Goal: Task Accomplishment & Management: Manage account settings

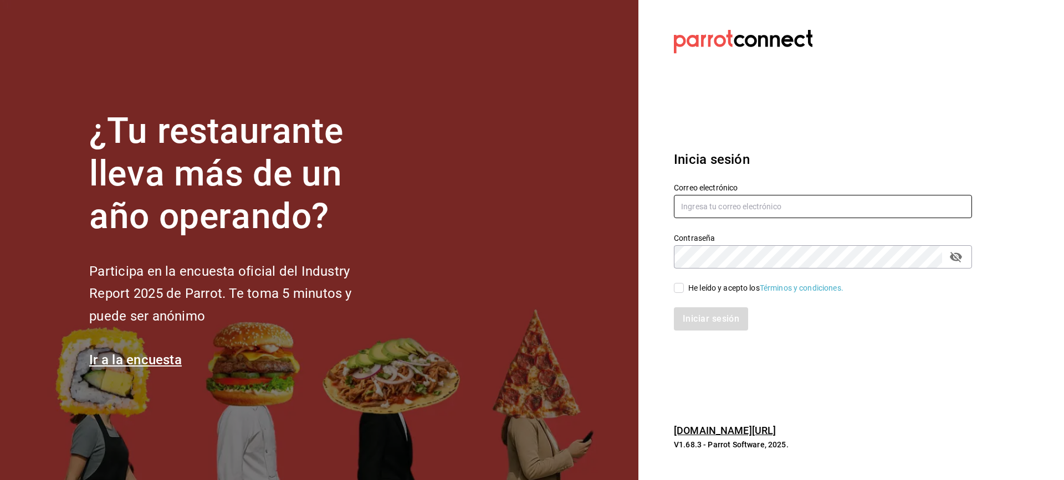
type input "[EMAIL_ADDRESS][DOMAIN_NAME]"
click at [707, 204] on input "chefabelino17@gmail.com" at bounding box center [823, 206] width 298 height 23
click at [678, 292] on input "He leído y acepto los Términos y condiciones." at bounding box center [679, 288] width 10 height 10
checkbox input "true"
click at [691, 324] on button "Iniciar sesión" at bounding box center [711, 319] width 75 height 23
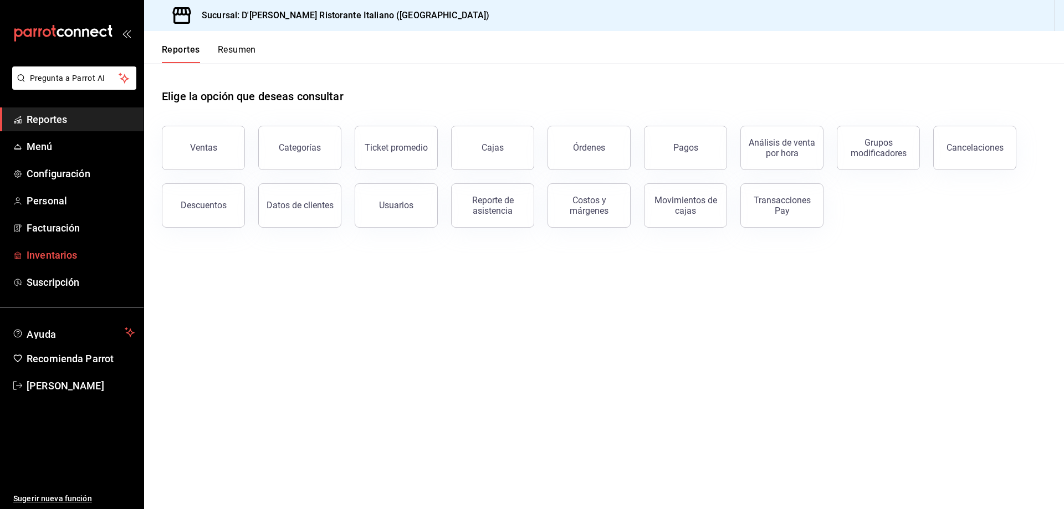
click at [66, 259] on span "Inventarios" at bounding box center [81, 255] width 108 height 15
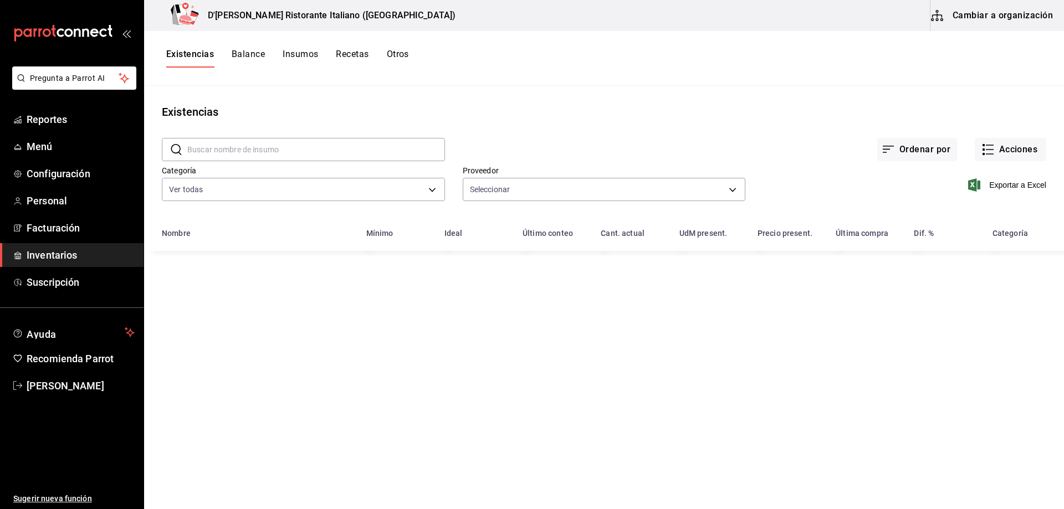
type input "b97900d1-c381-441d-adf0-1aa0f58ac97b,76896213-7f1b-4aba-8859-2ee2f5a42c9d,88e29…"
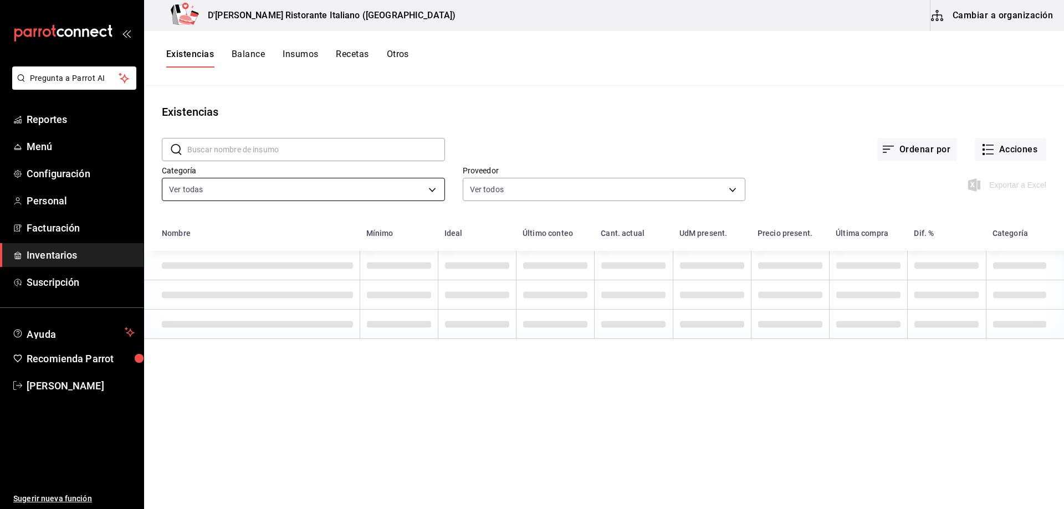
click at [433, 187] on body "Pregunta a Parrot AI Reportes Menú Configuración Personal Facturación Inventari…" at bounding box center [532, 250] width 1064 height 501
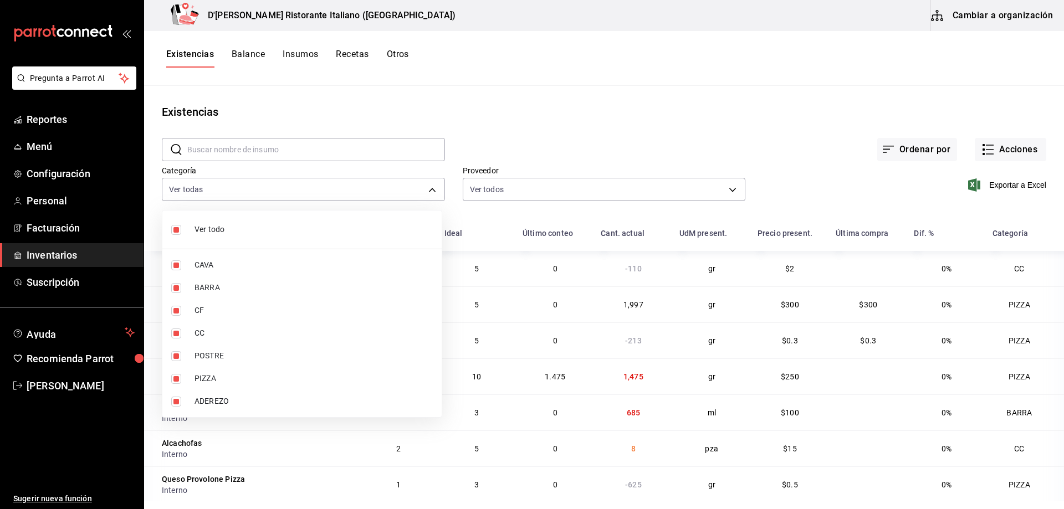
click at [206, 229] on span "Ver todo" at bounding box center [314, 230] width 238 height 12
checkbox input "false"
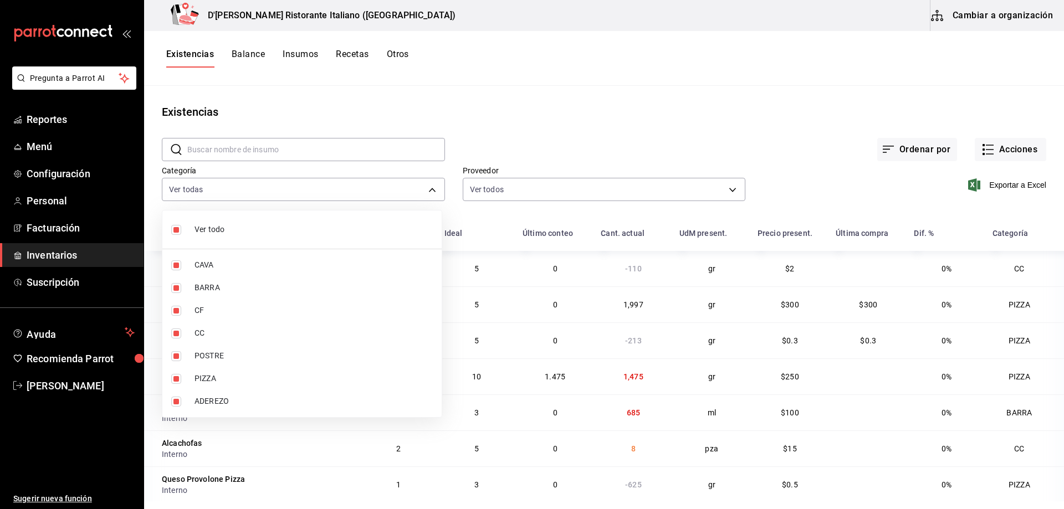
checkbox input "false"
click at [191, 332] on li "CC" at bounding box center [301, 333] width 279 height 23
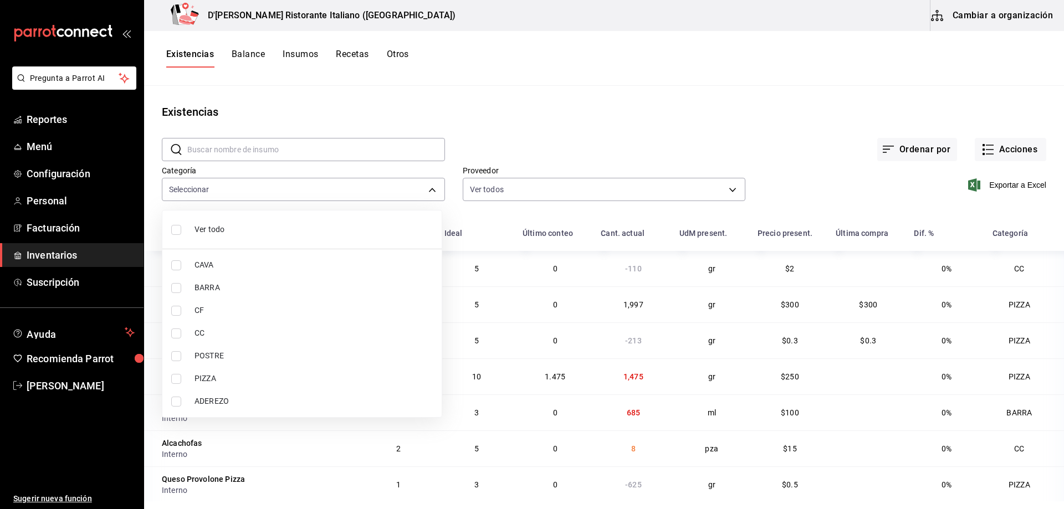
type input "59c67123-cf5c-4485-8680-f35075957686"
checkbox input "true"
click at [180, 381] on input "checkbox" at bounding box center [176, 379] width 10 height 10
checkbox input "true"
type input "59c67123-cf5c-4485-8680-f35075957686,94b4094f-85cc-45a5-afaf-e104d76acdc2"
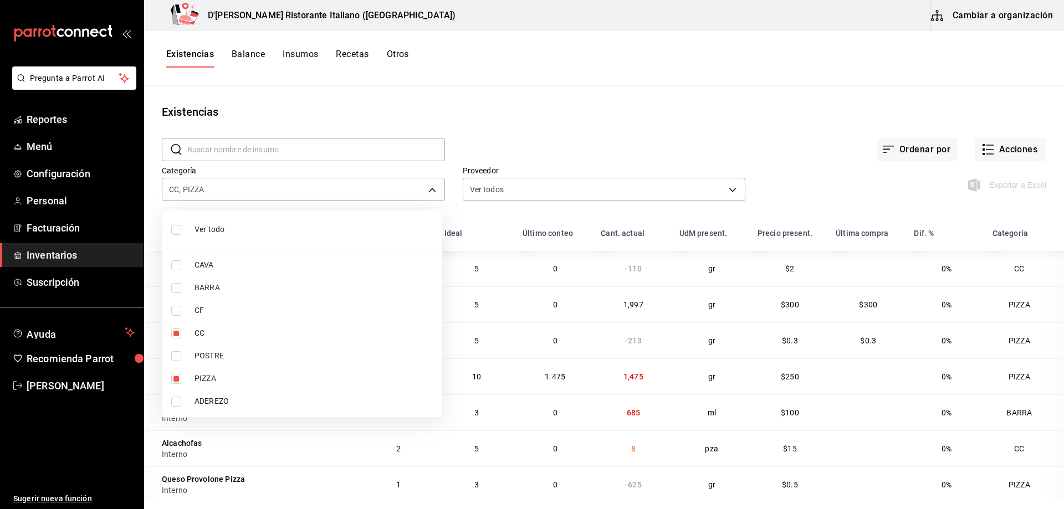
click at [178, 310] on input "checkbox" at bounding box center [176, 311] width 10 height 10
checkbox input "true"
type input "59c67123-cf5c-4485-8680-f35075957686,94b4094f-85cc-45a5-afaf-e104d76acdc2,b0413…"
click at [509, 97] on div at bounding box center [532, 254] width 1064 height 509
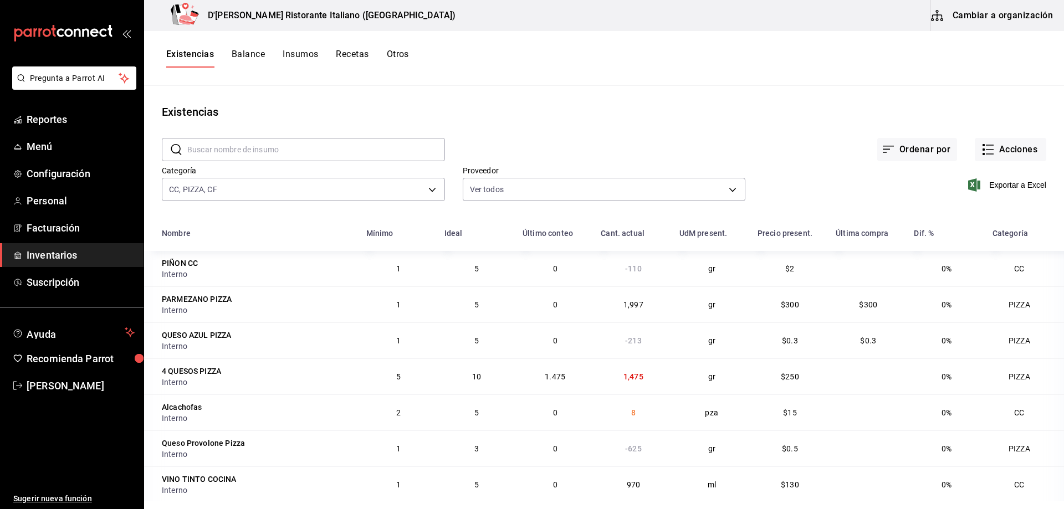
click at [242, 150] on input "text" at bounding box center [316, 150] width 258 height 22
type input "aderezo"
click at [475, 140] on div "Ordenar por Acciones" at bounding box center [745, 140] width 601 height 41
click at [428, 188] on body "Pregunta a Parrot AI Reportes Menú Configuración Personal Facturación Inventari…" at bounding box center [532, 250] width 1064 height 501
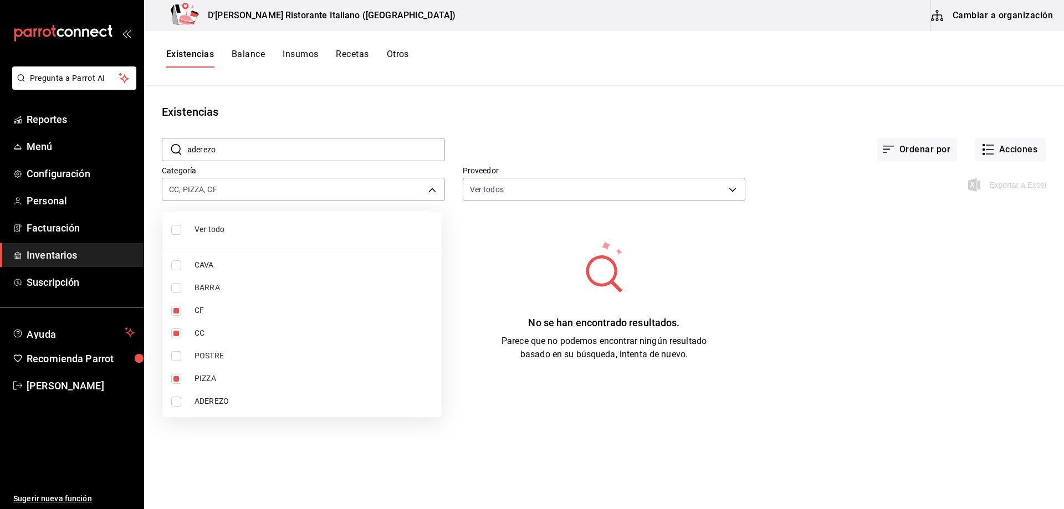
click at [175, 405] on input "checkbox" at bounding box center [176, 402] width 10 height 10
checkbox input "true"
type input "59c67123-cf5c-4485-8680-f35075957686,94b4094f-85cc-45a5-afaf-e104d76acdc2,b0413…"
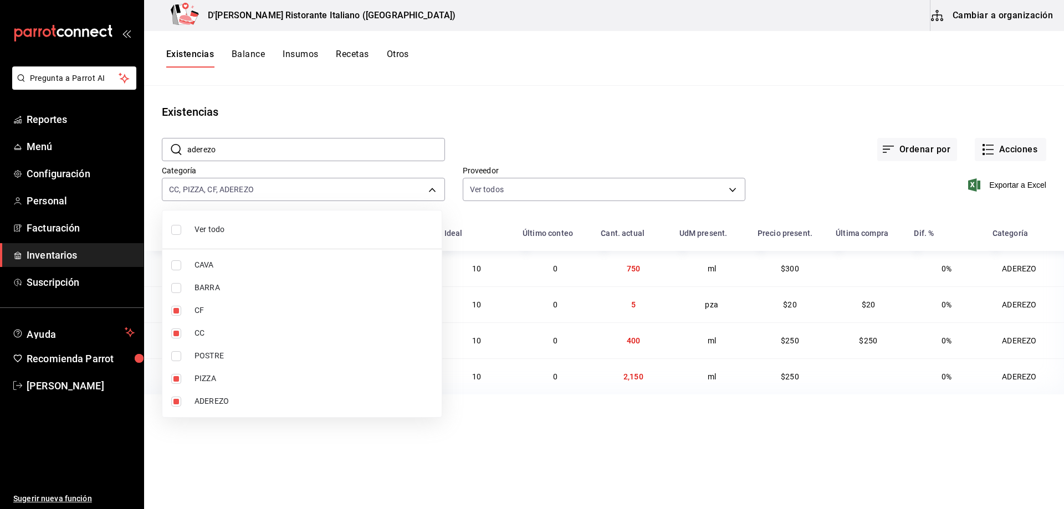
click at [513, 120] on div at bounding box center [532, 254] width 1064 height 509
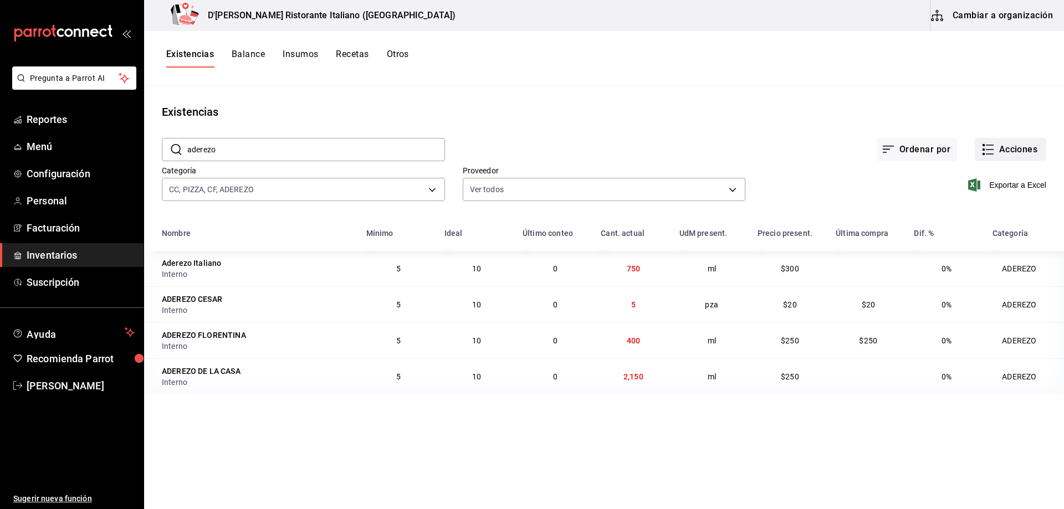
click at [991, 148] on icon "button" at bounding box center [987, 149] width 13 height 13
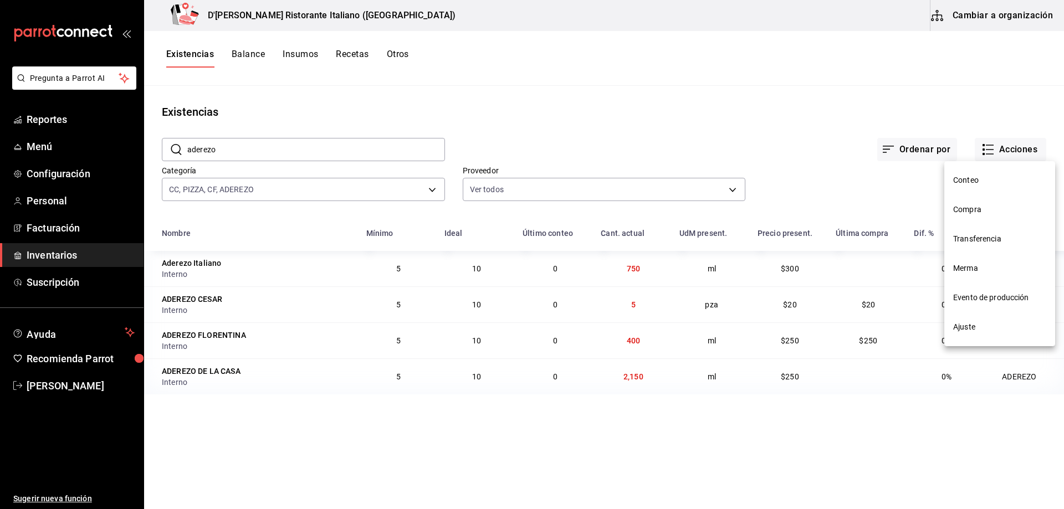
click at [971, 325] on span "Ajuste" at bounding box center [999, 327] width 93 height 12
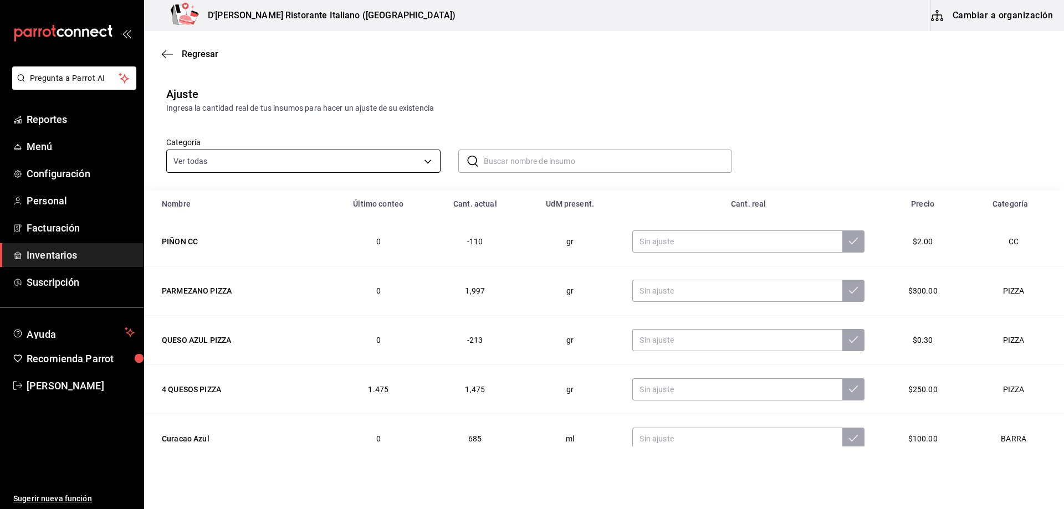
click at [429, 159] on body "Pregunta a Parrot AI Reportes Menú Configuración Personal Facturación Inventari…" at bounding box center [532, 223] width 1064 height 447
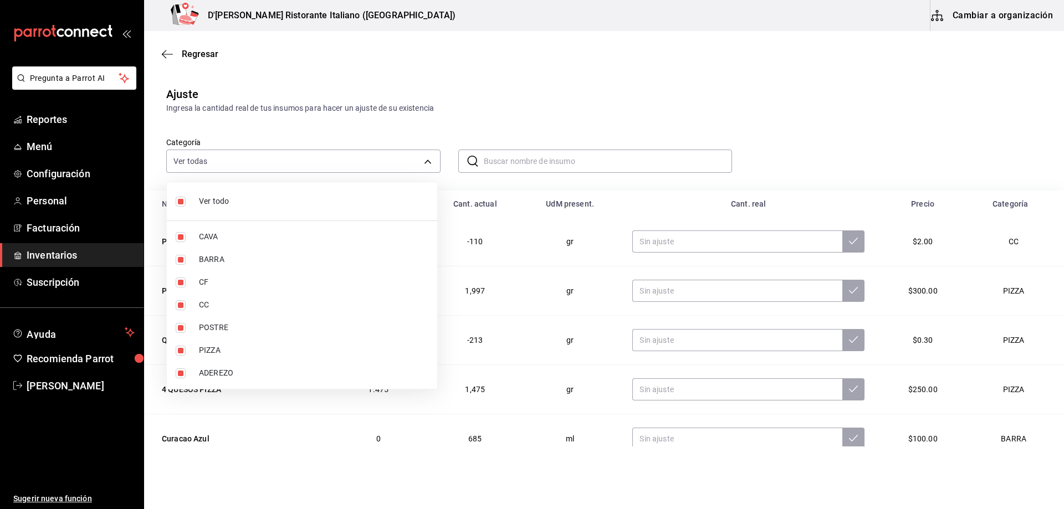
click at [225, 201] on span "Ver todo" at bounding box center [313, 202] width 229 height 12
checkbox input "false"
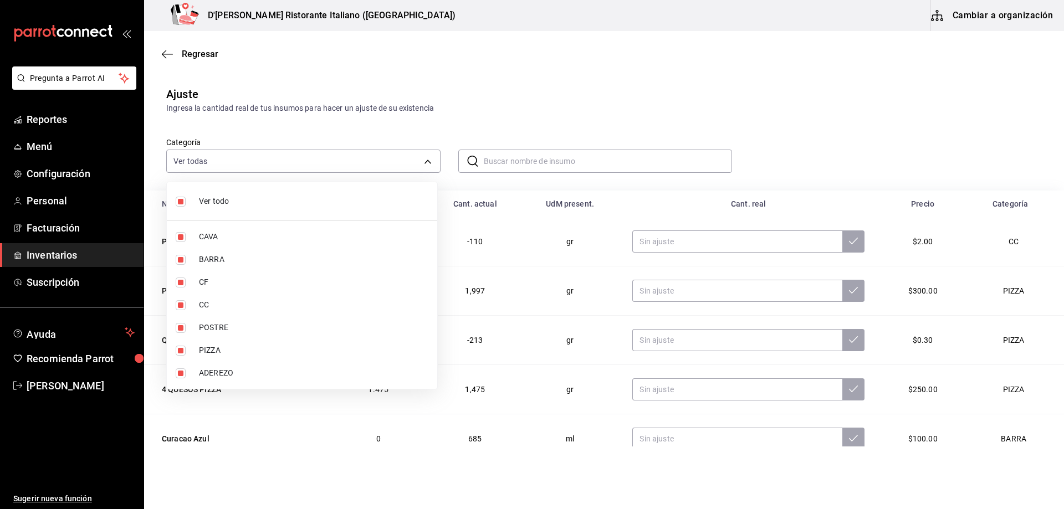
checkbox input "false"
click at [177, 282] on input "checkbox" at bounding box center [181, 283] width 10 height 10
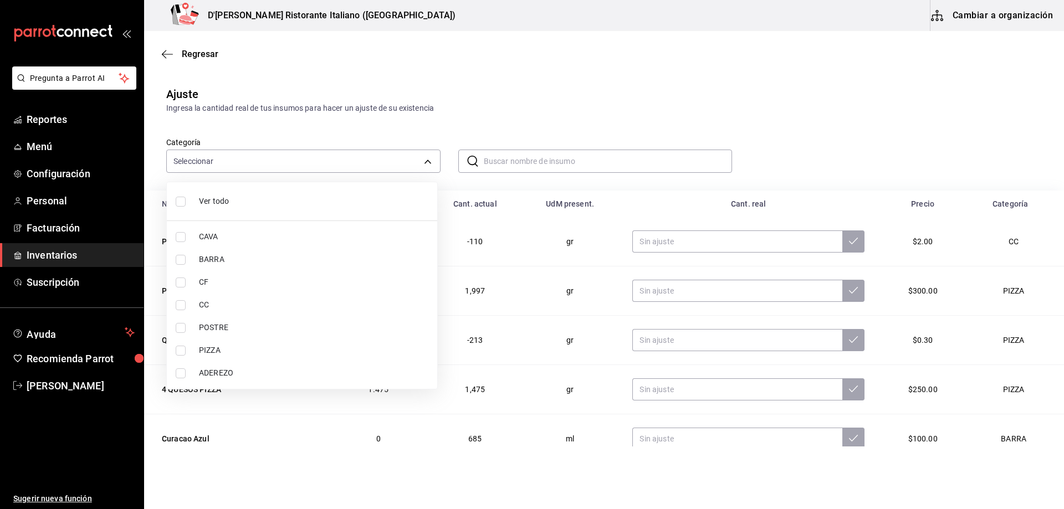
checkbox input "true"
click at [180, 308] on input "checkbox" at bounding box center [181, 305] width 10 height 10
checkbox input "true"
type input "b0413e6d-fa95-40d7-8d0c-02c0330396d2,59c67123-cf5c-4485-8680-f35075957686"
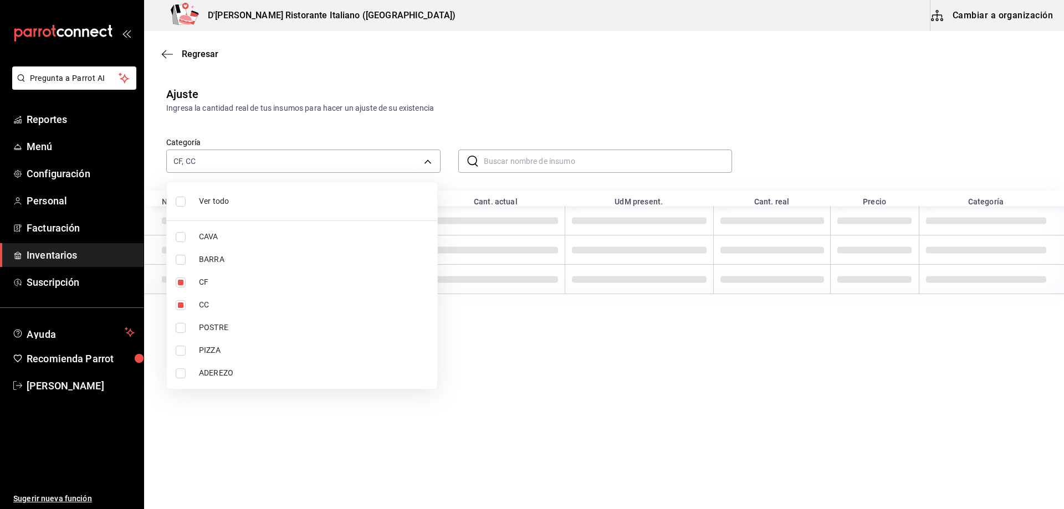
click at [182, 351] on input "checkbox" at bounding box center [181, 351] width 10 height 10
checkbox input "true"
click at [182, 375] on input "checkbox" at bounding box center [181, 374] width 10 height 10
checkbox input "true"
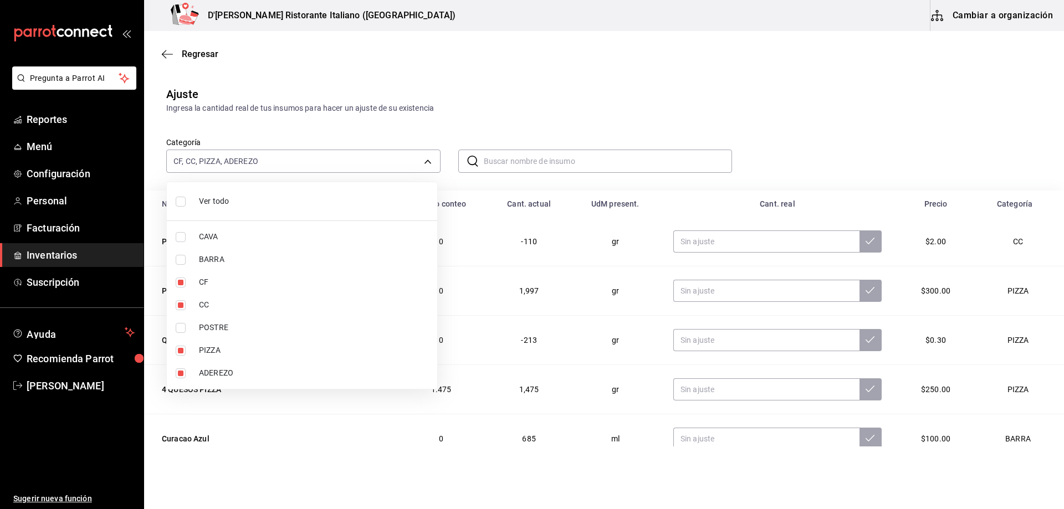
type input "b0413e6d-fa95-40d7-8d0c-02c0330396d2,59c67123-cf5c-4485-8680-f35075957686,94b40…"
click at [539, 70] on div at bounding box center [532, 254] width 1064 height 509
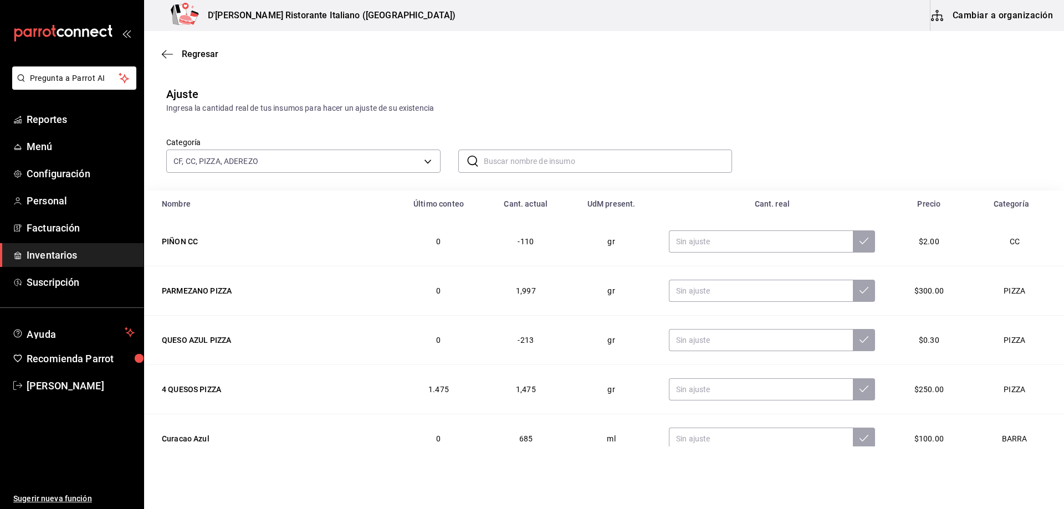
click at [503, 158] on input "text" at bounding box center [608, 161] width 249 height 22
type input "aderezo"
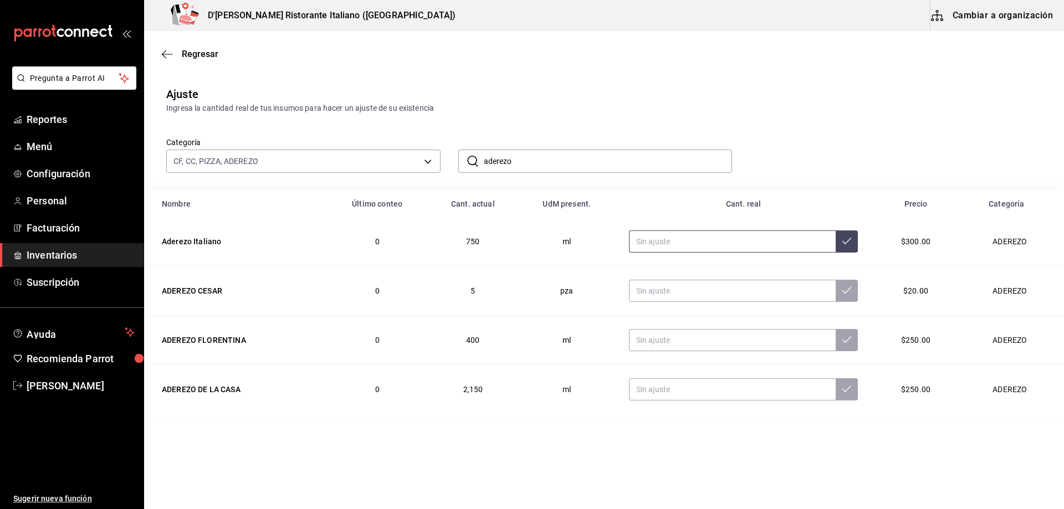
click at [677, 245] on input "text" at bounding box center [732, 242] width 207 height 22
type input "4000.00"
click at [842, 239] on icon at bounding box center [846, 241] width 9 height 9
click at [651, 285] on input "text" at bounding box center [732, 291] width 207 height 22
type input "6.00"
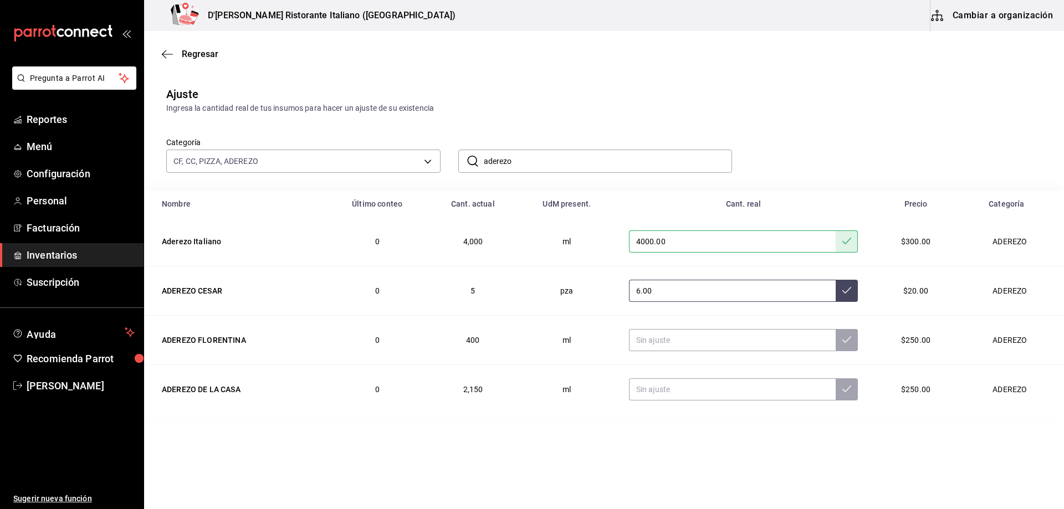
click at [843, 292] on icon at bounding box center [846, 290] width 9 height 7
click at [659, 340] on input "text" at bounding box center [732, 340] width 207 height 22
type input "300.00"
click at [849, 340] on button at bounding box center [847, 340] width 22 height 22
click at [554, 162] on input "aderezo" at bounding box center [608, 161] width 249 height 22
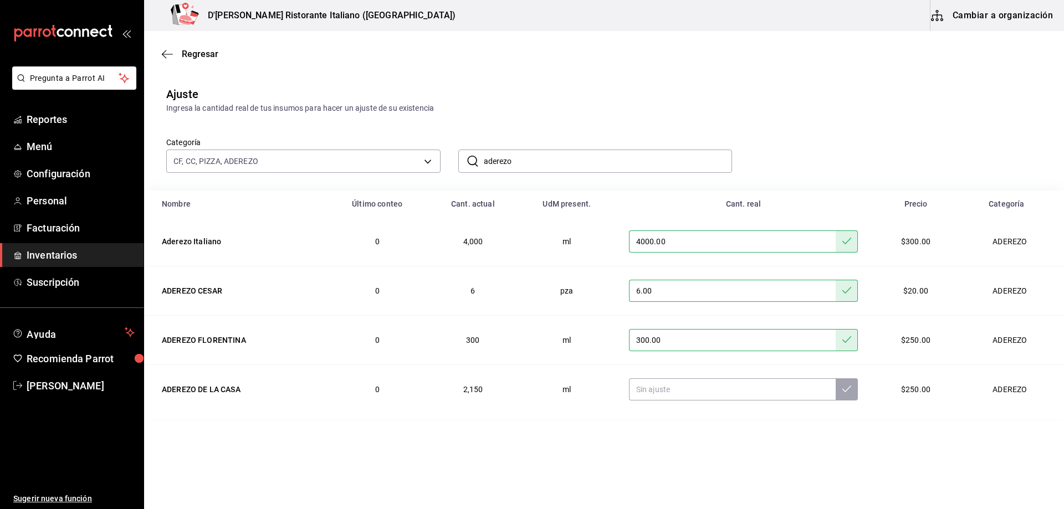
click at [554, 162] on input "aderezo" at bounding box center [608, 161] width 249 height 22
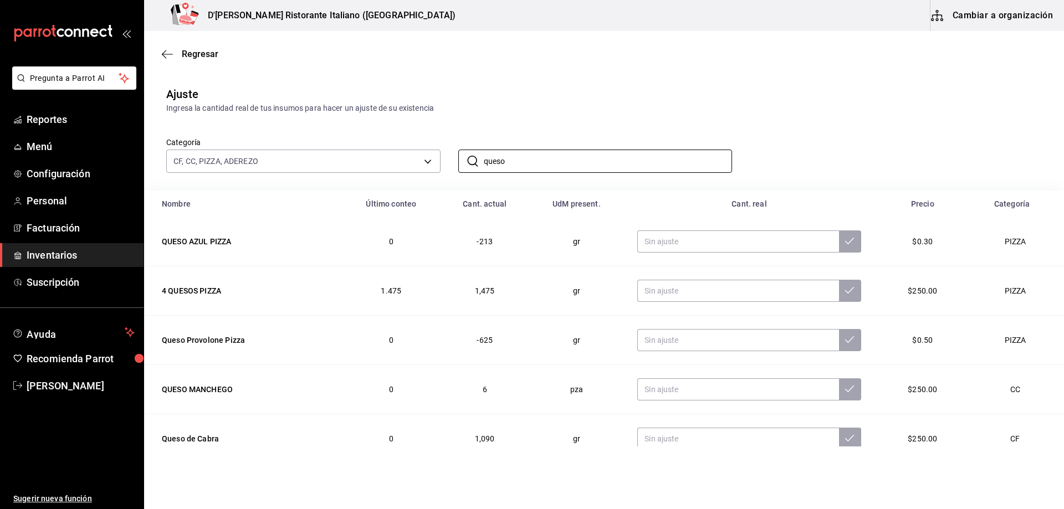
click at [493, 104] on div "Ingresa la cantidad real de tus insumos para hacer un ajuste de su existencia" at bounding box center [604, 109] width 876 height 12
click at [544, 156] on input "queso" at bounding box center [608, 161] width 249 height 22
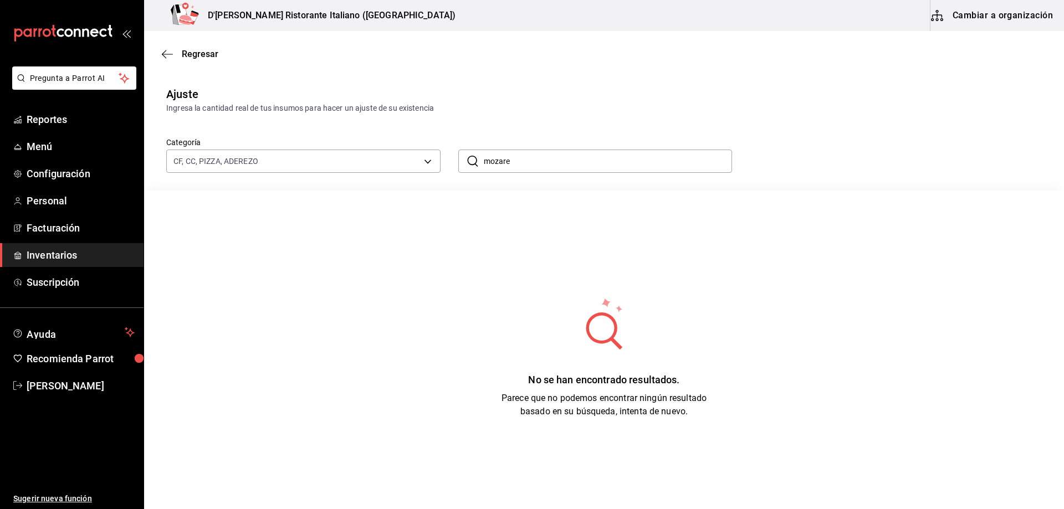
click at [548, 160] on input "mozare" at bounding box center [608, 161] width 249 height 22
type input "moza"
click at [429, 158] on body "Pregunta a Parrot AI Reportes Menú Configuración Personal Facturación Inventari…" at bounding box center [532, 223] width 1064 height 447
click at [230, 199] on span "Ver todo" at bounding box center [315, 202] width 232 height 12
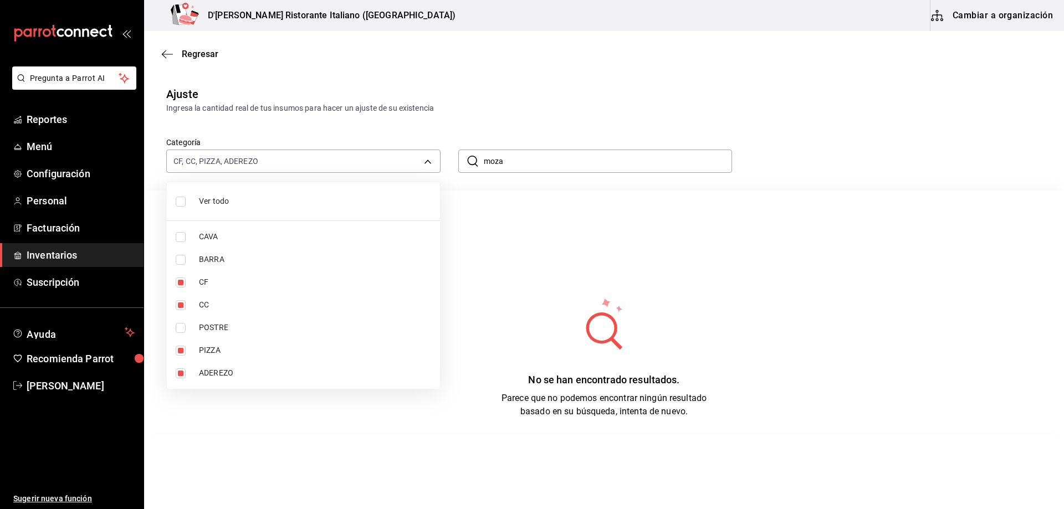
type input "a767d614-044e-4282-96a7-b6725af30640,e73509e5-2594-4467-97f6-0b1d389f9514,b0413…"
checkbox input "true"
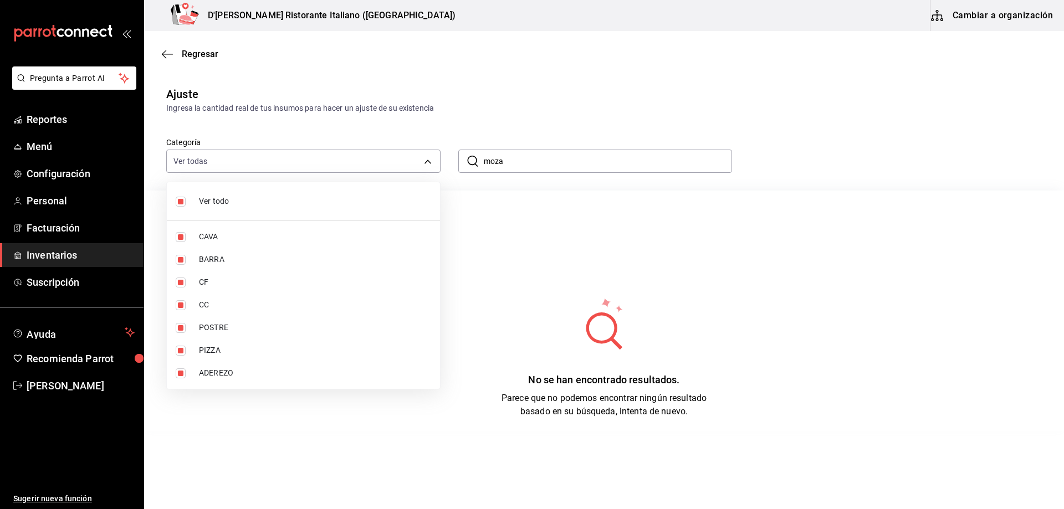
click at [568, 118] on div at bounding box center [532, 254] width 1064 height 509
click at [542, 162] on input "moza" at bounding box center [608, 161] width 249 height 22
click at [541, 162] on input "moza" at bounding box center [608, 161] width 249 height 22
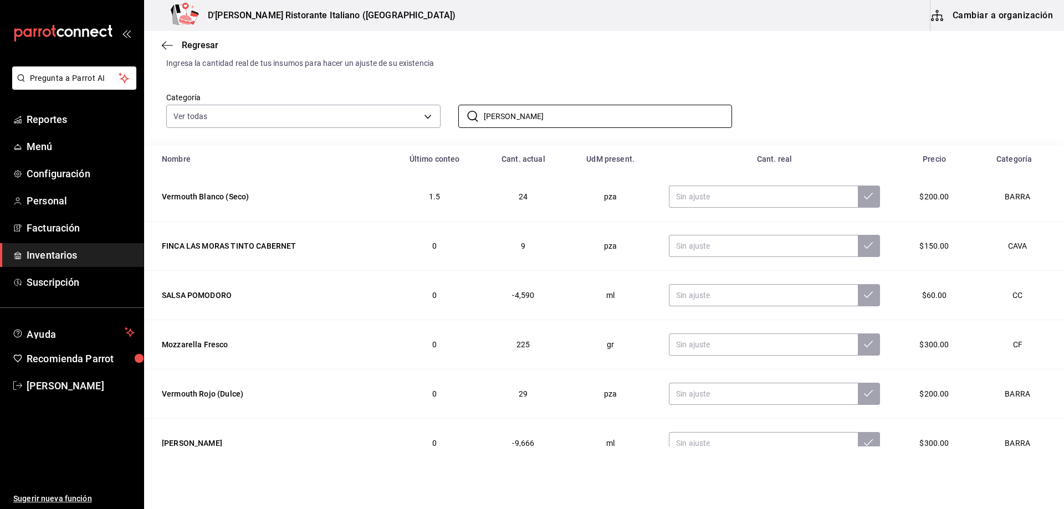
scroll to position [17, 0]
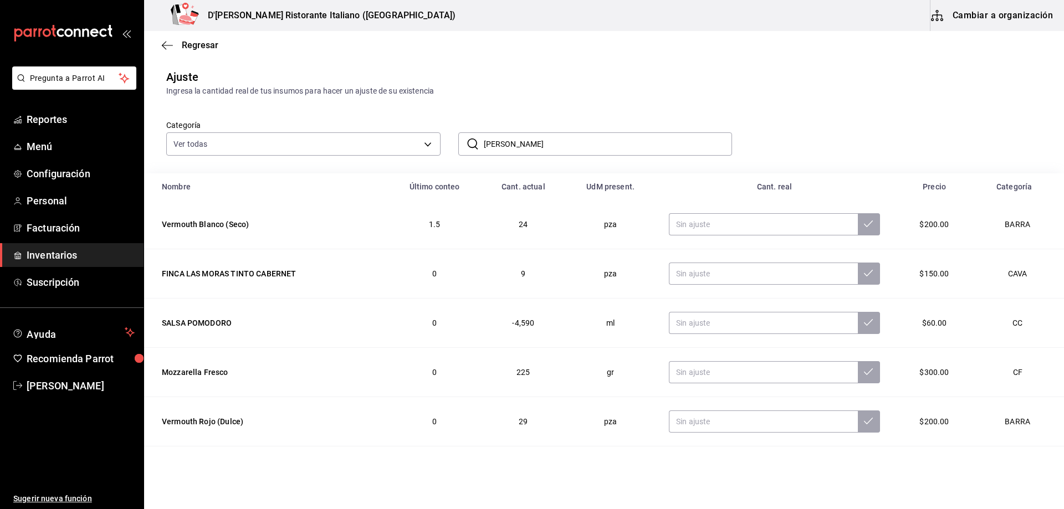
click at [538, 145] on input "[PERSON_NAME]" at bounding box center [608, 144] width 249 height 22
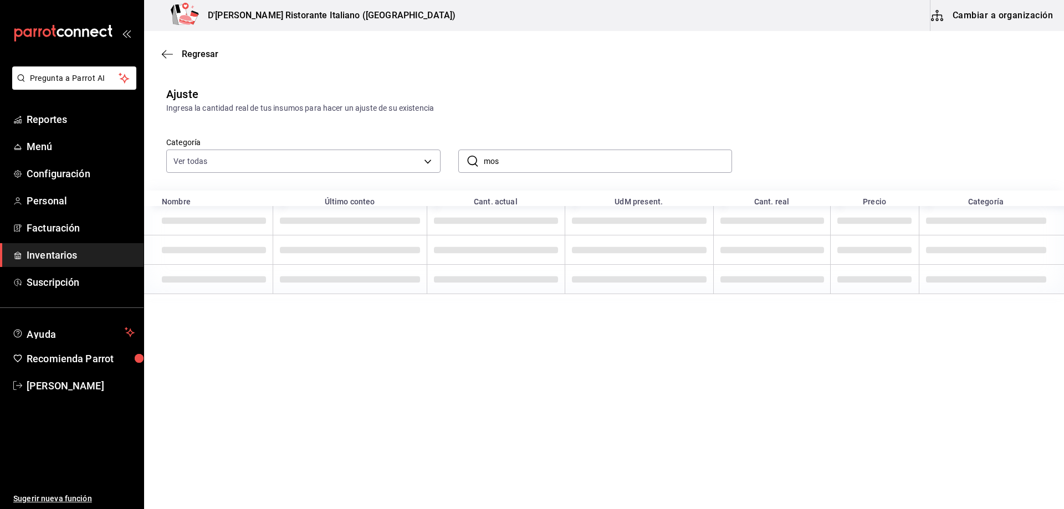
scroll to position [0, 0]
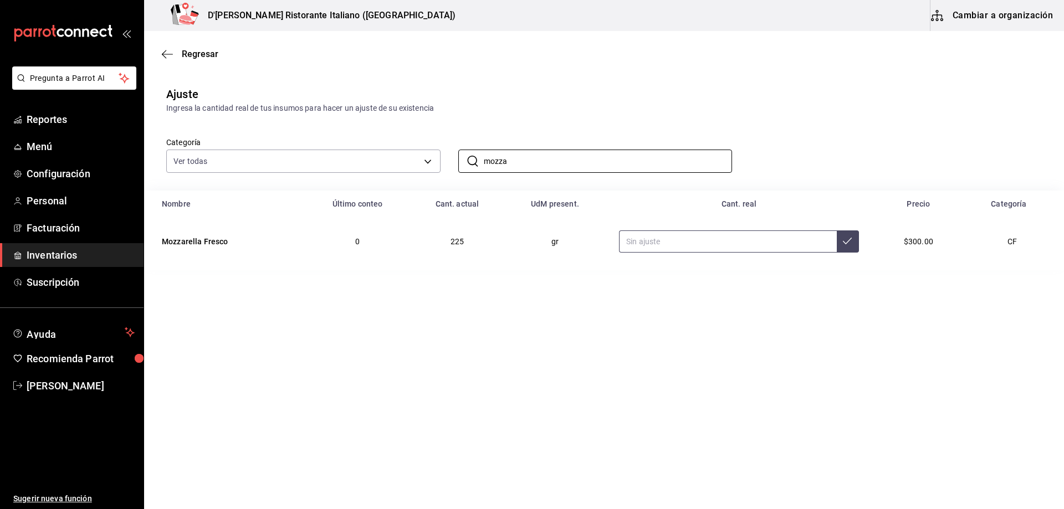
type input "mozza"
click at [647, 240] on input "text" at bounding box center [728, 242] width 218 height 22
type input "401.00"
click at [844, 244] on icon at bounding box center [847, 241] width 9 height 7
click at [552, 157] on input "mozza" at bounding box center [608, 161] width 249 height 22
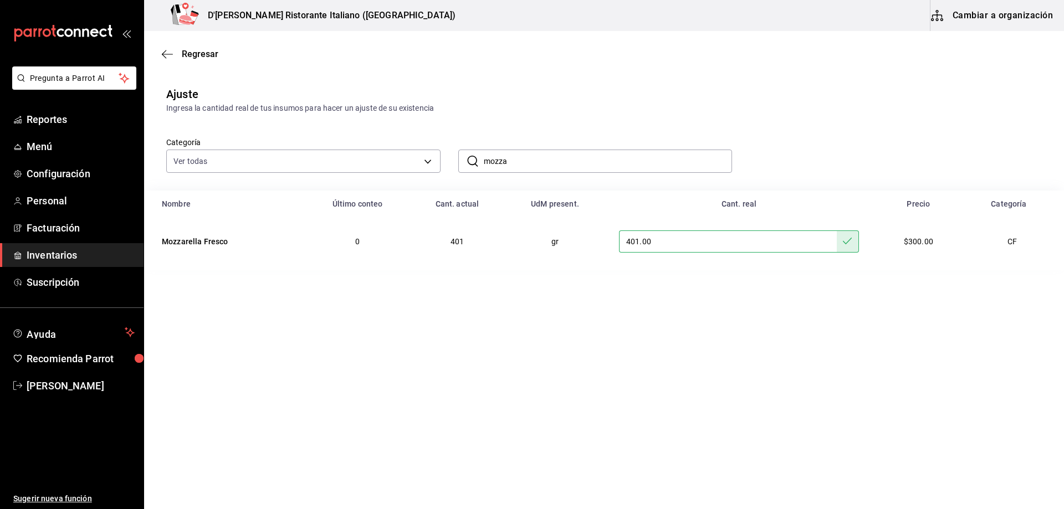
click at [552, 157] on input "mozza" at bounding box center [608, 161] width 249 height 22
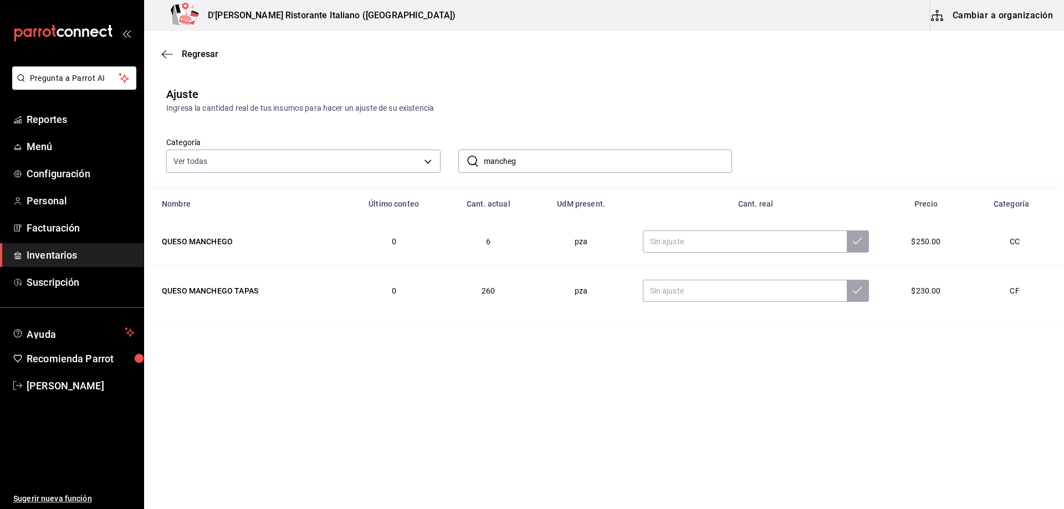
click at [546, 165] on input "mancheg" at bounding box center [608, 161] width 249 height 22
type input "z"
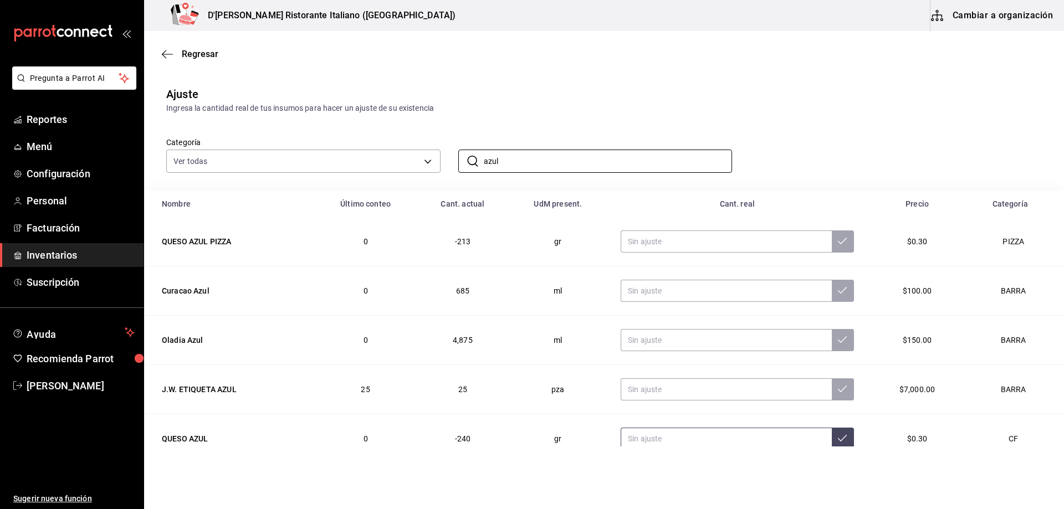
type input "azul"
click at [656, 436] on input "text" at bounding box center [726, 439] width 211 height 22
type input "74.00"
click at [840, 437] on button at bounding box center [843, 439] width 22 height 22
click at [526, 164] on input "azul" at bounding box center [608, 161] width 249 height 22
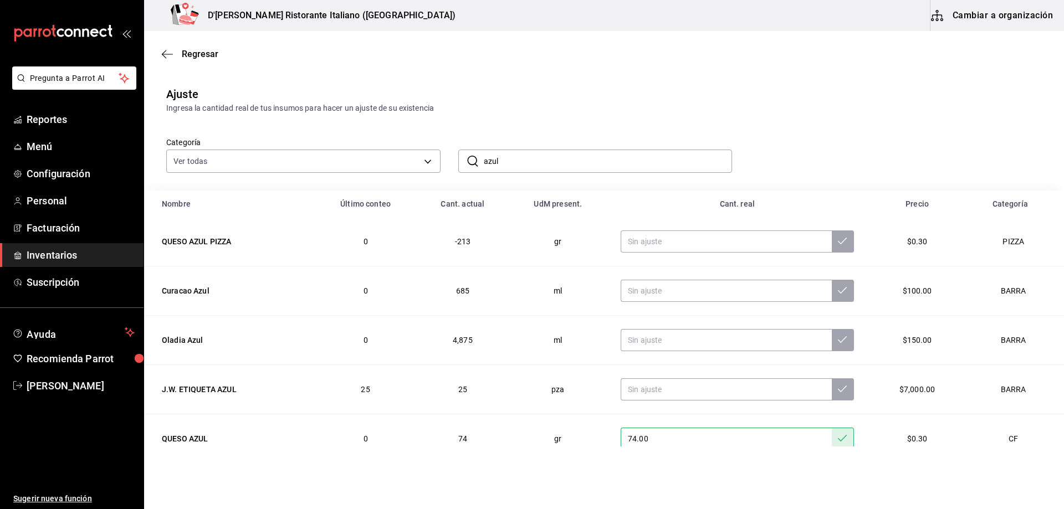
click at [526, 164] on input "azul" at bounding box center [608, 161] width 249 height 22
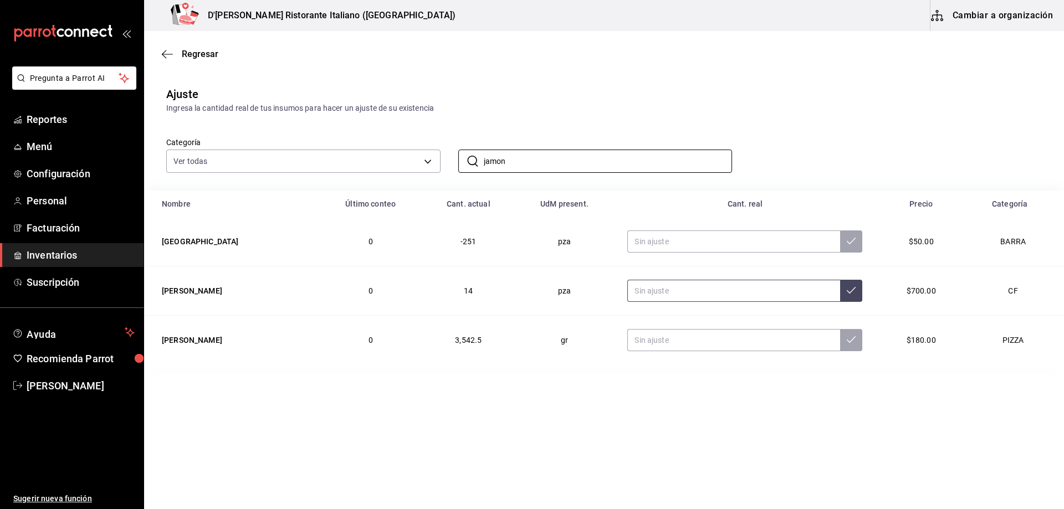
type input "jamon"
click at [633, 290] on input "text" at bounding box center [733, 291] width 213 height 22
click at [666, 286] on input "text" at bounding box center [733, 291] width 213 height 22
type input "8.00"
click at [847, 290] on icon at bounding box center [851, 290] width 9 height 9
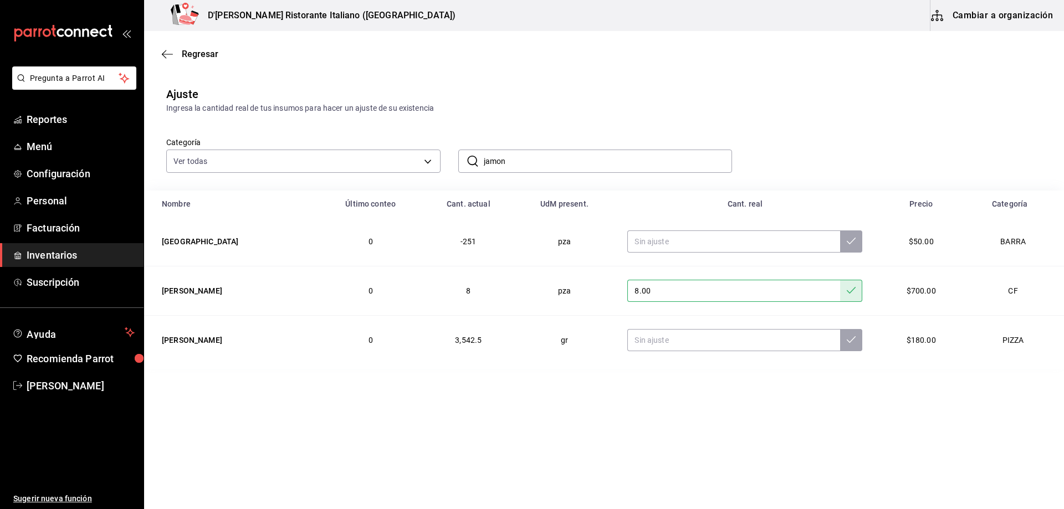
click at [555, 157] on input "jamon" at bounding box center [608, 161] width 249 height 22
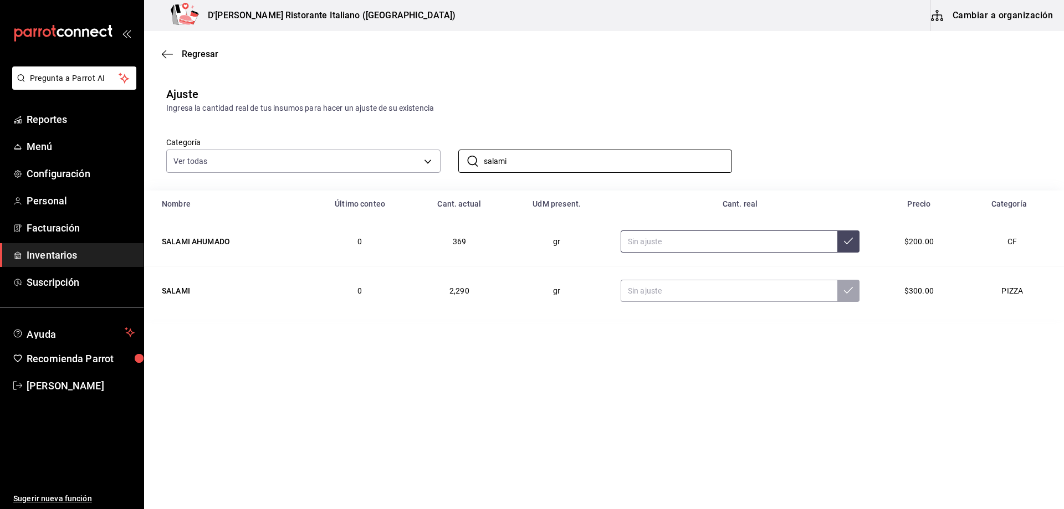
type input "salami"
click at [673, 242] on input "text" at bounding box center [729, 242] width 217 height 22
type input "495.00"
click at [853, 243] on button at bounding box center [848, 242] width 22 height 22
click at [534, 160] on input "salami" at bounding box center [608, 161] width 249 height 22
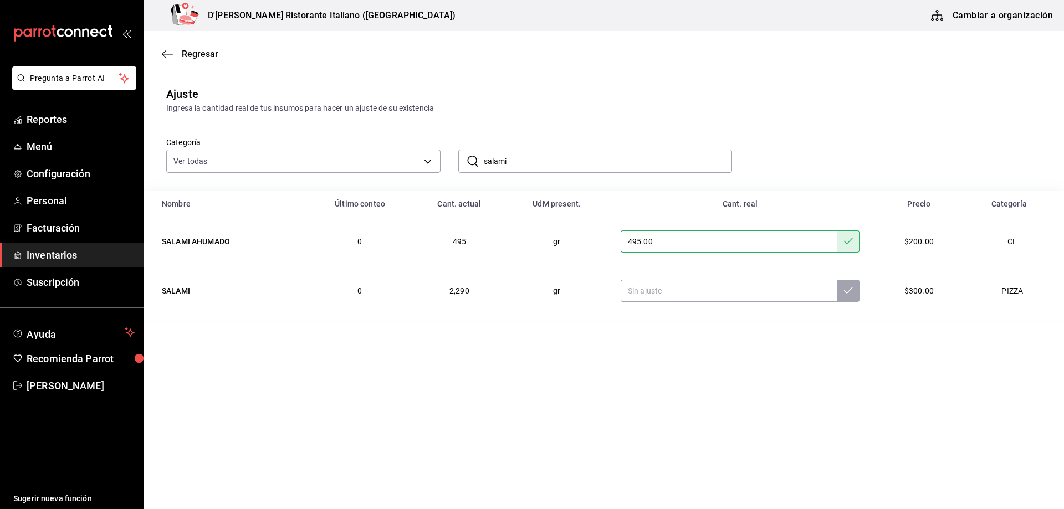
click at [534, 160] on input "salami" at bounding box center [608, 161] width 249 height 22
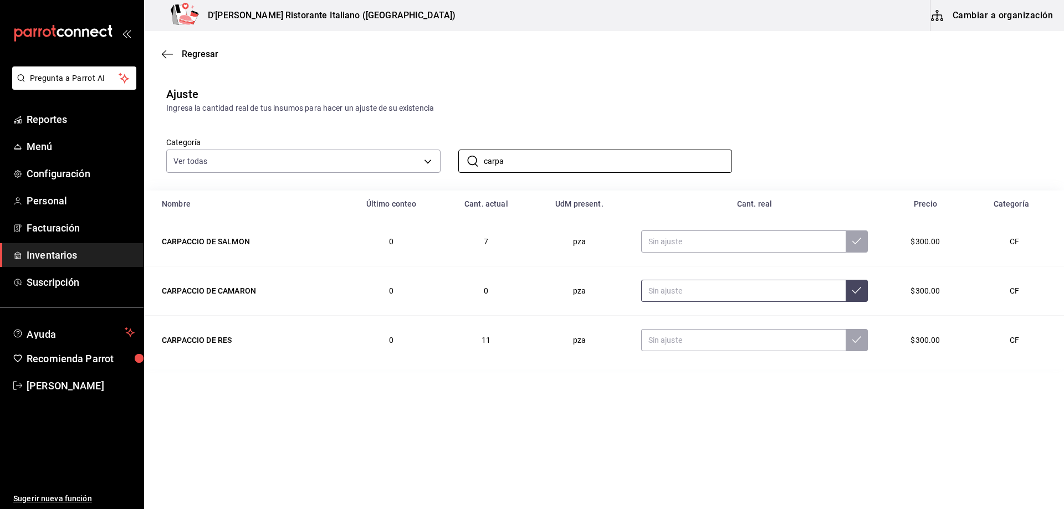
type input "carpa"
click at [676, 290] on input "text" at bounding box center [743, 291] width 205 height 22
type input "5.00"
click at [852, 289] on icon at bounding box center [856, 290] width 9 height 9
click at [580, 164] on input "carpa" at bounding box center [608, 161] width 249 height 22
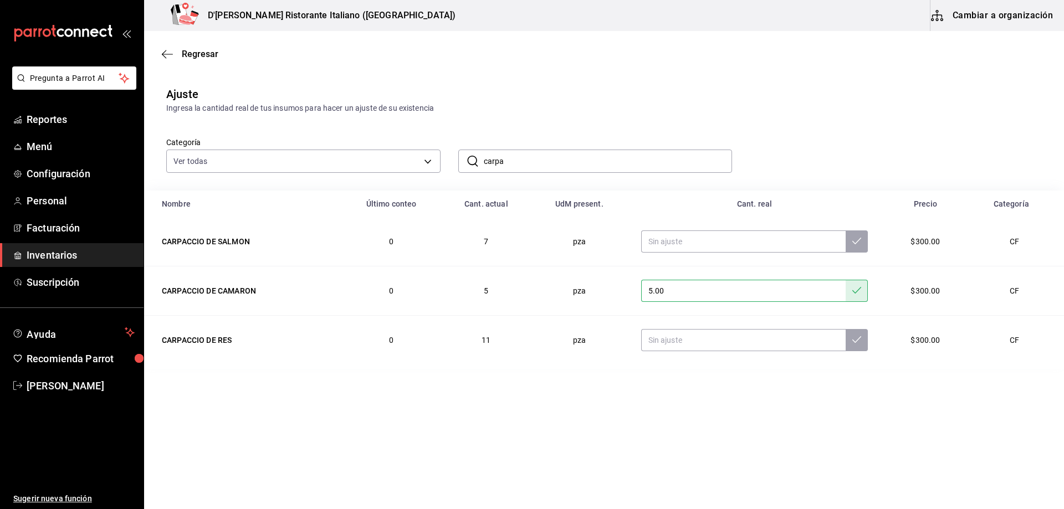
click at [580, 164] on input "carpa" at bounding box center [608, 161] width 249 height 22
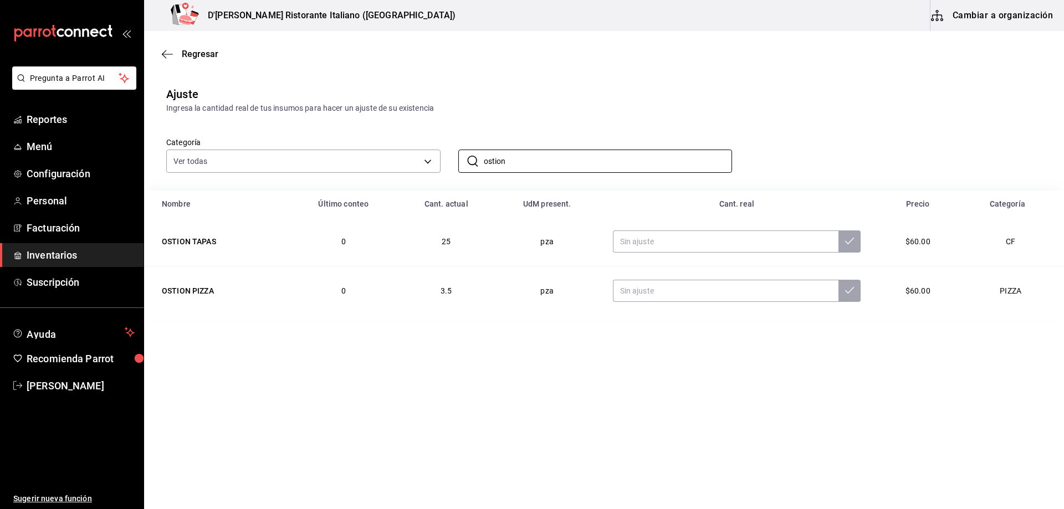
click at [677, 205] on div "Cant. real" at bounding box center [737, 203] width 262 height 9
click at [595, 167] on input "ostion" at bounding box center [608, 161] width 249 height 22
click at [528, 165] on input "[GEOGRAPHIC_DATA]" at bounding box center [608, 161] width 249 height 22
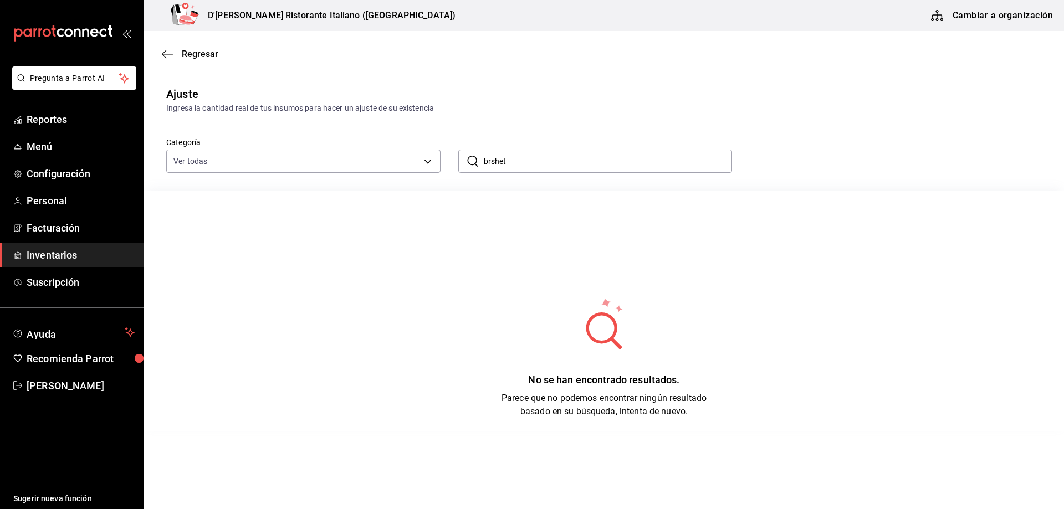
click at [531, 162] on input "brshet" at bounding box center [608, 161] width 249 height 22
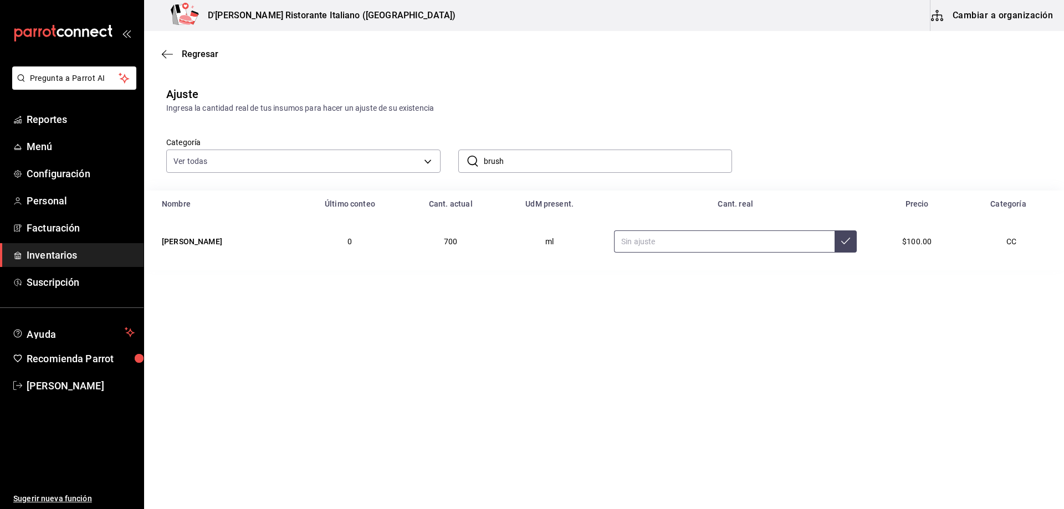
click at [647, 243] on input "text" at bounding box center [724, 242] width 221 height 22
click at [593, 165] on input "brush" at bounding box center [608, 161] width 249 height 22
type input "ostion"
click at [654, 241] on input "text" at bounding box center [726, 242] width 226 height 22
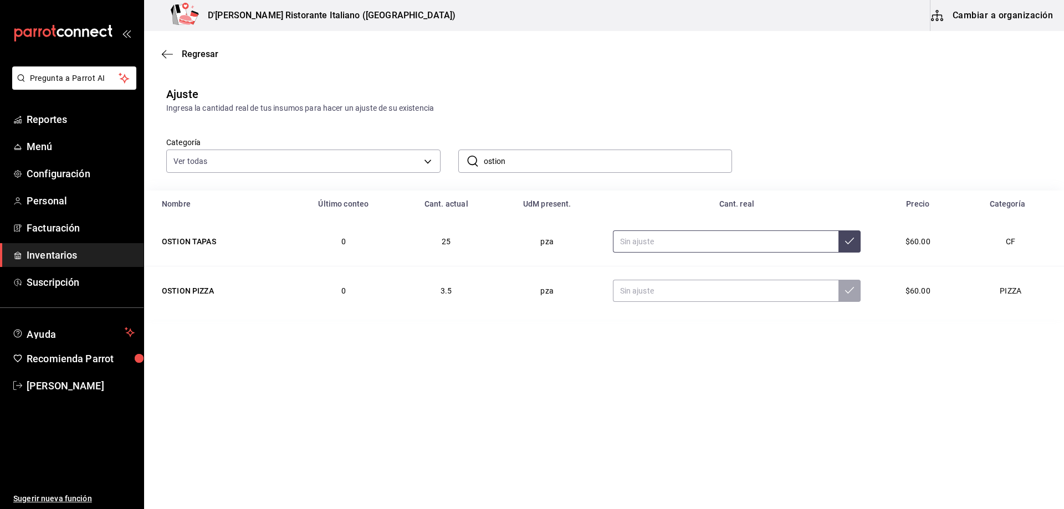
click at [669, 241] on input "text" at bounding box center [726, 242] width 226 height 22
type input "30.00"
click at [851, 243] on icon at bounding box center [849, 241] width 9 height 9
click at [526, 162] on input "ostion" at bounding box center [608, 161] width 249 height 22
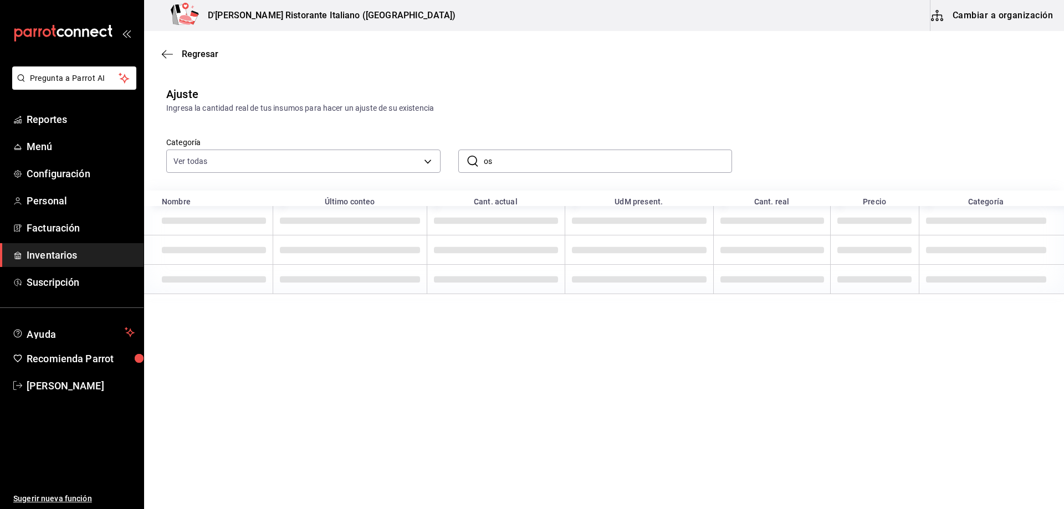
type input "o"
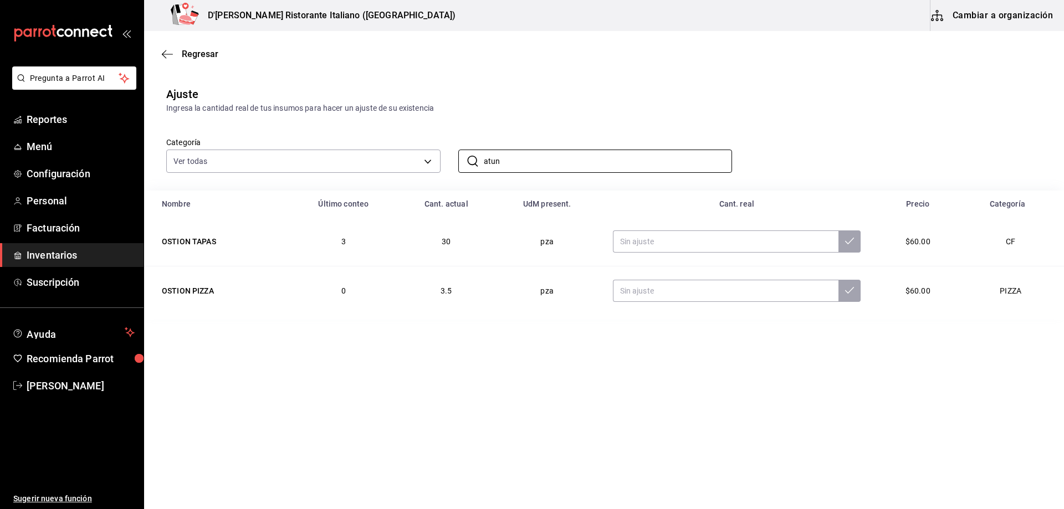
click at [752, 156] on div "Categoría Ver todas a767d614-044e-4282-96a7-b6725af30640,e73509e5-2594-4467-97f…" at bounding box center [587, 143] width 876 height 59
click at [589, 159] on input "atun" at bounding box center [608, 161] width 249 height 22
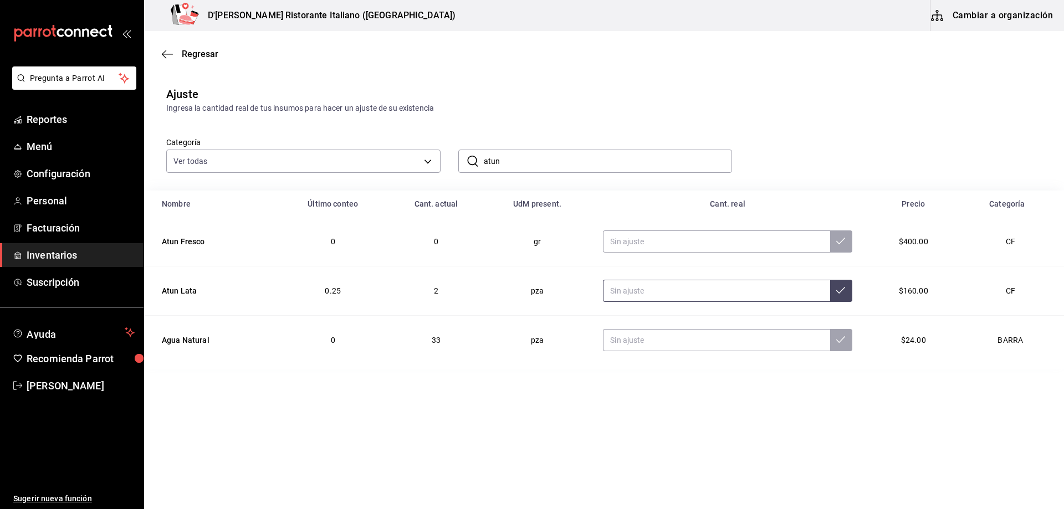
click at [635, 295] on input "text" at bounding box center [716, 291] width 227 height 22
click at [526, 162] on input "atun" at bounding box center [608, 161] width 249 height 22
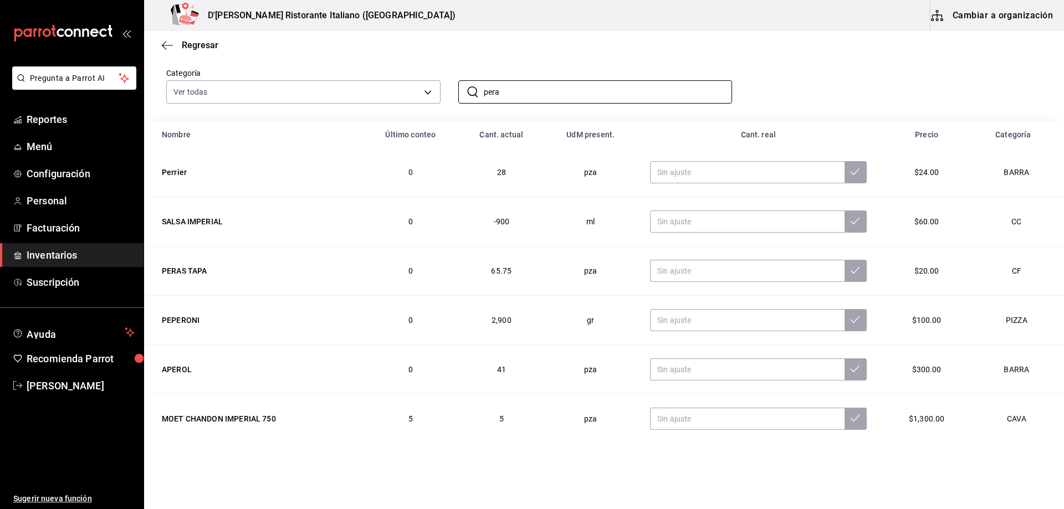
scroll to position [71, 0]
type input "pera"
click at [678, 264] on input "text" at bounding box center [747, 270] width 194 height 22
click at [679, 273] on input "text" at bounding box center [747, 270] width 194 height 22
type input "16.00"
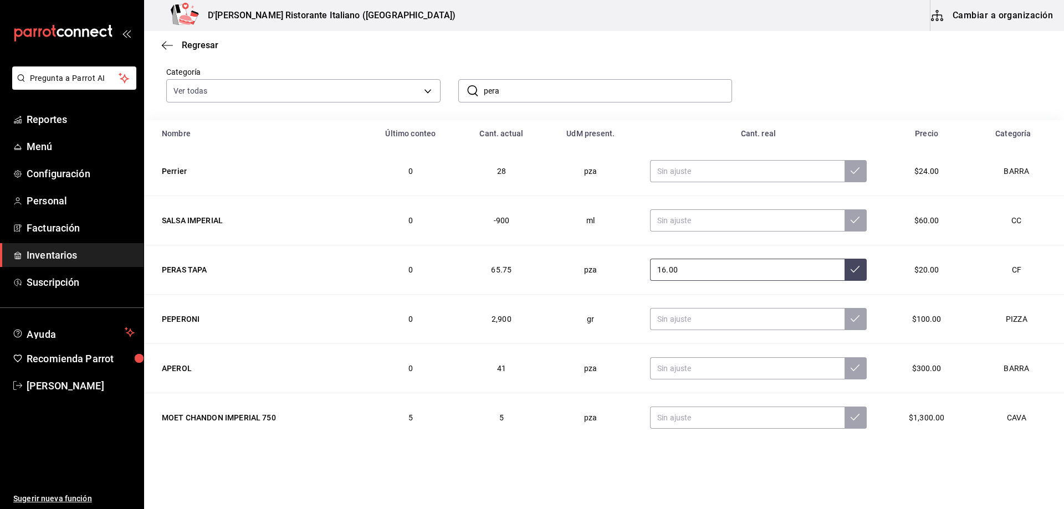
click at [851, 270] on icon at bounding box center [855, 269] width 9 height 7
click at [569, 93] on input "pera" at bounding box center [608, 91] width 249 height 22
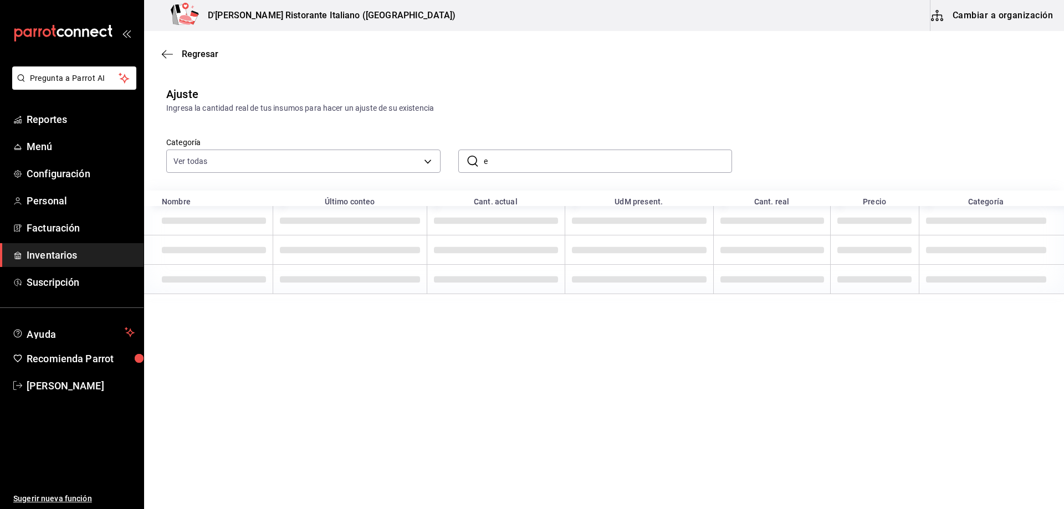
scroll to position [0, 0]
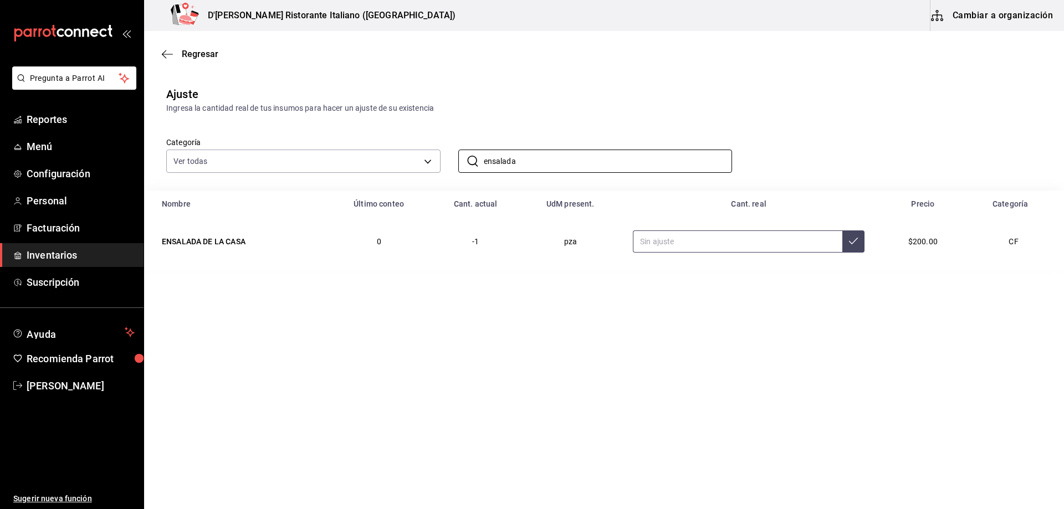
type input "ensalada"
click at [657, 241] on input "text" at bounding box center [737, 242] width 209 height 22
type input "4.00"
click at [851, 241] on icon at bounding box center [853, 241] width 9 height 9
click at [543, 163] on input "ensalada" at bounding box center [608, 161] width 249 height 22
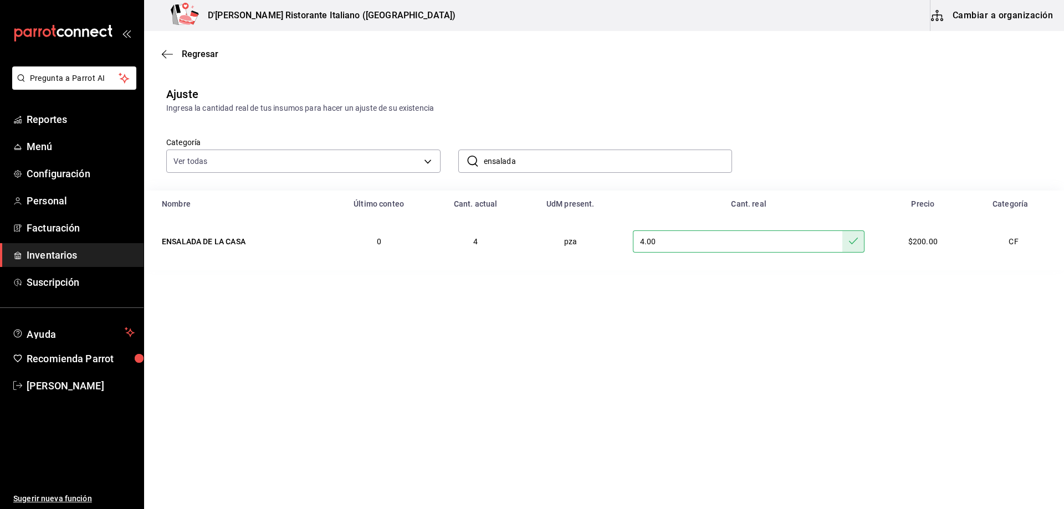
click at [543, 163] on input "ensalada" at bounding box center [608, 161] width 249 height 22
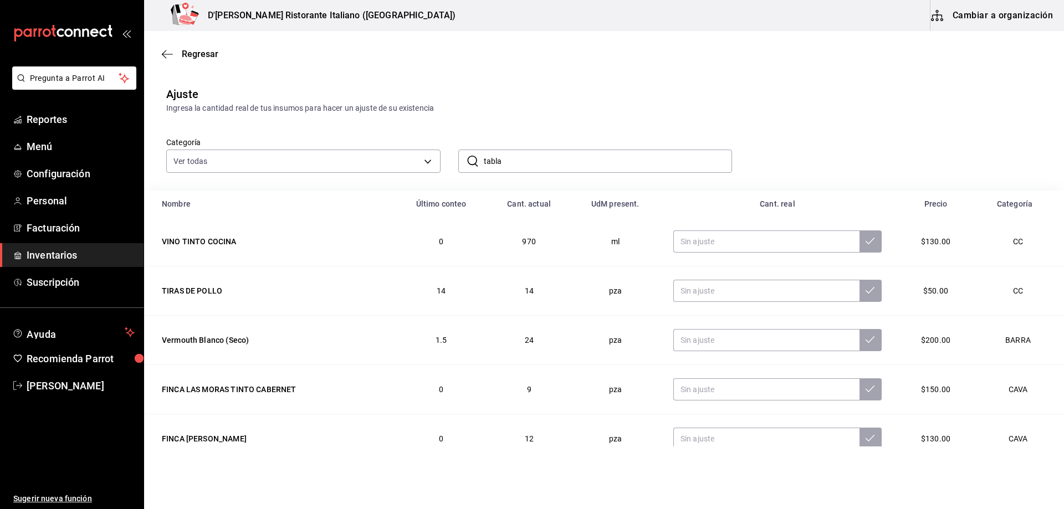
click at [534, 166] on input "tabla" at bounding box center [608, 161] width 249 height 22
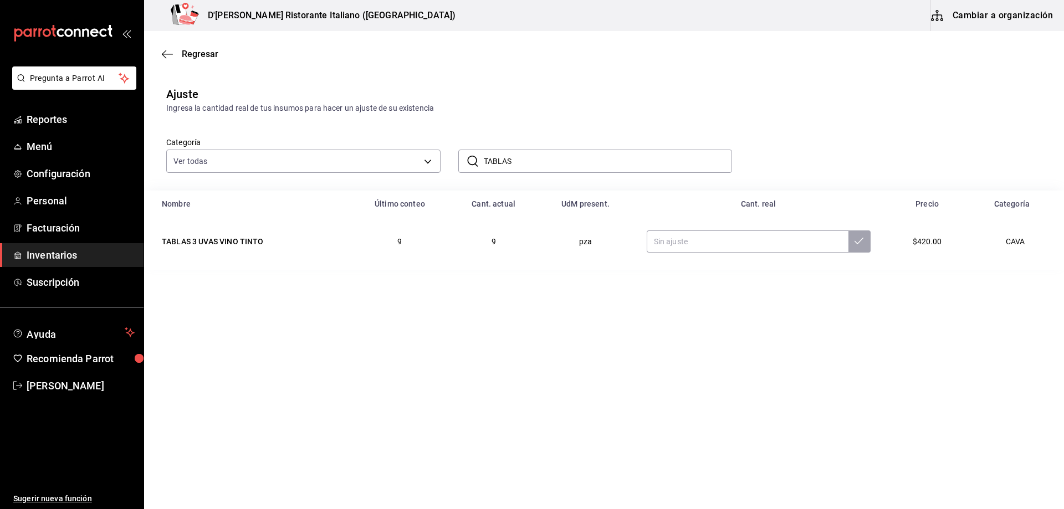
click at [521, 151] on input "TABLAS" at bounding box center [608, 161] width 249 height 22
click at [521, 157] on input "TABLAS" at bounding box center [608, 161] width 249 height 22
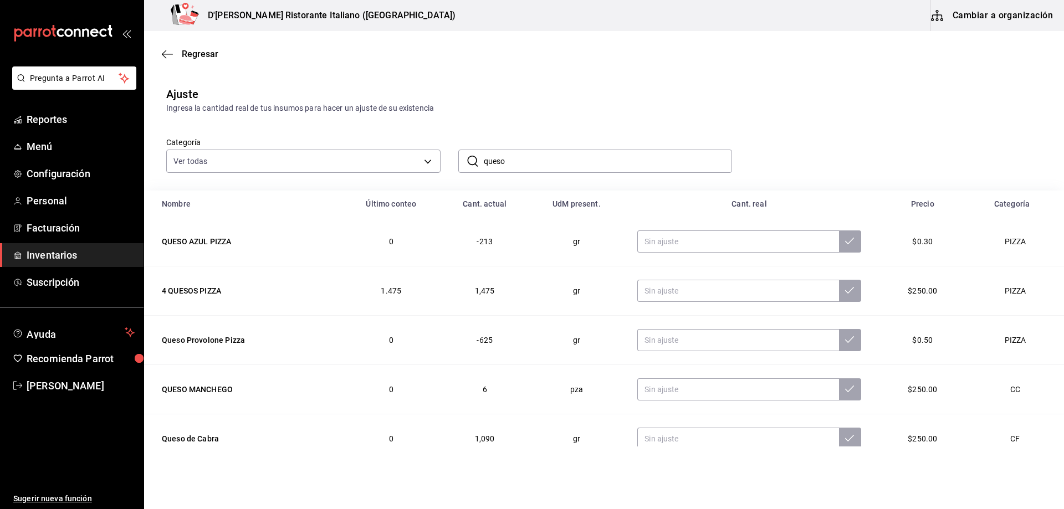
click at [523, 160] on input "queso" at bounding box center [608, 161] width 249 height 22
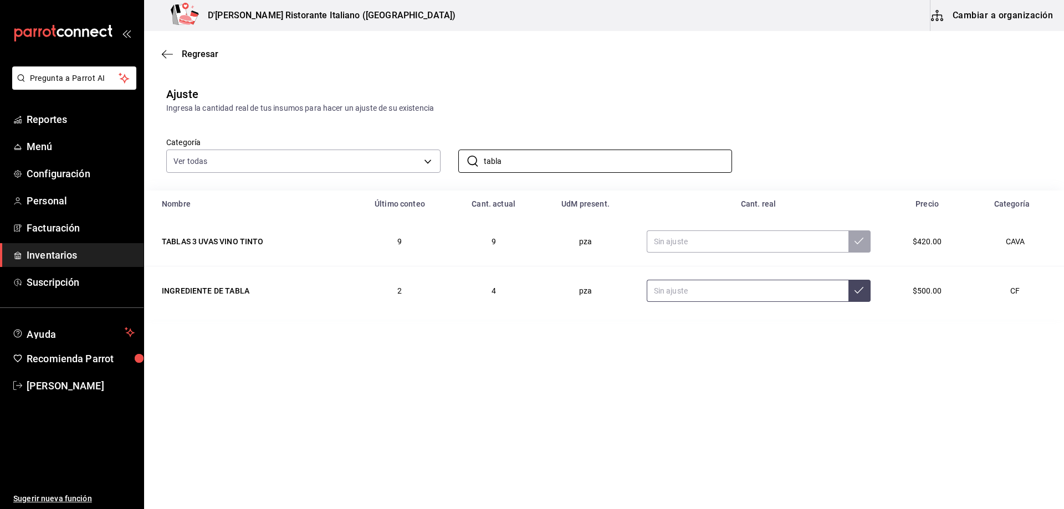
type input "tabla"
click at [698, 290] on input "text" at bounding box center [748, 291] width 202 height 22
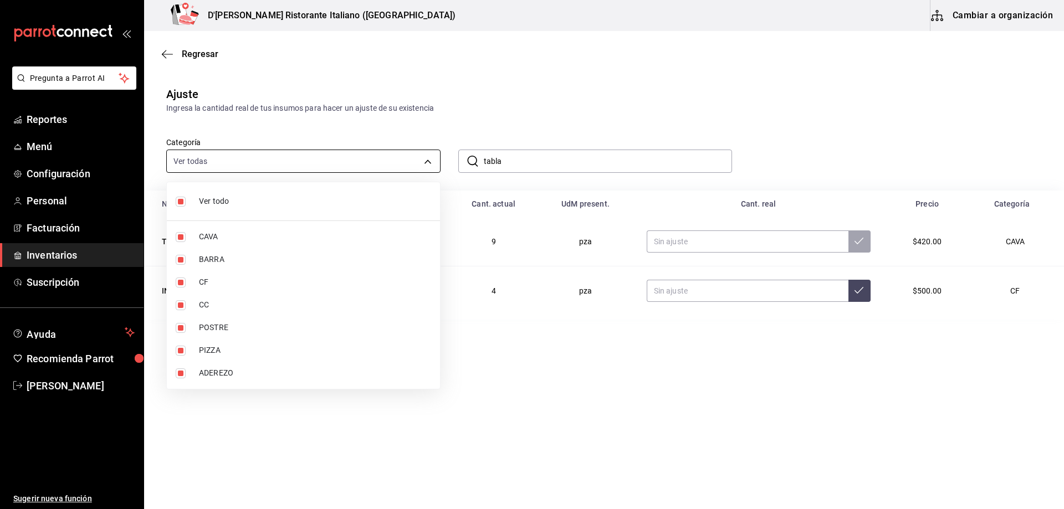
click at [433, 160] on body "Pregunta a Parrot AI Reportes Menú Configuración Personal Facturación Inventari…" at bounding box center [532, 223] width 1064 height 447
click at [591, 157] on div at bounding box center [532, 254] width 1064 height 509
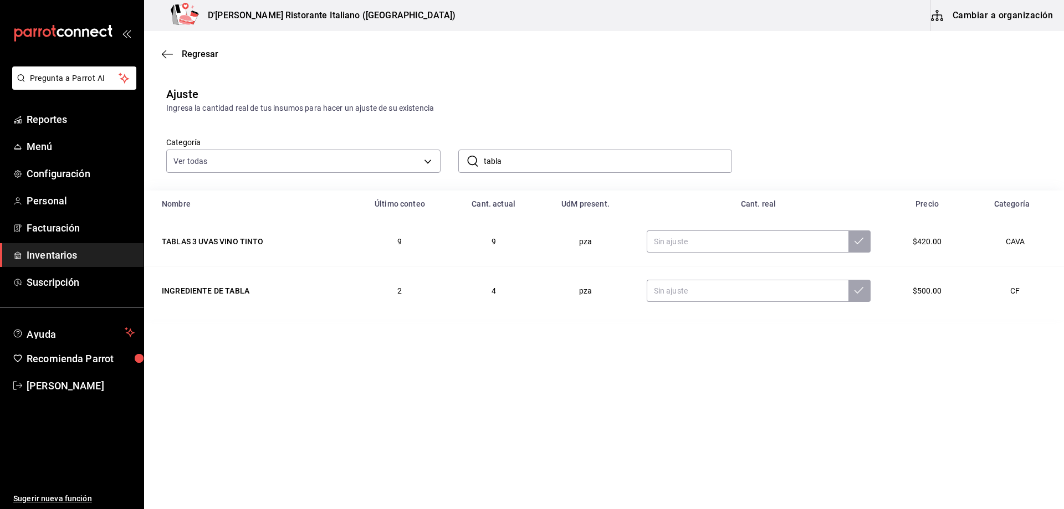
click at [591, 157] on div "Ver todo CAVA BARRA CF CC POSTRE PIZZA ADEREZO" at bounding box center [532, 254] width 1064 height 509
click at [591, 157] on input "tabla" at bounding box center [608, 161] width 249 height 22
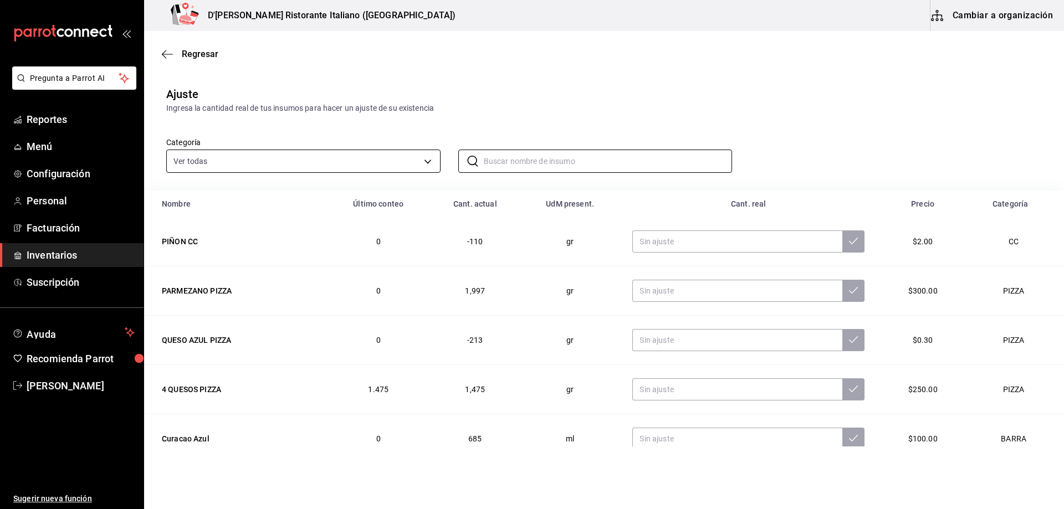
click at [427, 161] on body "Pregunta a Parrot AI Reportes Menú Configuración Personal Facturación Inventari…" at bounding box center [532, 223] width 1064 height 447
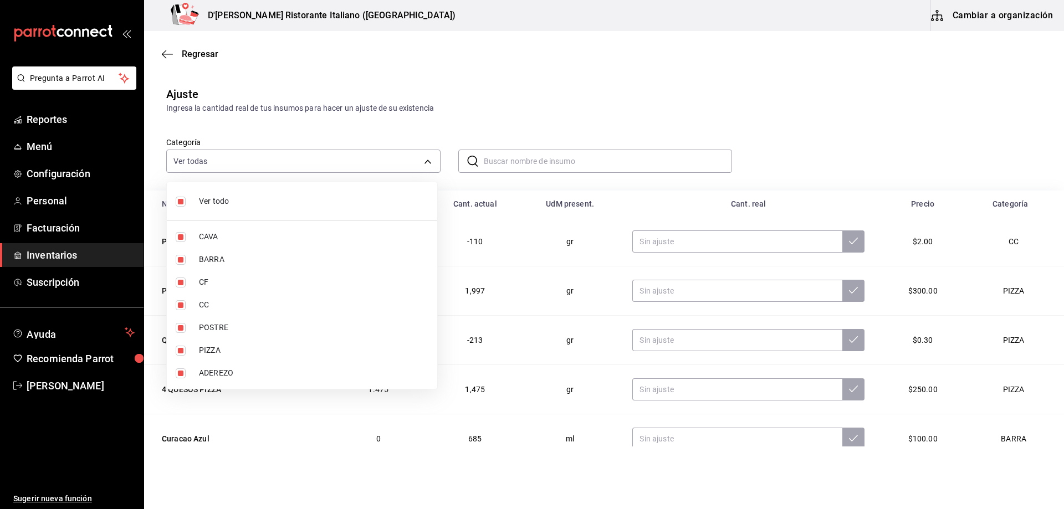
click at [206, 202] on span "Ver todo" at bounding box center [313, 202] width 229 height 12
checkbox input "false"
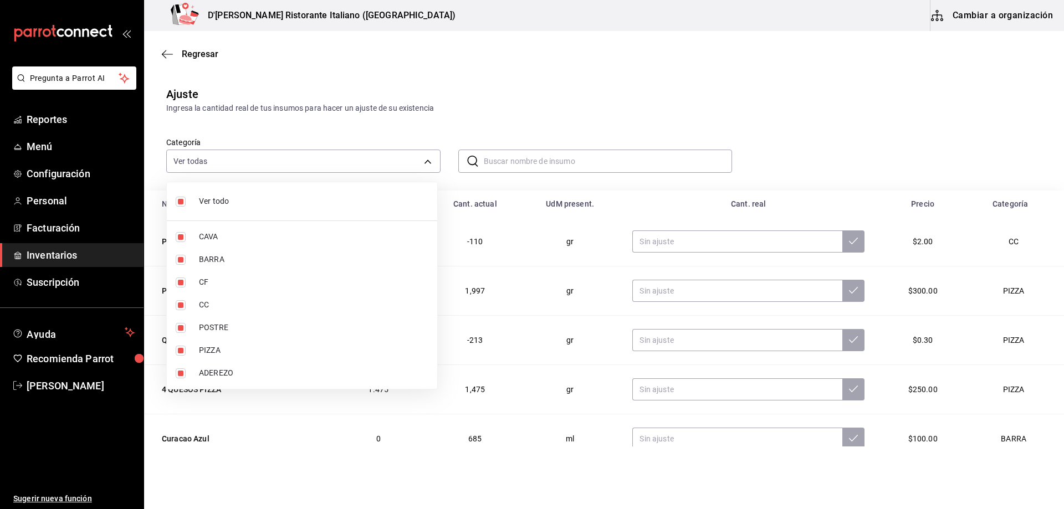
checkbox input "false"
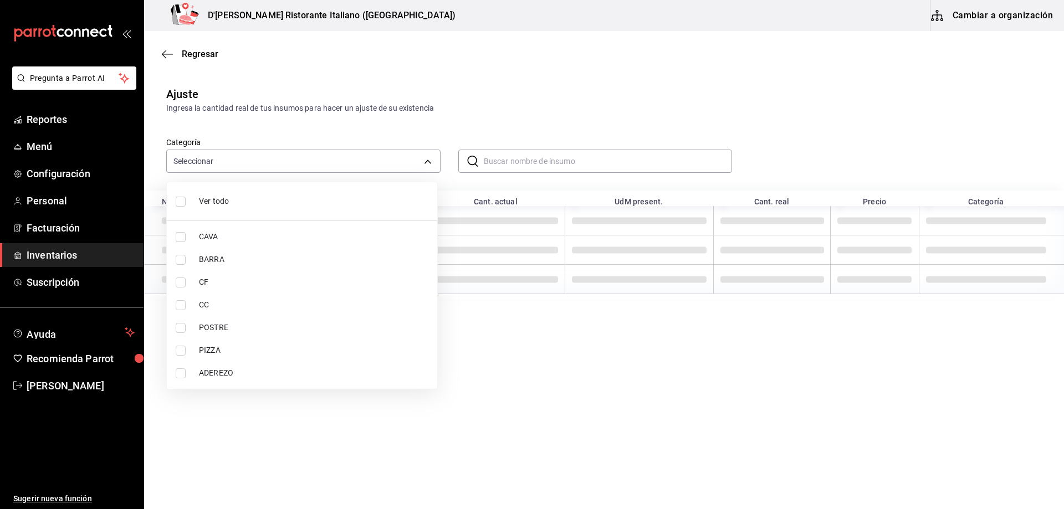
click at [201, 350] on span "PIZZA" at bounding box center [313, 351] width 229 height 12
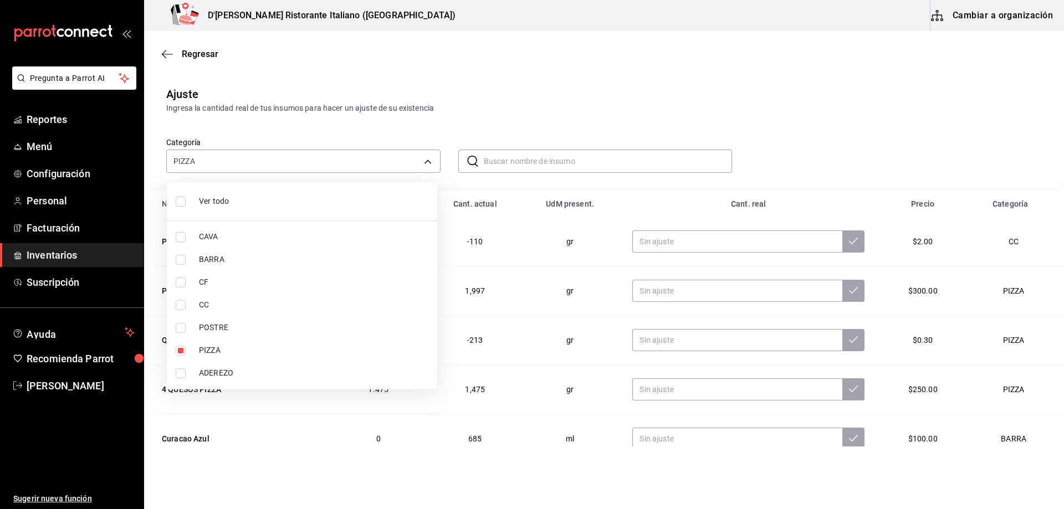
type input "94b4094f-85cc-45a5-afaf-e104d76acdc2"
checkbox input "true"
click at [607, 95] on div at bounding box center [532, 254] width 1064 height 509
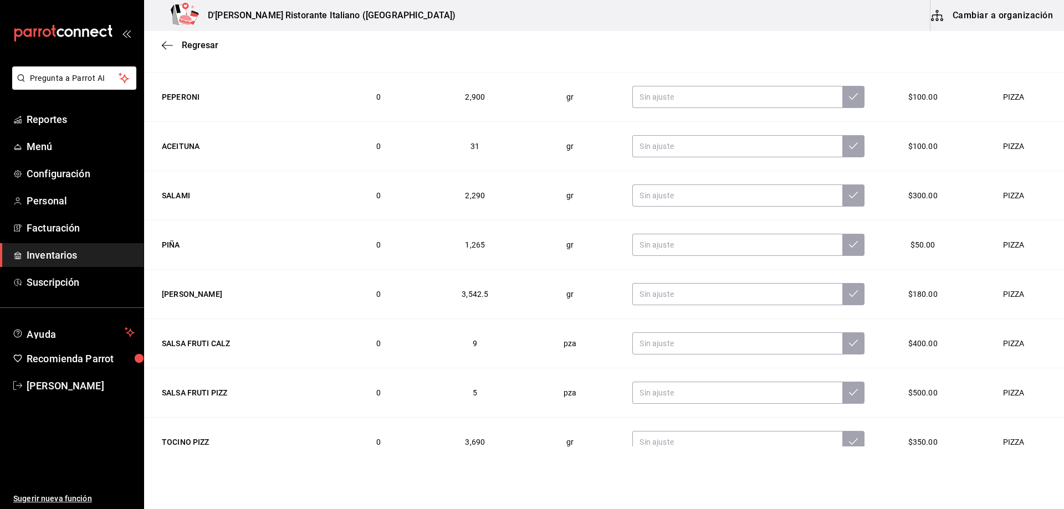
scroll to position [855, 0]
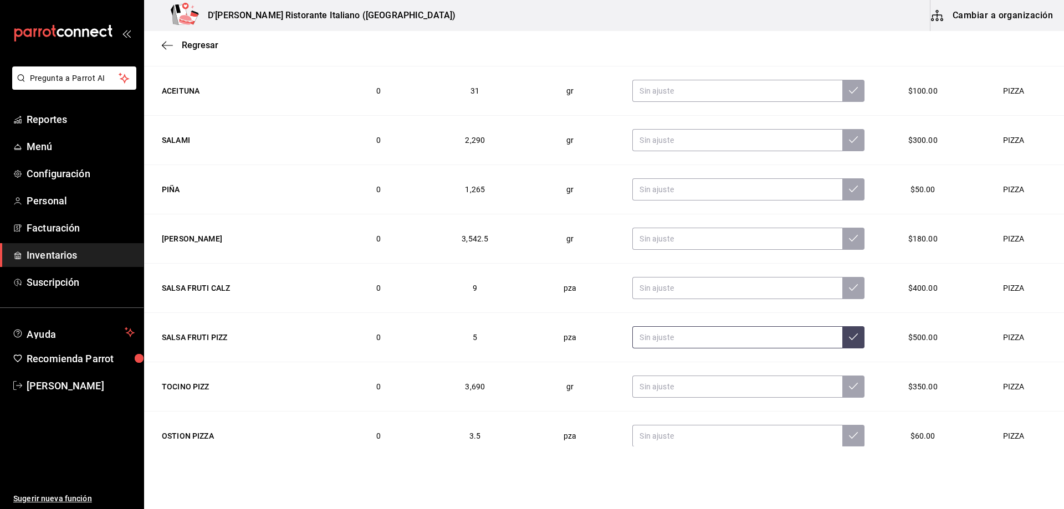
click at [678, 339] on input "text" at bounding box center [737, 337] width 210 height 22
type input "6.00"
click at [842, 342] on button at bounding box center [853, 337] width 22 height 22
click at [696, 288] on input "text" at bounding box center [737, 288] width 210 height 22
type input "7.00"
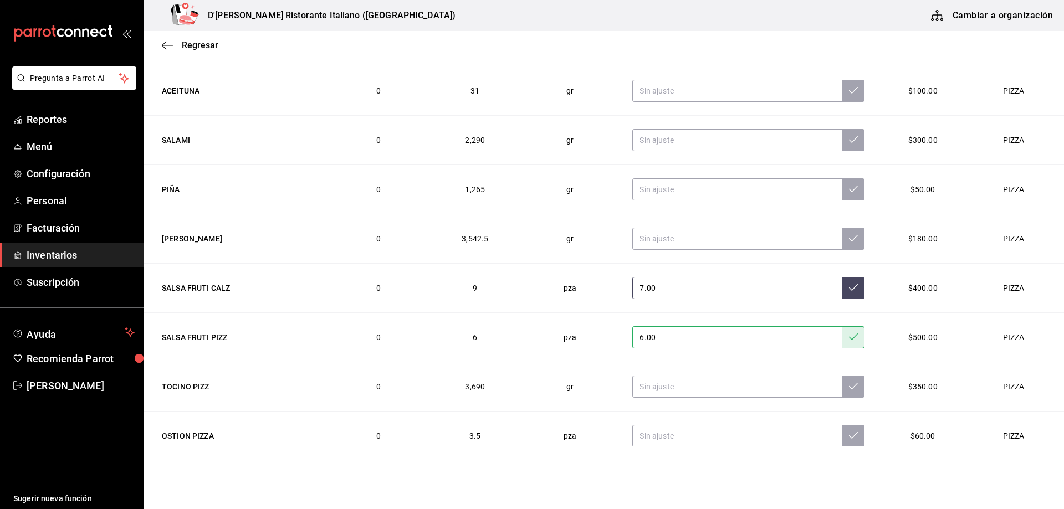
click at [849, 286] on icon at bounding box center [853, 287] width 9 height 9
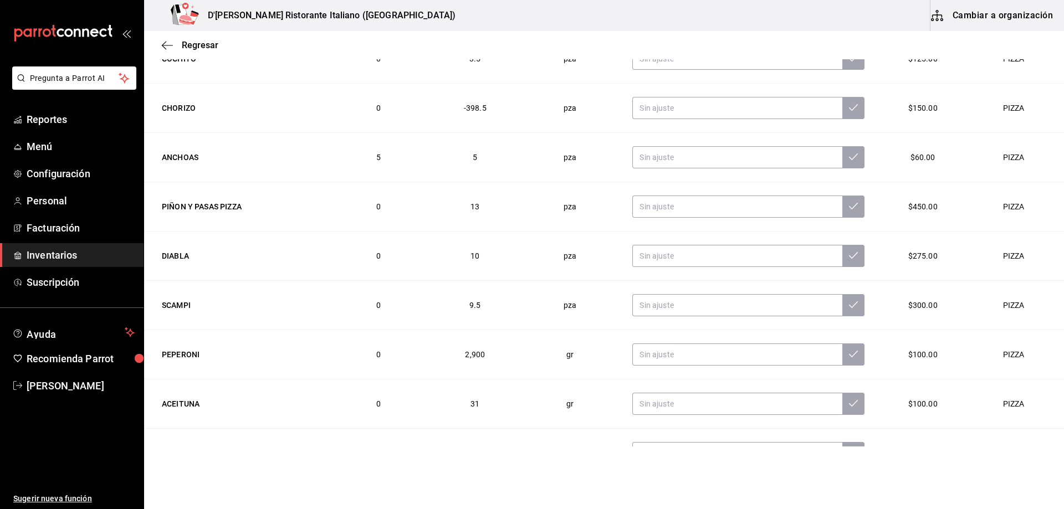
scroll to position [541, 0]
click at [654, 253] on input "text" at bounding box center [737, 256] width 210 height 22
click at [673, 305] on input "text" at bounding box center [737, 306] width 210 height 22
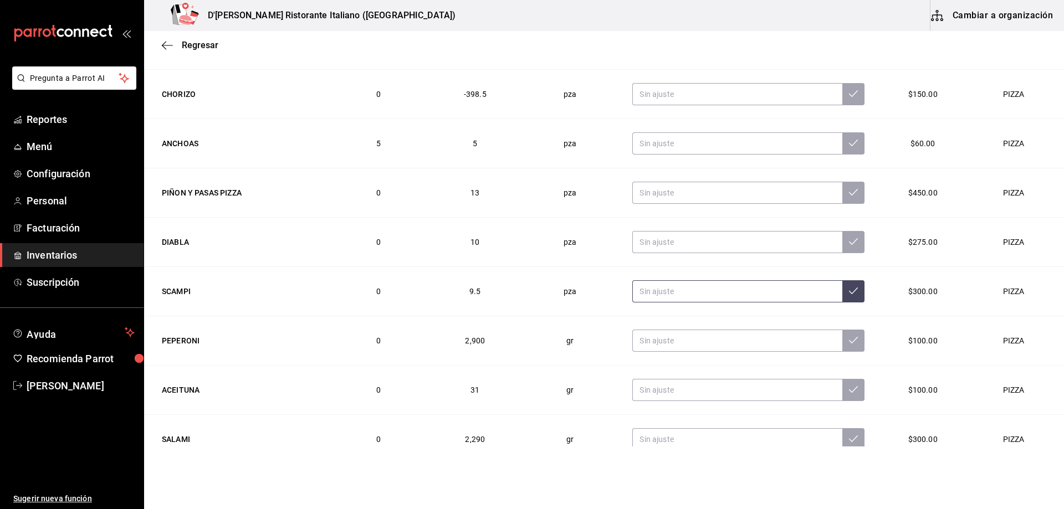
scroll to position [486, 0]
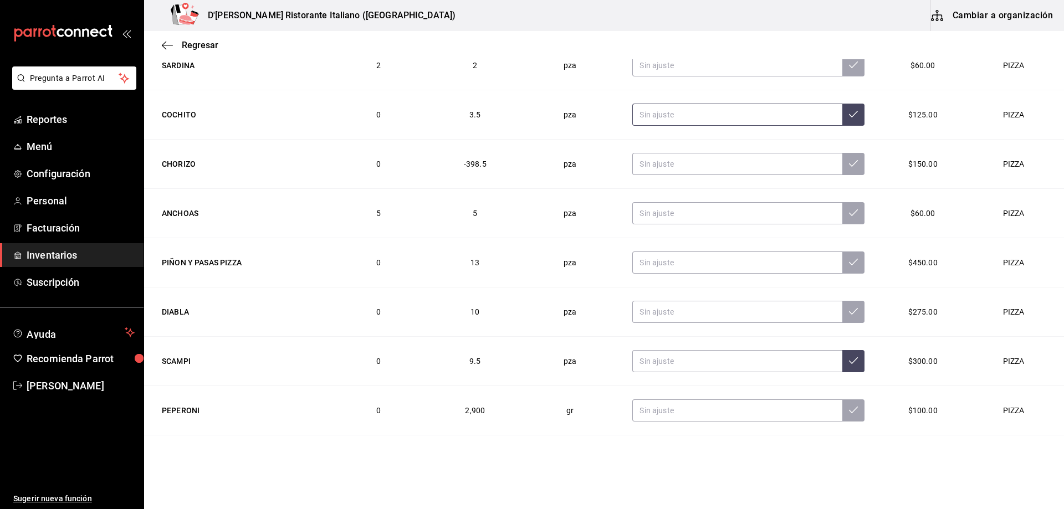
click at [666, 116] on input "text" at bounding box center [737, 115] width 210 height 22
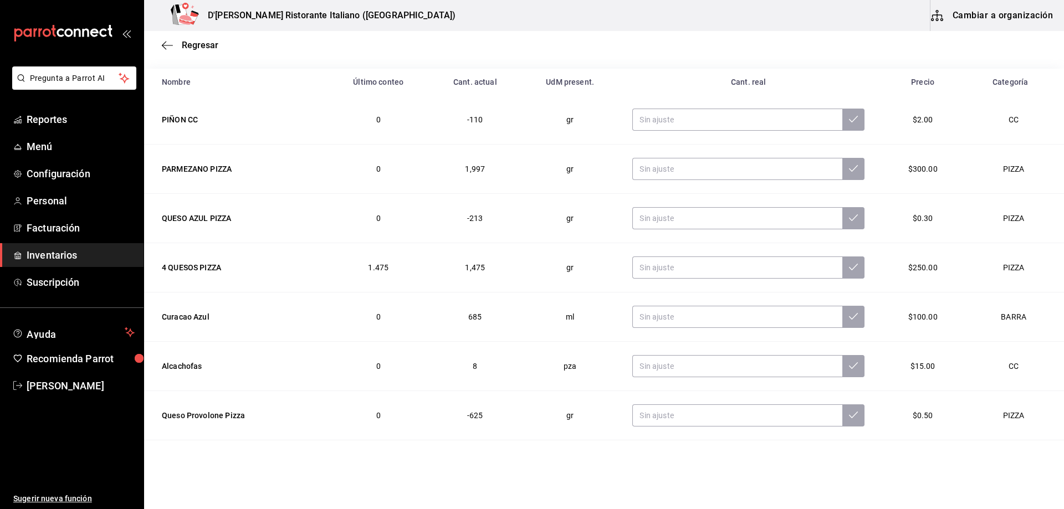
scroll to position [17, 0]
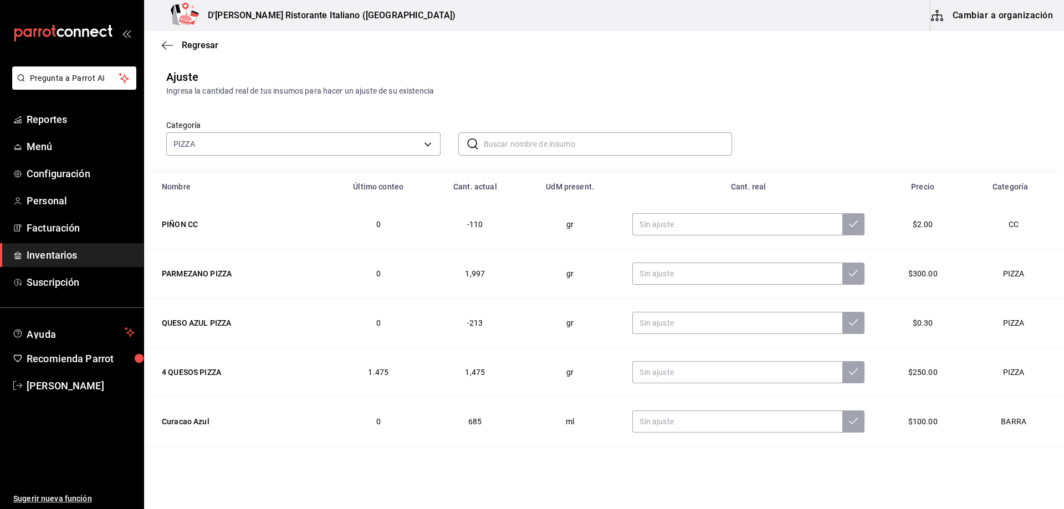
click at [497, 137] on input "text" at bounding box center [608, 144] width 249 height 22
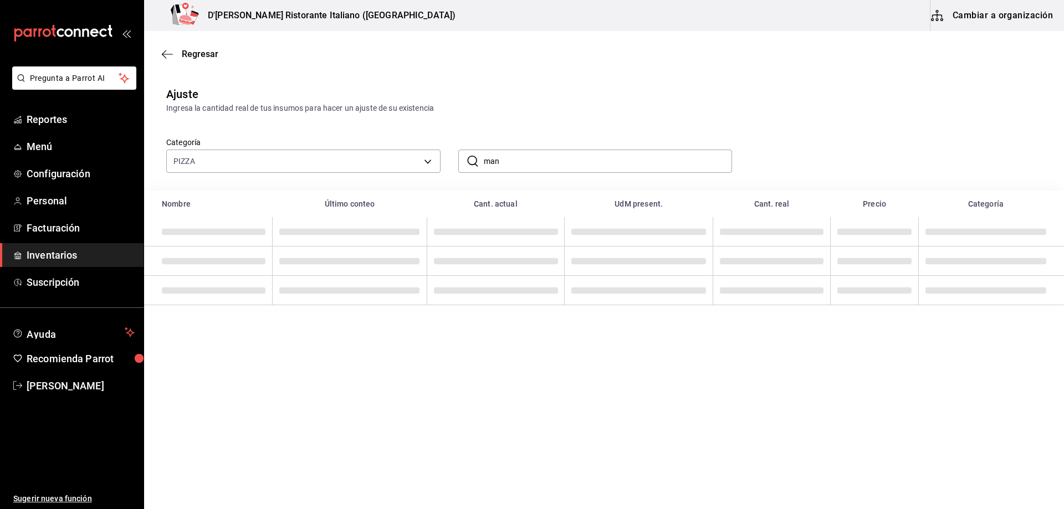
scroll to position [0, 0]
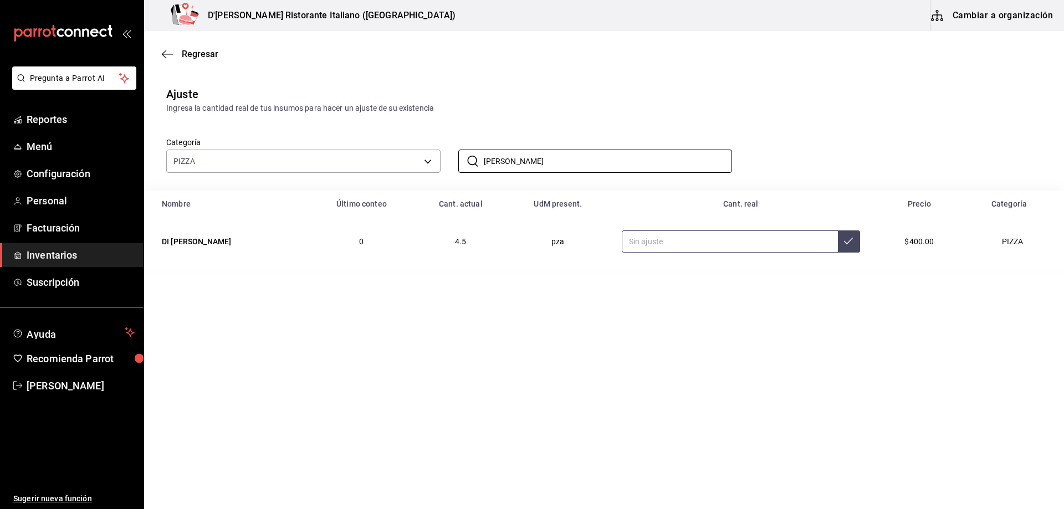
type input "[PERSON_NAME]"
click at [703, 242] on input "text" at bounding box center [730, 242] width 216 height 22
type input "5.50"
click at [839, 241] on button at bounding box center [849, 242] width 22 height 22
click at [612, 158] on input "[PERSON_NAME]" at bounding box center [608, 161] width 249 height 22
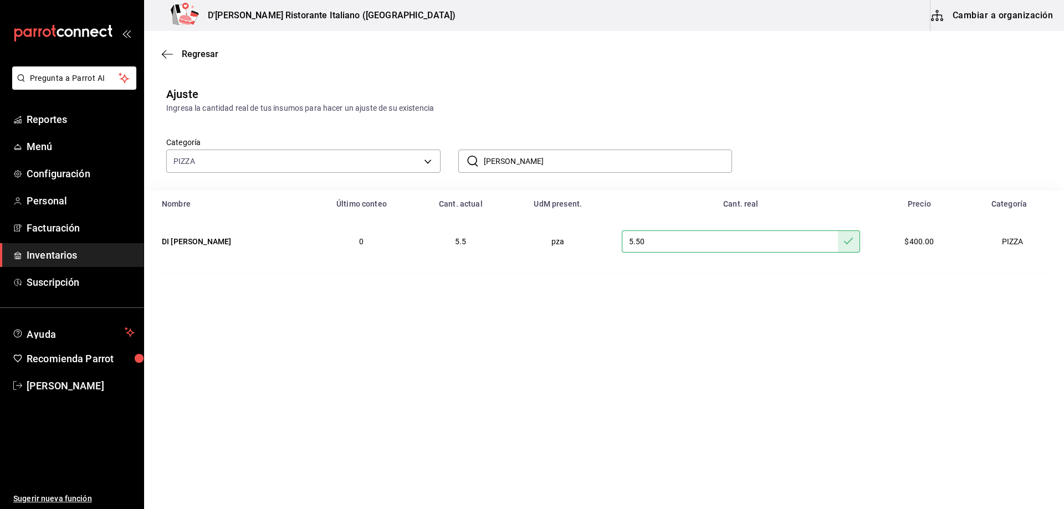
click at [612, 158] on input "[PERSON_NAME]" at bounding box center [608, 161] width 249 height 22
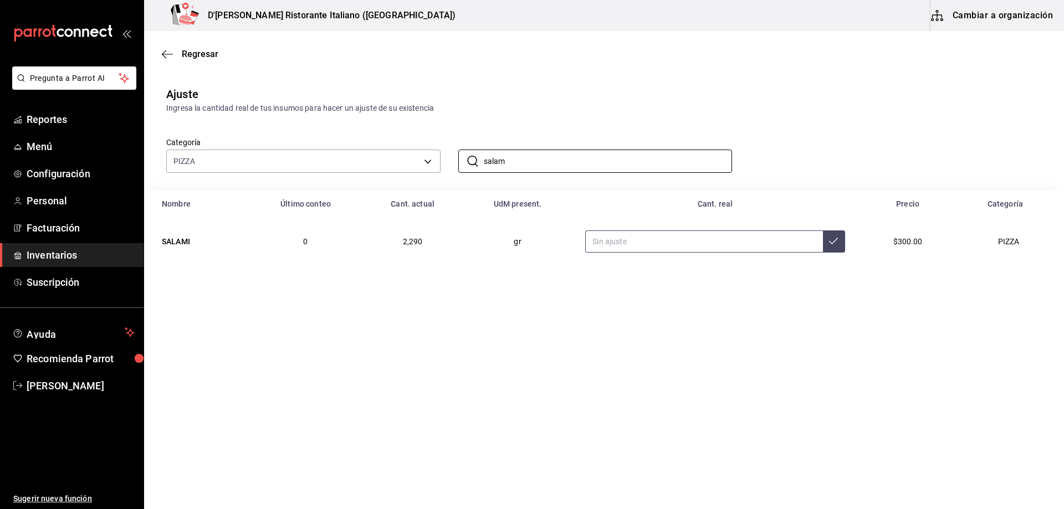
type input "salam"
click at [620, 242] on input "text" at bounding box center [703, 242] width 237 height 22
click at [826, 237] on button at bounding box center [834, 242] width 22 height 22
click at [669, 246] on input "2.10" at bounding box center [703, 242] width 237 height 22
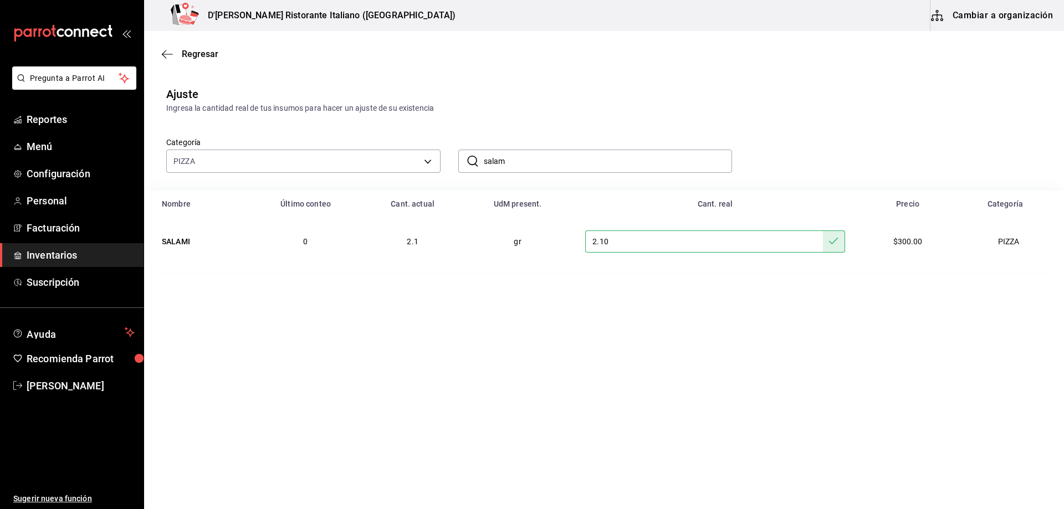
click at [669, 246] on input "2.10" at bounding box center [703, 242] width 237 height 22
type input "2.10"
click at [833, 247] on button at bounding box center [834, 242] width 22 height 22
click at [531, 166] on input "salam" at bounding box center [608, 161] width 249 height 22
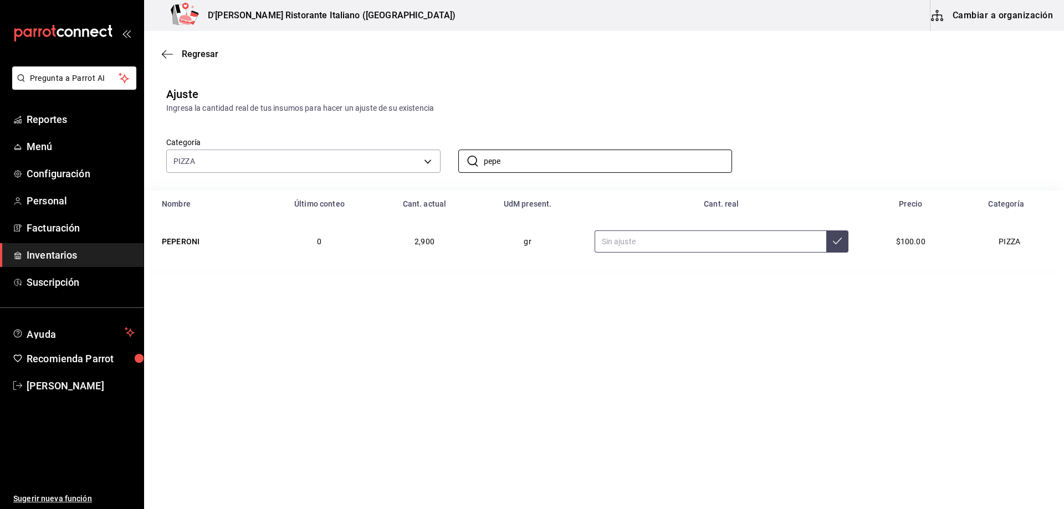
type input "pepe"
click at [624, 240] on input "text" at bounding box center [711, 242] width 232 height 22
click at [835, 247] on button at bounding box center [837, 242] width 22 height 22
click at [636, 244] on input "2.10" at bounding box center [711, 242] width 232 height 22
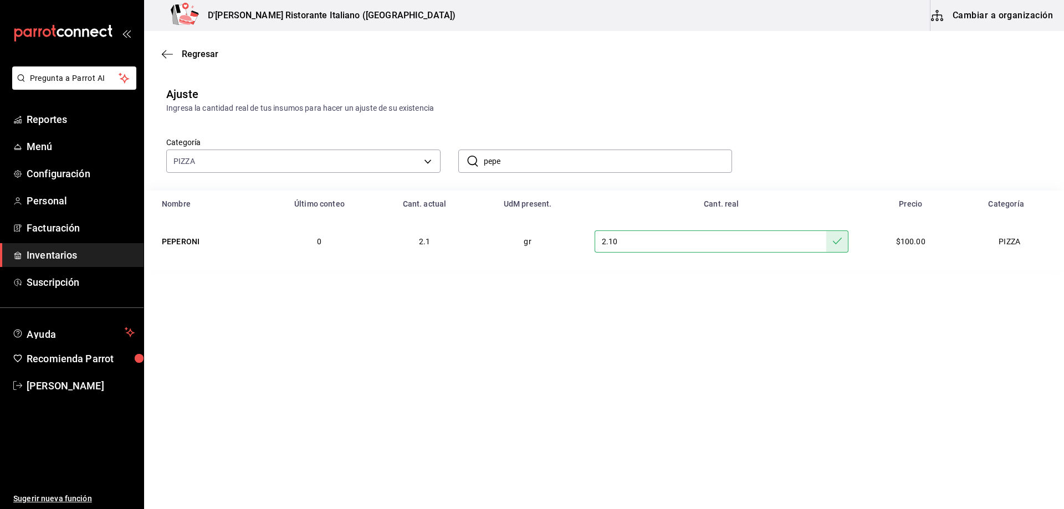
click at [636, 244] on input "2.10" at bounding box center [711, 242] width 232 height 22
type input "2100.00"
click at [838, 243] on icon at bounding box center [837, 241] width 9 height 9
click at [516, 158] on input "pepe" at bounding box center [608, 161] width 249 height 22
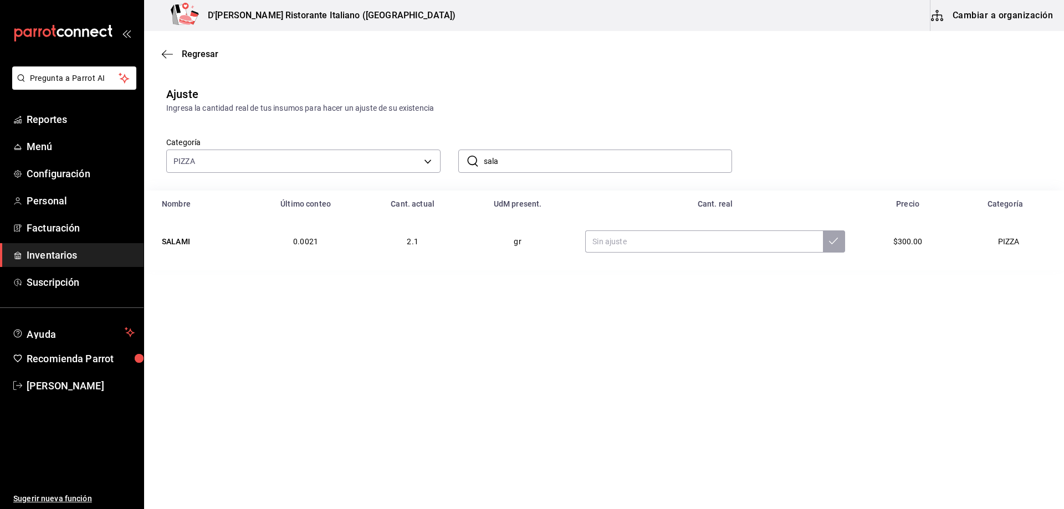
type input "salami"
click at [608, 240] on input "text" at bounding box center [703, 242] width 237 height 22
type input "2100.00"
click at [837, 243] on button at bounding box center [834, 242] width 22 height 22
click at [523, 158] on input "salami" at bounding box center [608, 161] width 249 height 22
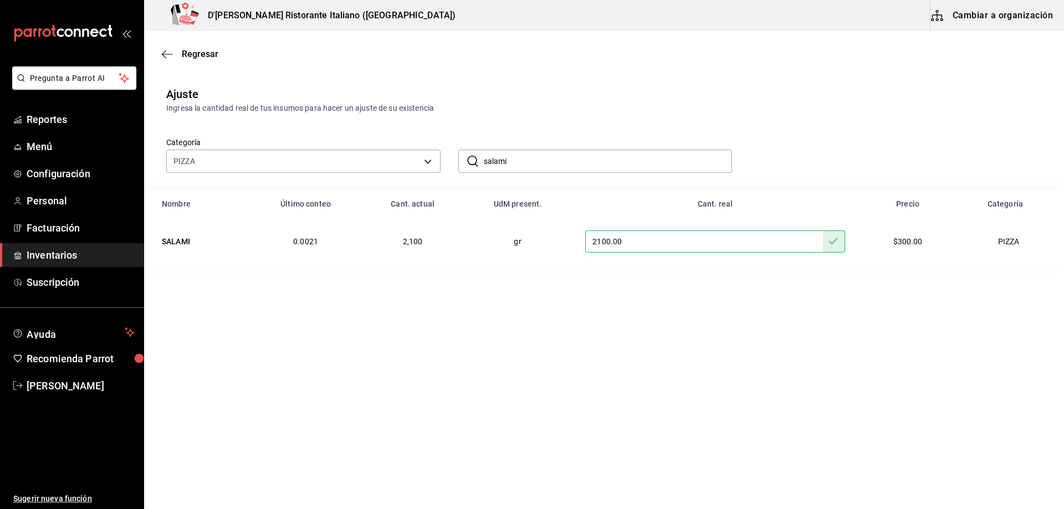
click at [523, 158] on input "salami" at bounding box center [608, 161] width 249 height 22
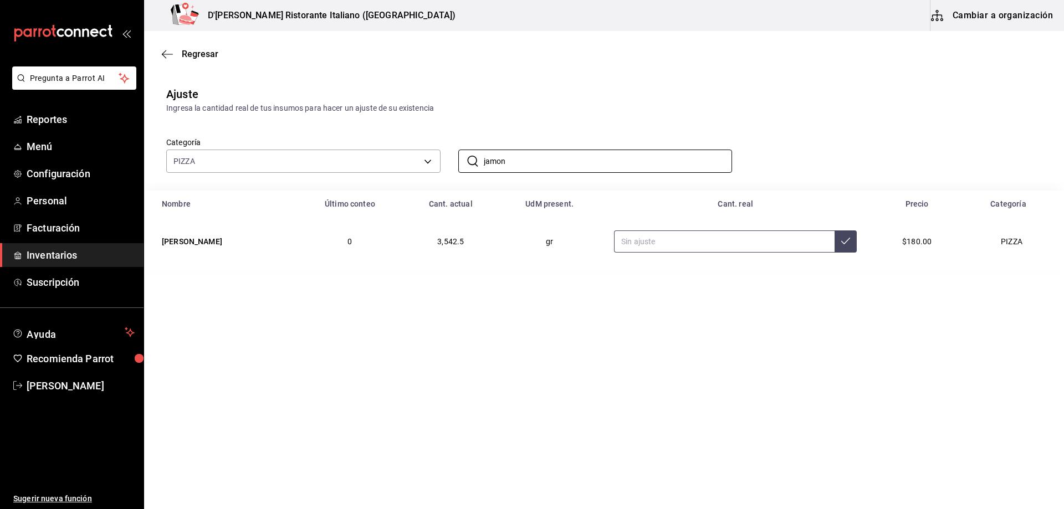
type input "jamon"
click at [677, 244] on input "text" at bounding box center [724, 242] width 221 height 22
type input "3000.00"
click at [841, 243] on icon at bounding box center [845, 241] width 9 height 9
click at [531, 163] on input "jamon" at bounding box center [608, 161] width 249 height 22
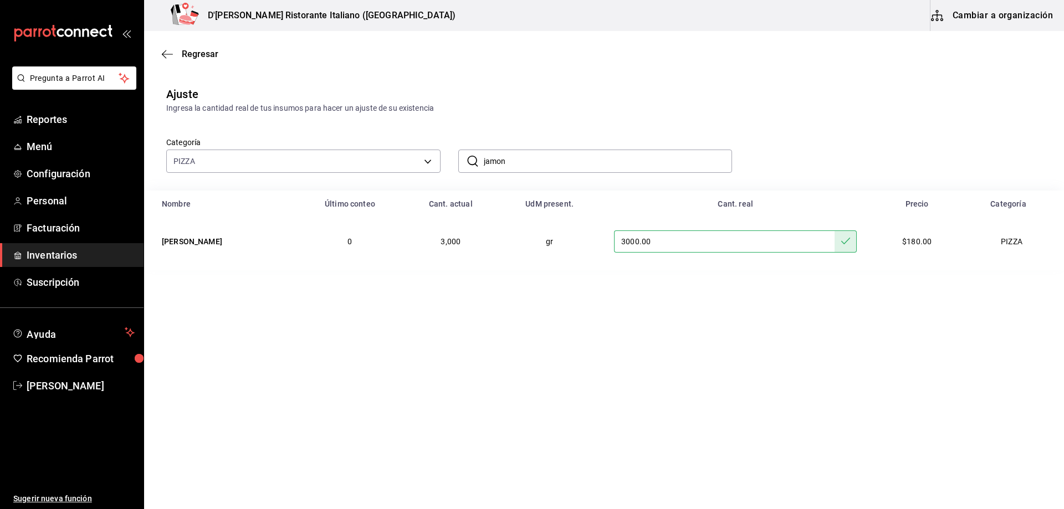
click at [531, 163] on input "jamon" at bounding box center [608, 161] width 249 height 22
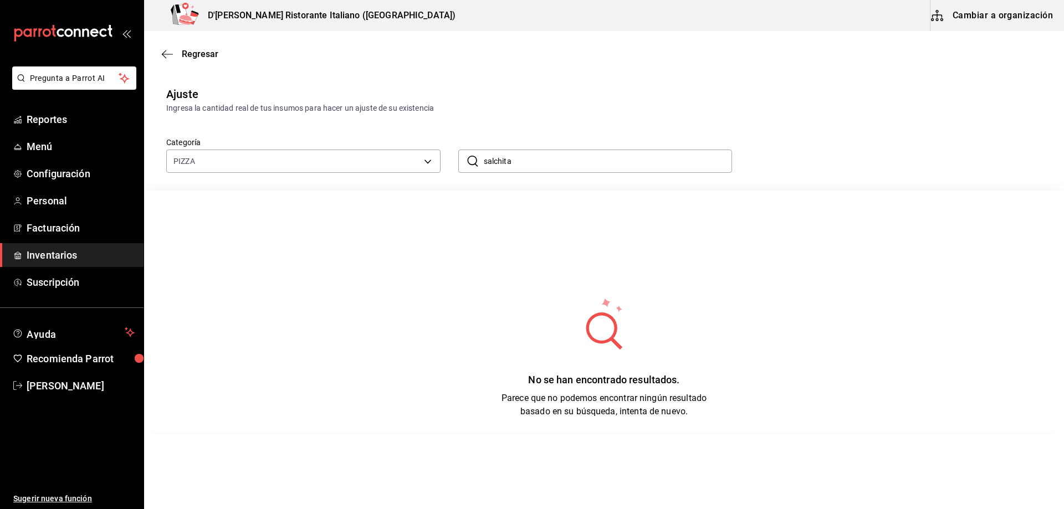
click at [531, 163] on input "salchita" at bounding box center [608, 161] width 249 height 22
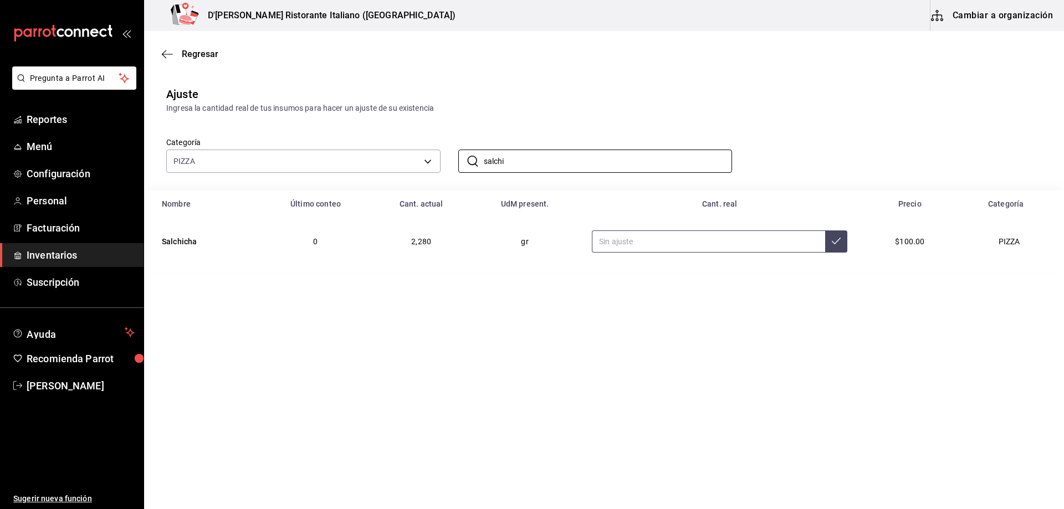
type input "salchi"
click at [613, 242] on input "text" at bounding box center [708, 242] width 233 height 22
type input "2100.00"
click at [832, 245] on icon at bounding box center [836, 241] width 9 height 9
click at [546, 155] on input "salchi" at bounding box center [608, 161] width 249 height 22
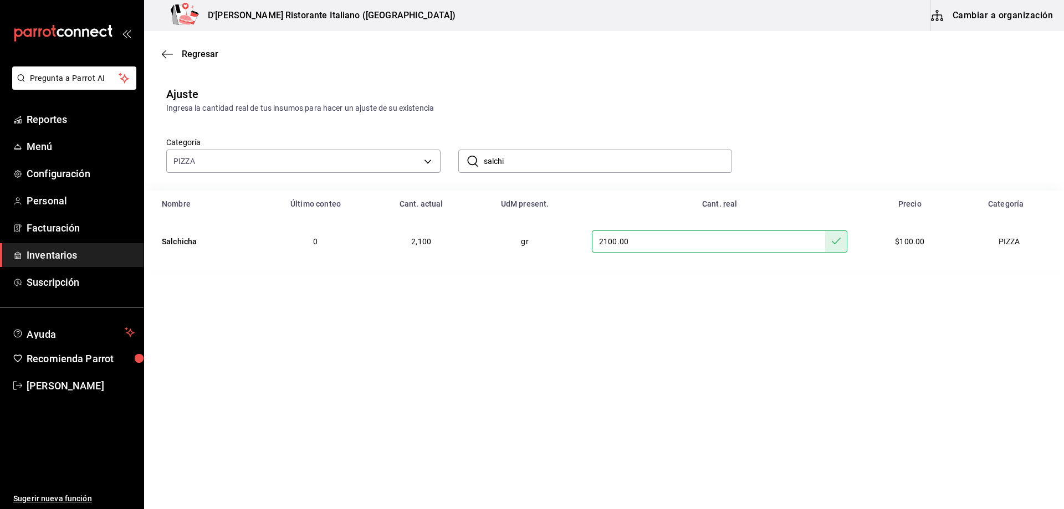
click at [546, 155] on input "salchi" at bounding box center [608, 161] width 249 height 22
type input "tocino"
click at [638, 243] on input "text" at bounding box center [716, 242] width 227 height 22
type input "2700.00"
click at [839, 244] on icon at bounding box center [840, 241] width 9 height 9
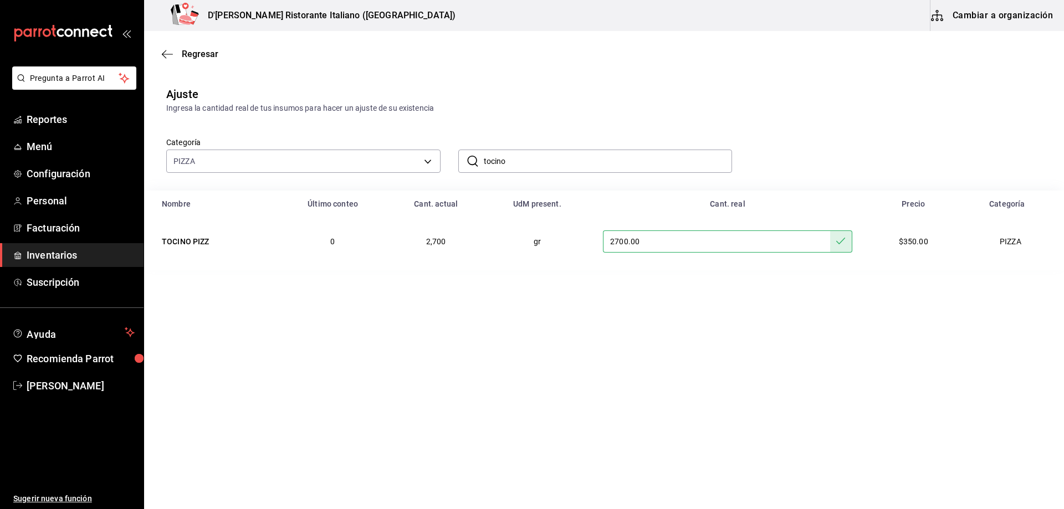
click at [617, 163] on input "tocino" at bounding box center [608, 161] width 249 height 22
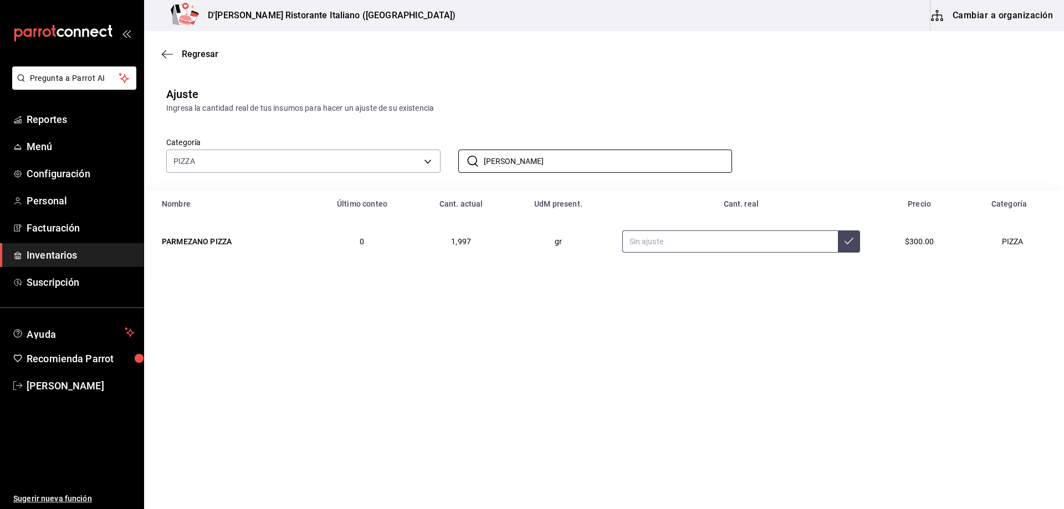
type input "[PERSON_NAME]"
click at [693, 245] on input "text" at bounding box center [730, 242] width 216 height 22
type input "1250.00"
click at [845, 239] on icon at bounding box center [849, 241] width 9 height 9
click at [519, 165] on input "[PERSON_NAME]" at bounding box center [608, 161] width 249 height 22
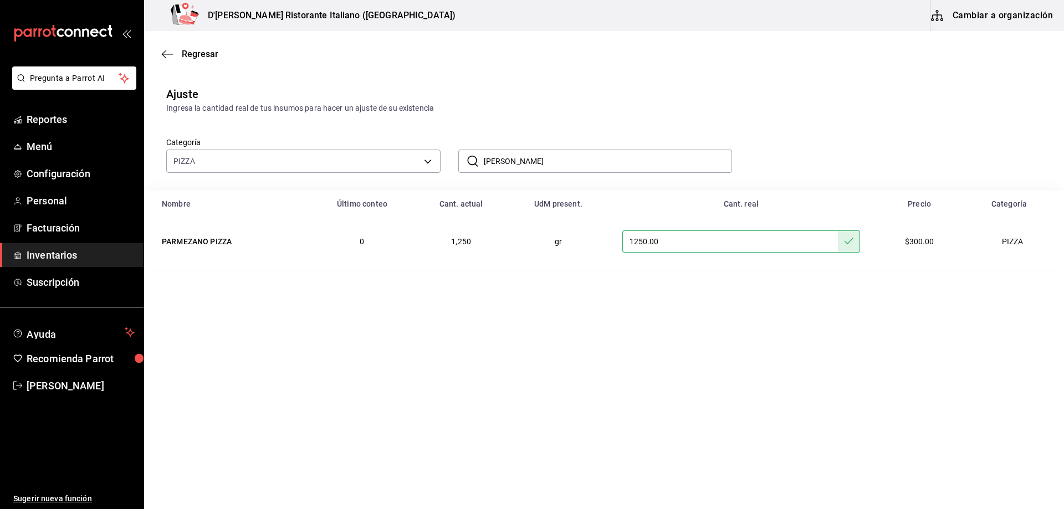
click at [519, 165] on input "[PERSON_NAME]" at bounding box center [608, 161] width 249 height 22
type input "azul"
click at [690, 240] on input "text" at bounding box center [740, 242] width 221 height 22
type input "26.00"
click at [858, 244] on icon at bounding box center [860, 241] width 9 height 9
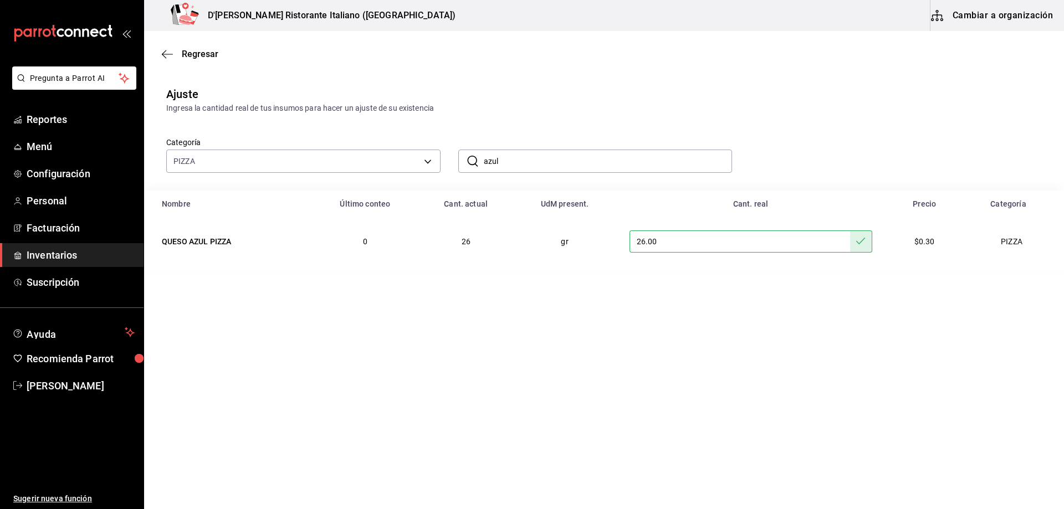
click at [526, 159] on input "azul" at bounding box center [608, 161] width 249 height 22
type input "provo"
click at [667, 241] on input "text" at bounding box center [747, 242] width 214 height 22
type input "575.00"
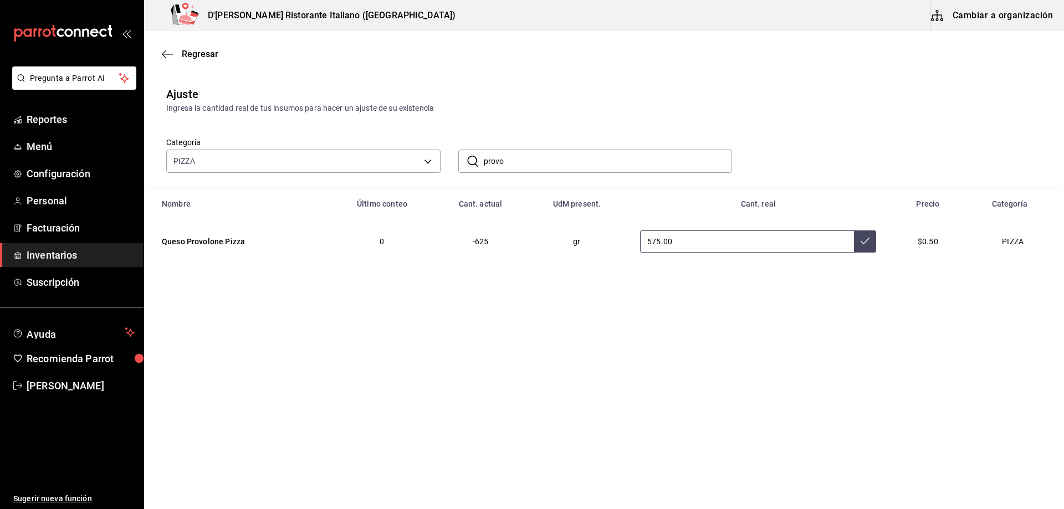
click at [865, 245] on icon at bounding box center [865, 241] width 9 height 9
click at [643, 164] on input "provo" at bounding box center [608, 161] width 249 height 22
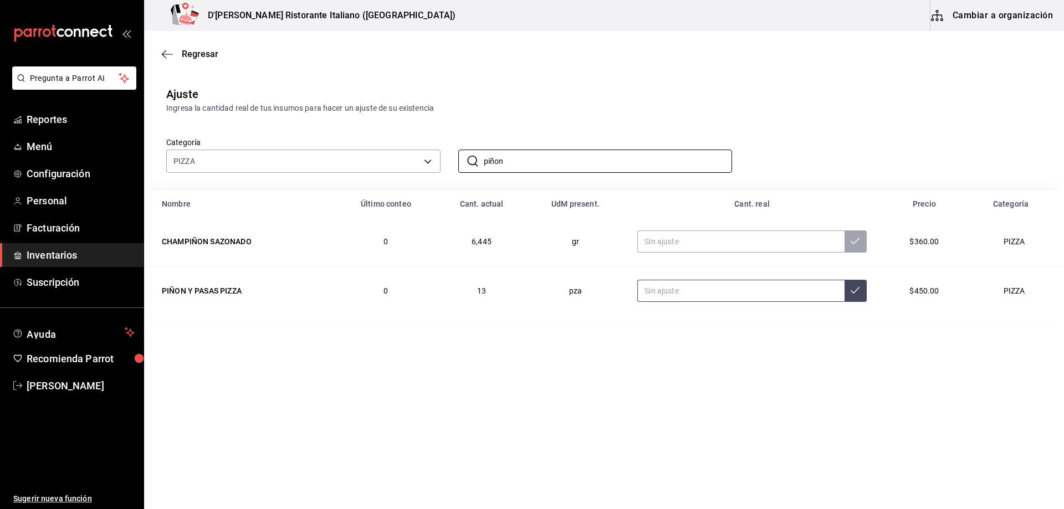
type input "piñon"
click at [674, 286] on input "text" at bounding box center [740, 291] width 207 height 22
type input "9.50"
click at [856, 295] on icon at bounding box center [855, 290] width 9 height 9
click at [538, 163] on input "piñon" at bounding box center [608, 161] width 249 height 22
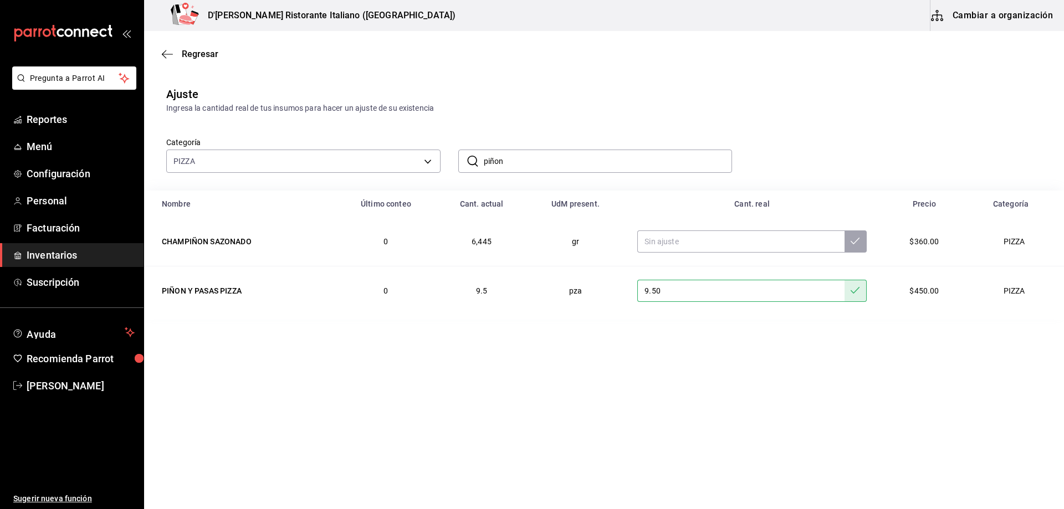
click at [538, 163] on input "piñon" at bounding box center [608, 161] width 249 height 22
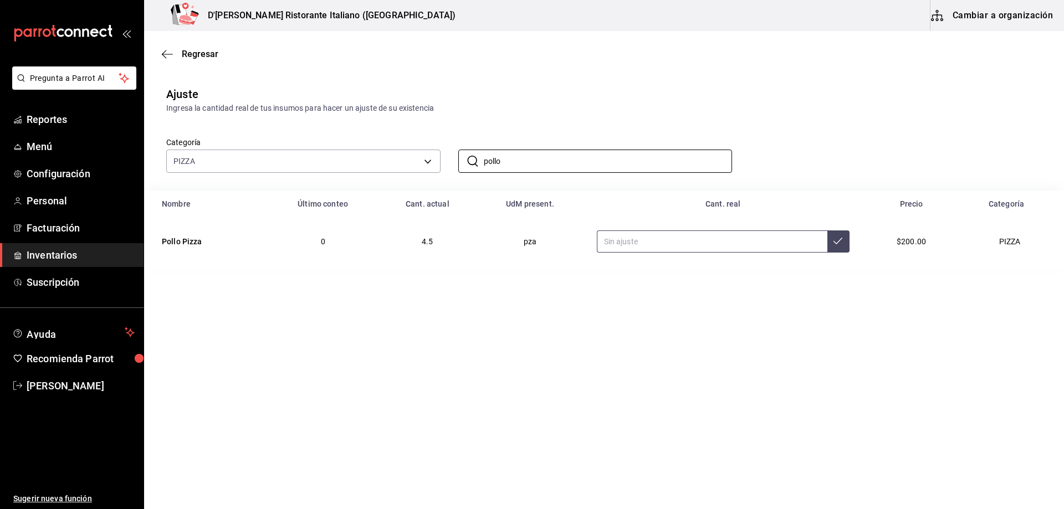
type input "pollo"
click at [629, 243] on input "text" at bounding box center [712, 242] width 231 height 22
click at [654, 243] on input "text" at bounding box center [712, 242] width 231 height 22
type input "5.00"
click at [835, 244] on icon at bounding box center [837, 241] width 9 height 9
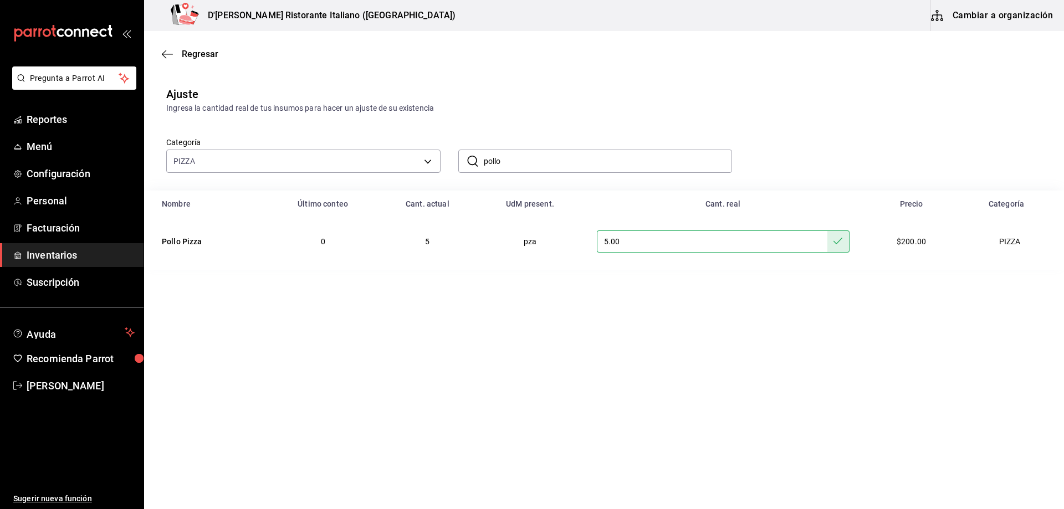
click at [558, 155] on input "pollo" at bounding box center [608, 161] width 249 height 22
type input "chori"
click at [652, 243] on input "text" at bounding box center [708, 242] width 234 height 22
type input "7.00"
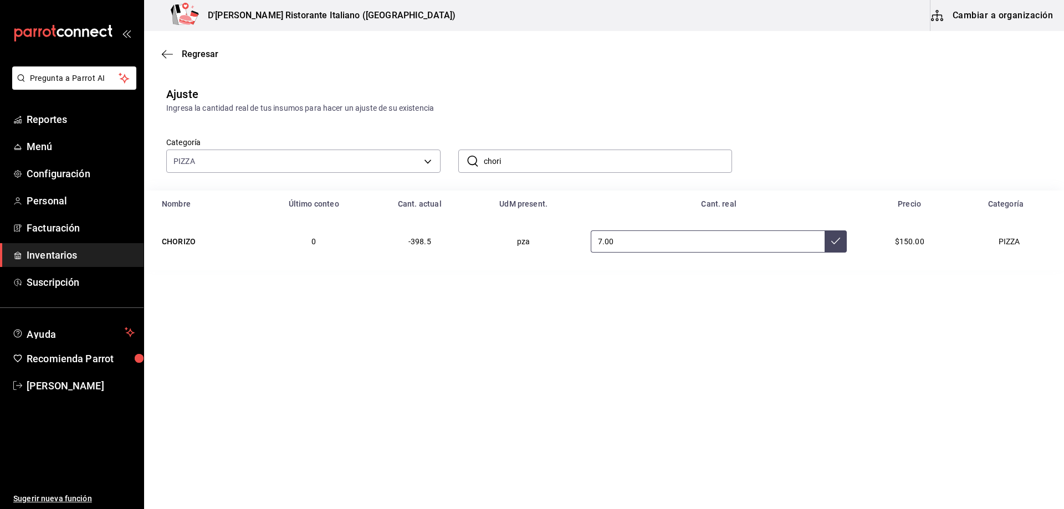
click at [837, 240] on button at bounding box center [836, 242] width 22 height 22
click at [560, 159] on input "chori" at bounding box center [608, 161] width 249 height 22
click at [528, 151] on input "masa" at bounding box center [608, 161] width 249 height 22
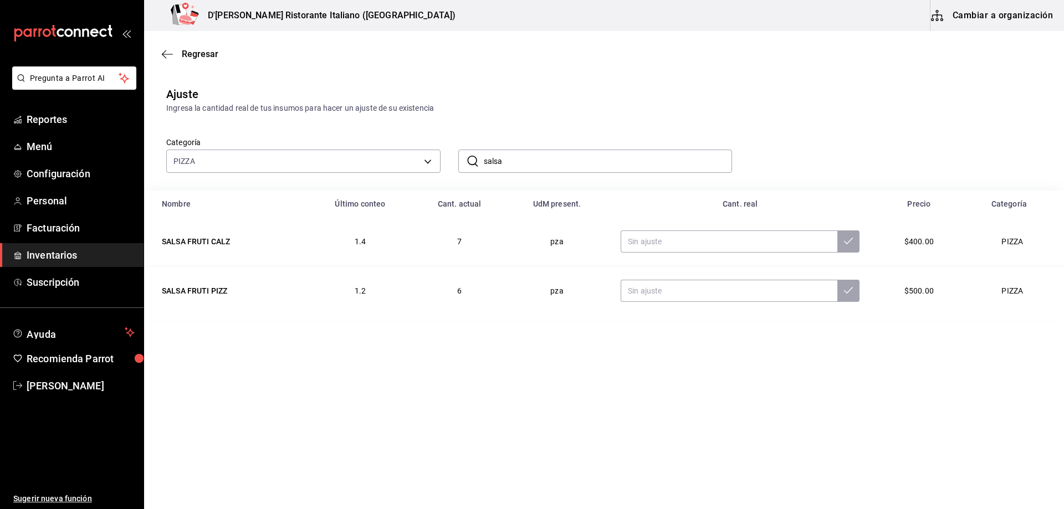
click at [542, 161] on input "salsa" at bounding box center [608, 161] width 249 height 22
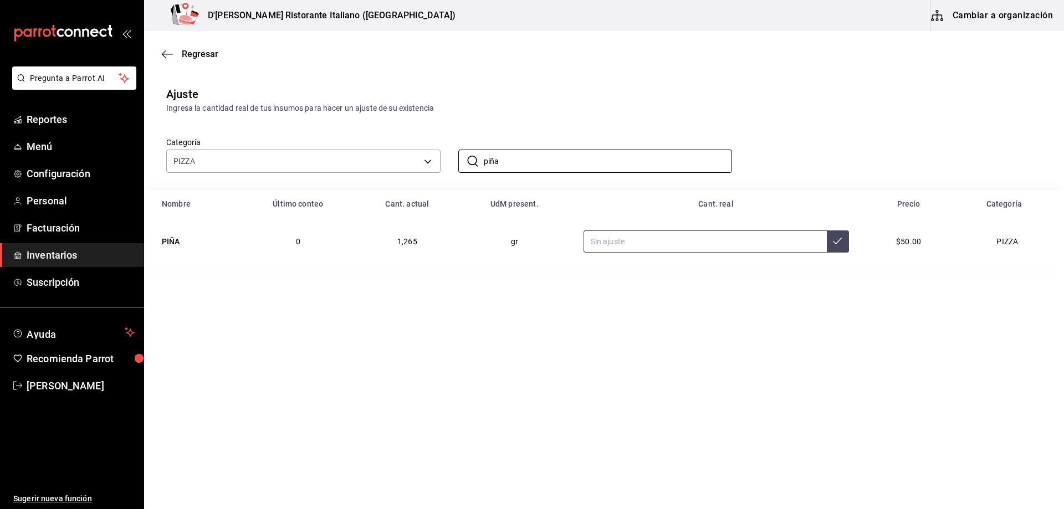
type input "piña"
click at [659, 244] on input "text" at bounding box center [705, 242] width 243 height 22
type input "1080.00"
click at [835, 240] on icon at bounding box center [837, 241] width 9 height 9
click at [505, 162] on input "piña" at bounding box center [608, 161] width 249 height 22
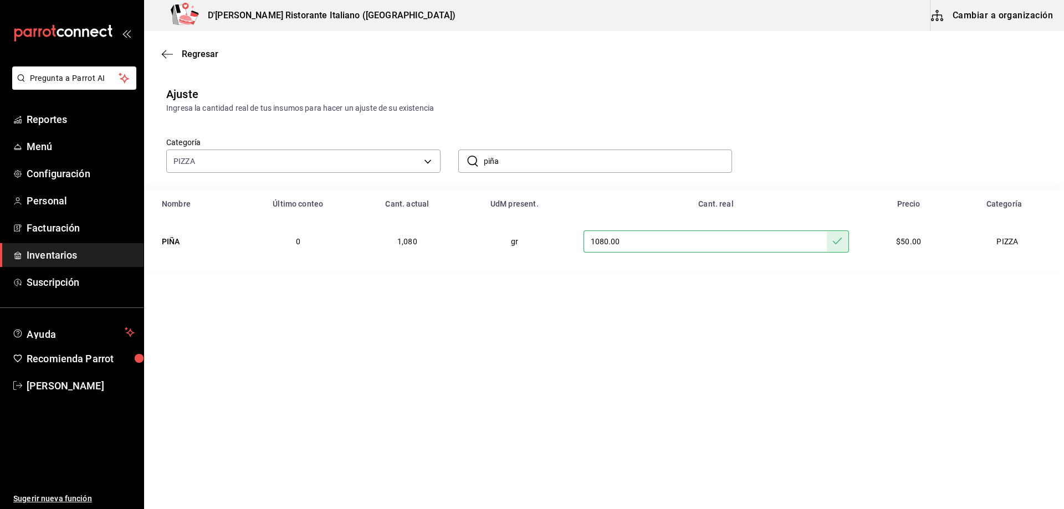
click at [505, 162] on input "piña" at bounding box center [608, 161] width 249 height 22
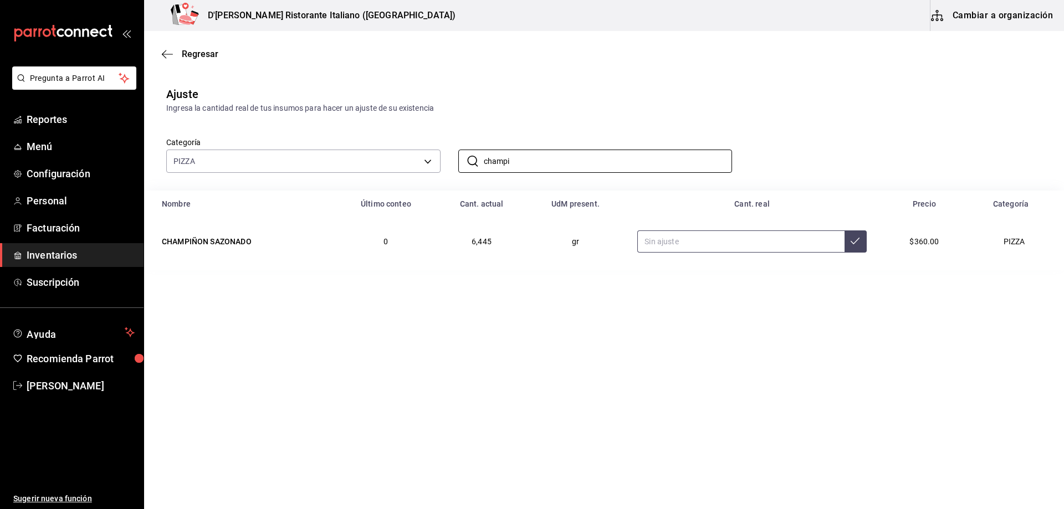
type input "champi"
click at [666, 238] on input "text" at bounding box center [740, 242] width 207 height 22
type input "4100.00"
click at [853, 247] on button at bounding box center [856, 242] width 22 height 22
click at [549, 165] on input "champi" at bounding box center [608, 161] width 249 height 22
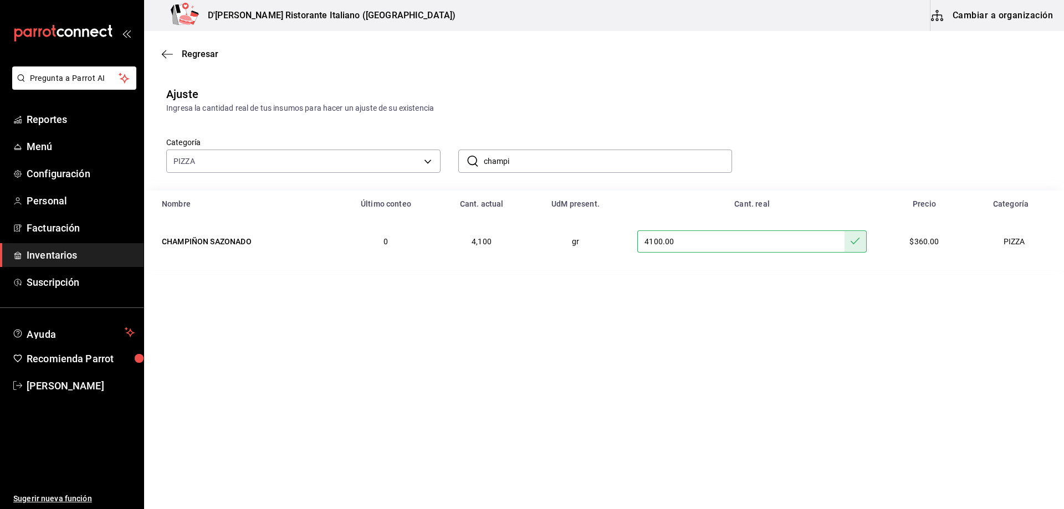
click at [549, 165] on input "champi" at bounding box center [608, 161] width 249 height 22
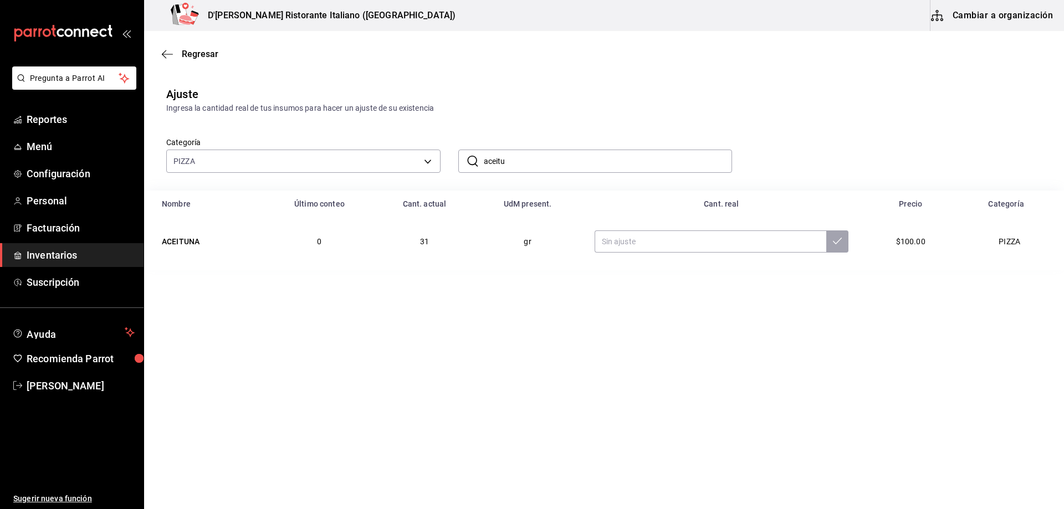
click at [579, 160] on input "aceitu" at bounding box center [608, 161] width 249 height 22
click at [575, 157] on input "[PERSON_NAME]" at bounding box center [608, 161] width 249 height 22
click at [538, 163] on input "anchoa" at bounding box center [608, 161] width 249 height 22
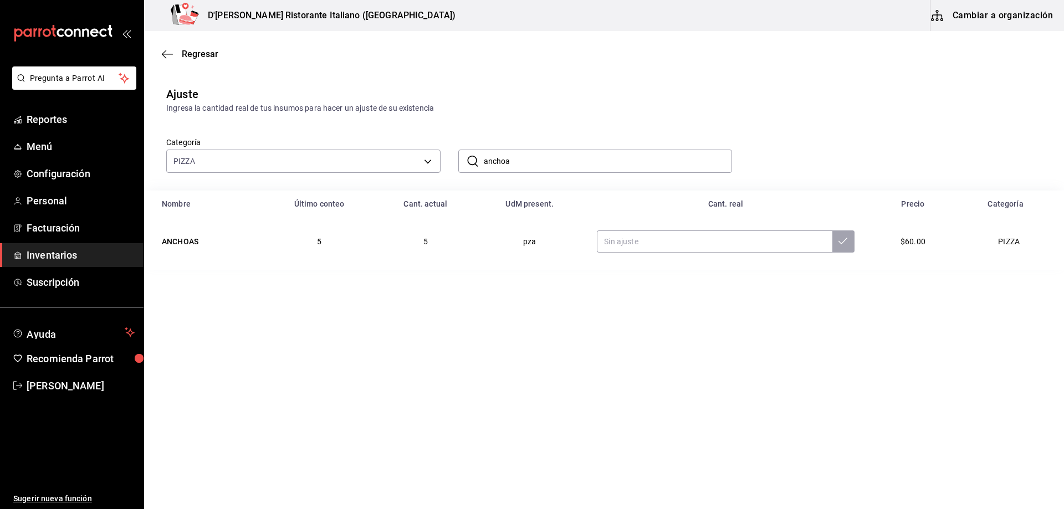
click at [538, 163] on input "anchoa" at bounding box center [608, 161] width 249 height 22
type input "ostion"
click at [457, 262] on td "3.5" at bounding box center [444, 241] width 98 height 49
click at [703, 233] on input "text" at bounding box center [724, 242] width 227 height 22
type input "4.00"
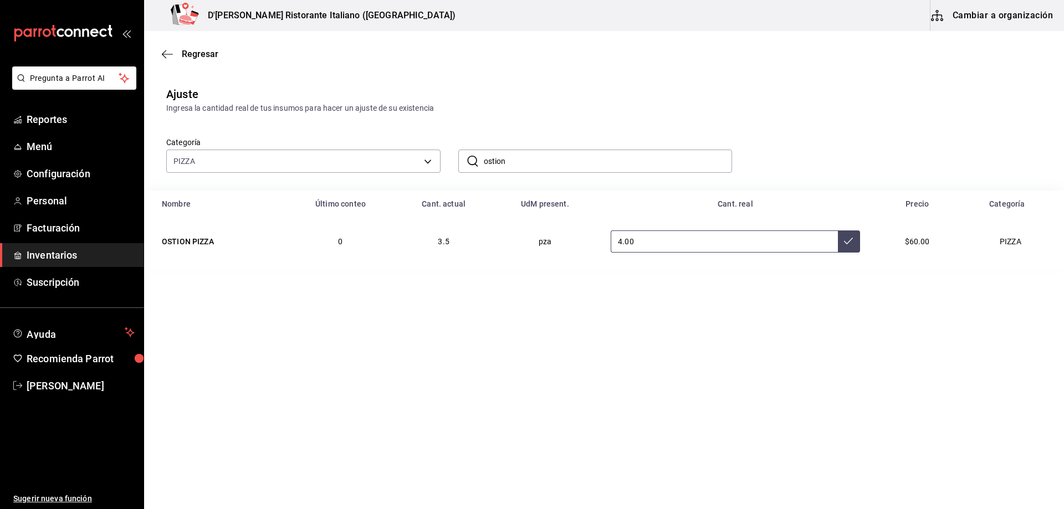
click at [849, 240] on icon at bounding box center [848, 241] width 9 height 7
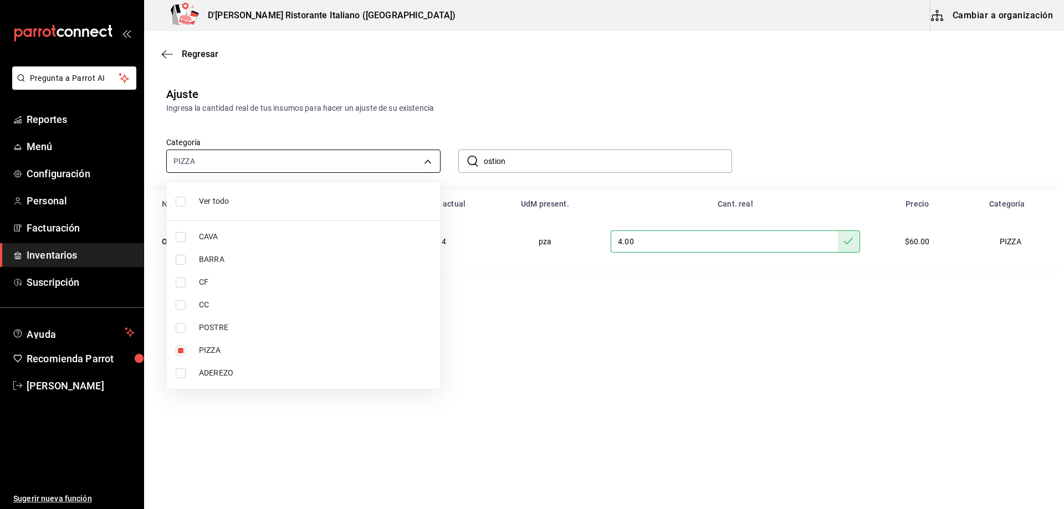
click at [428, 160] on body "Pregunta a Parrot AI Reportes Menú Configuración Personal Facturación Inventari…" at bounding box center [532, 223] width 1064 height 447
click at [180, 304] on input "checkbox" at bounding box center [181, 305] width 10 height 10
checkbox input "true"
type input "94b4094f-85cc-45a5-afaf-e104d76acdc2,59c67123-cf5c-4485-8680-f35075957686"
click at [182, 351] on input "checkbox" at bounding box center [181, 351] width 10 height 10
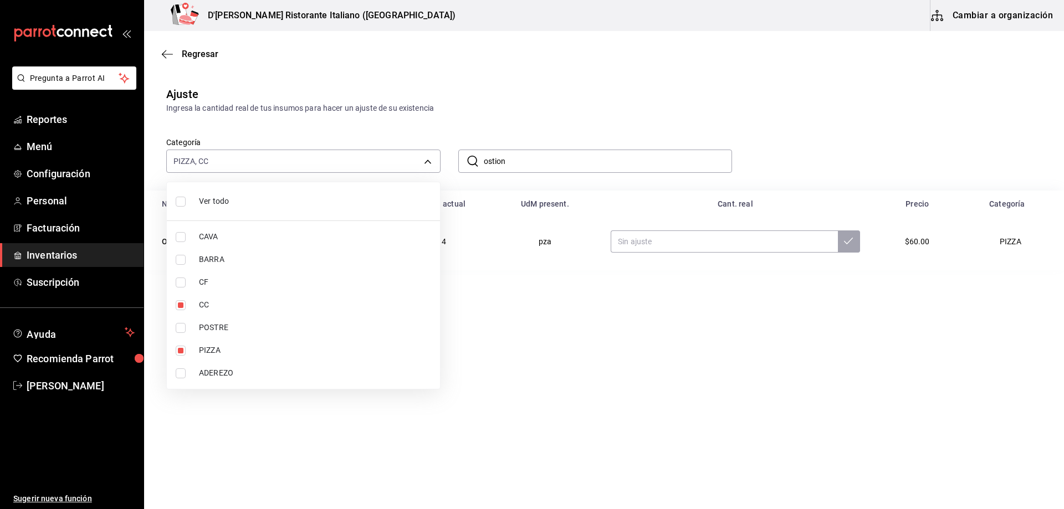
checkbox input "false"
type input "59c67123-cf5c-4485-8680-f35075957686"
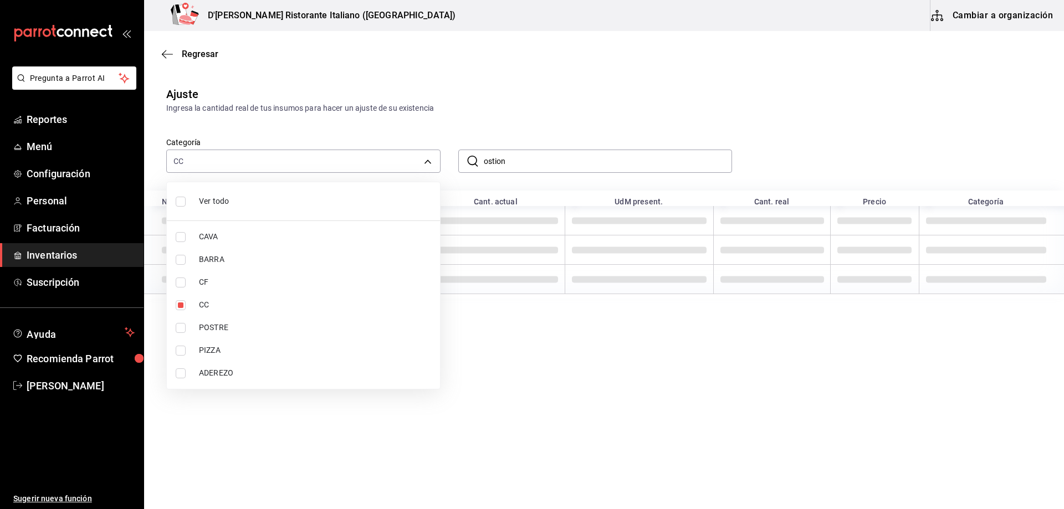
click at [500, 126] on div at bounding box center [532, 254] width 1064 height 509
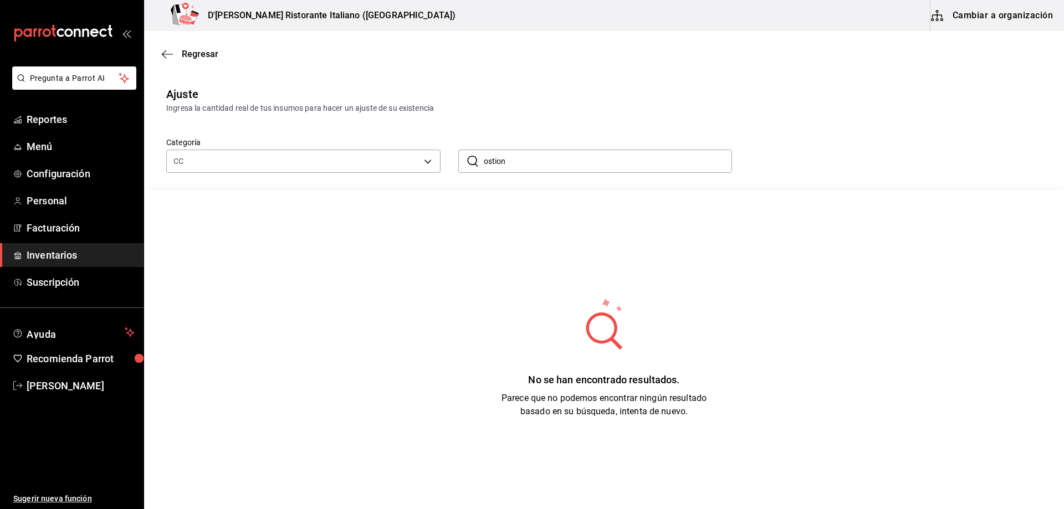
click at [539, 157] on input "ostion" at bounding box center [608, 161] width 249 height 22
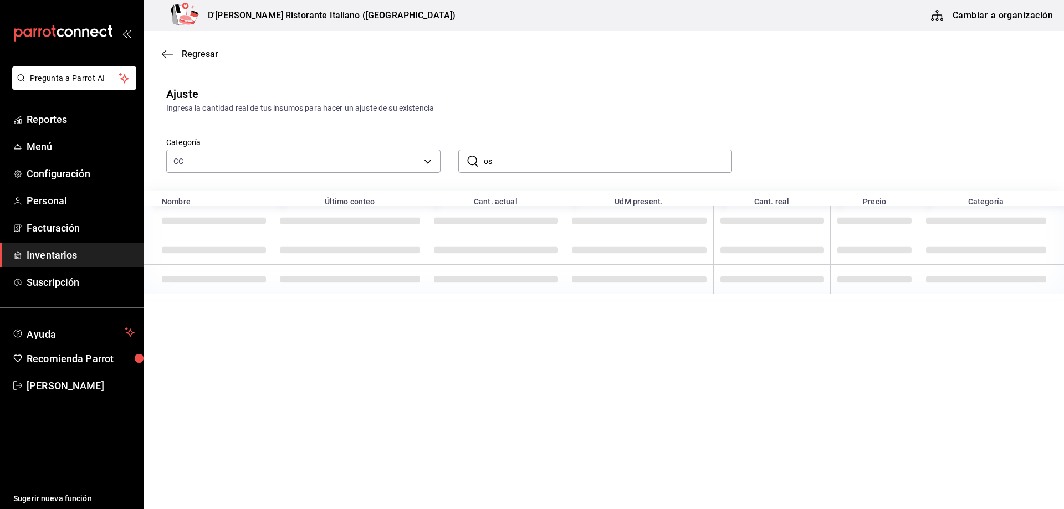
type input "o"
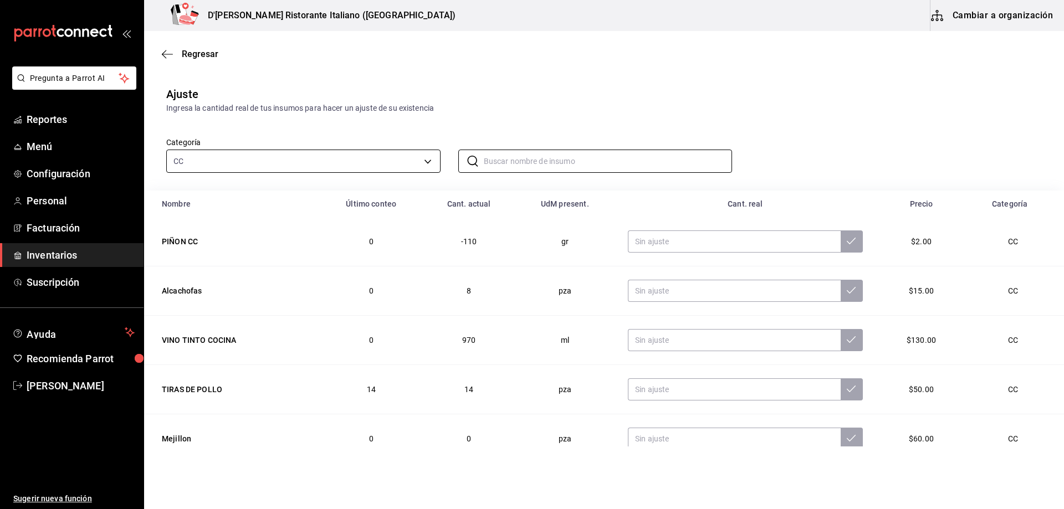
click at [424, 162] on body "Pregunta a Parrot AI Reportes Menú Configuración Personal Facturación Inventari…" at bounding box center [532, 223] width 1064 height 447
click at [177, 304] on input "checkbox" at bounding box center [181, 305] width 10 height 10
checkbox input "false"
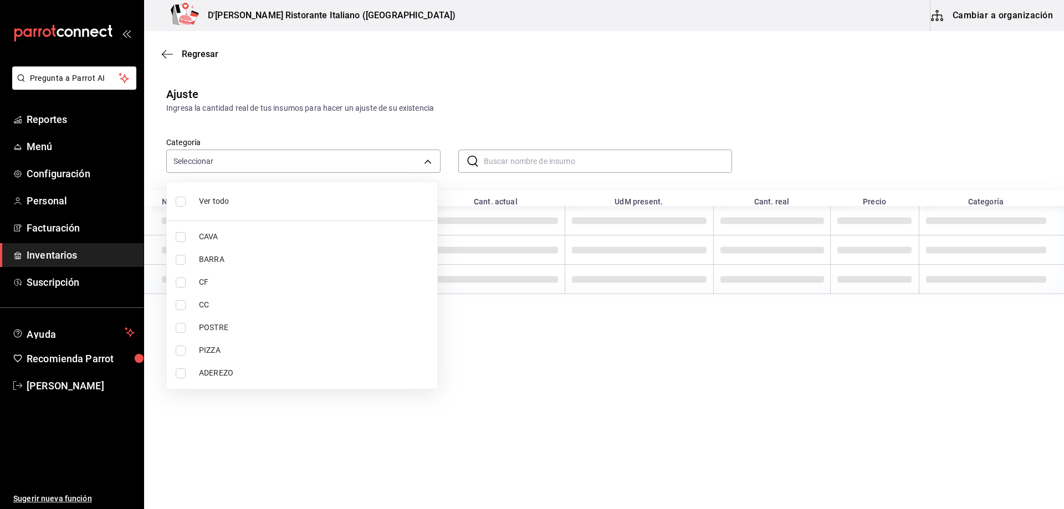
click at [509, 152] on div at bounding box center [532, 254] width 1064 height 509
click at [510, 158] on div at bounding box center [532, 254] width 1064 height 509
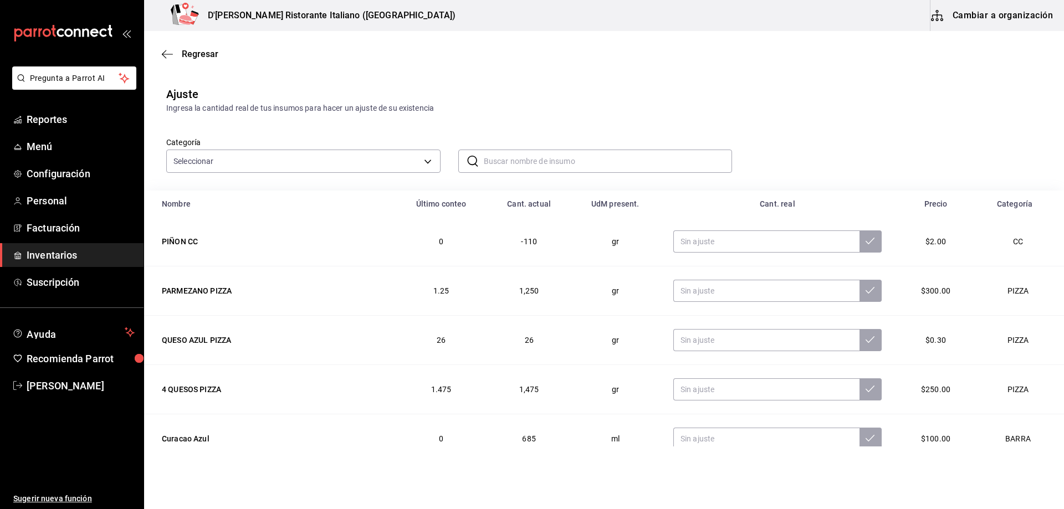
click at [510, 158] on input "text" at bounding box center [608, 161] width 249 height 22
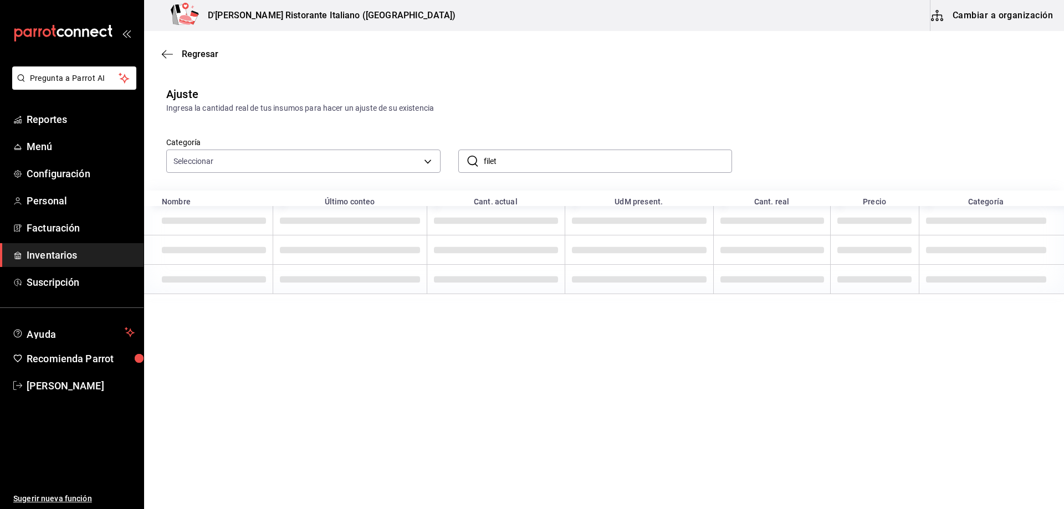
type input "filete"
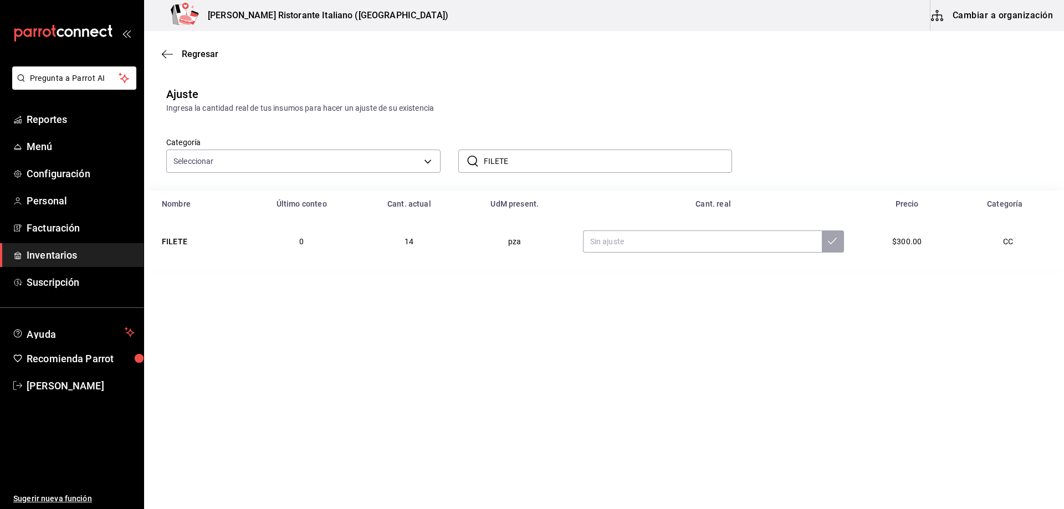
click at [538, 160] on input "FILETE" at bounding box center [608, 161] width 249 height 22
type input "pechuga"
click at [668, 244] on input "text" at bounding box center [709, 242] width 233 height 22
type input "25.00"
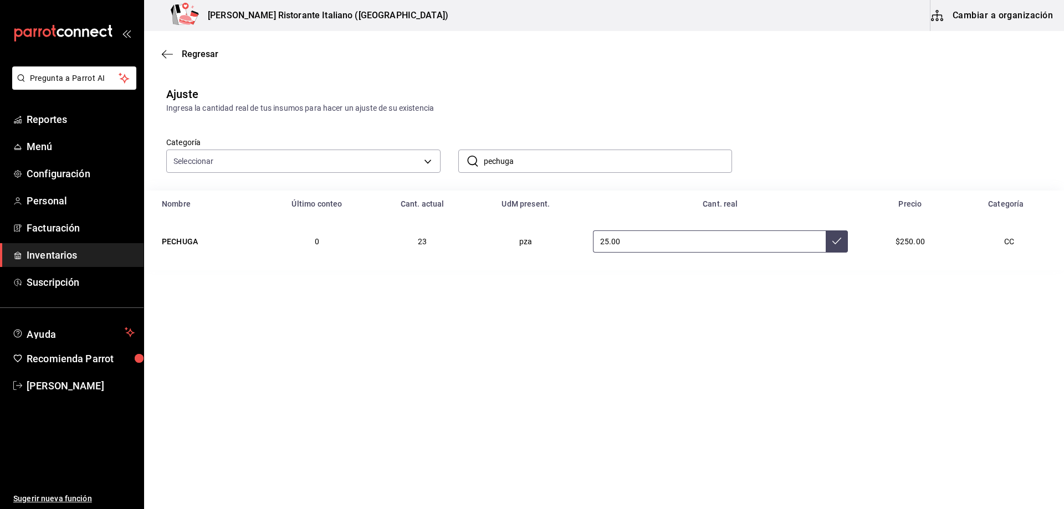
click at [837, 238] on icon at bounding box center [836, 241] width 9 height 9
click at [576, 155] on input "pechuga" at bounding box center [608, 161] width 249 height 22
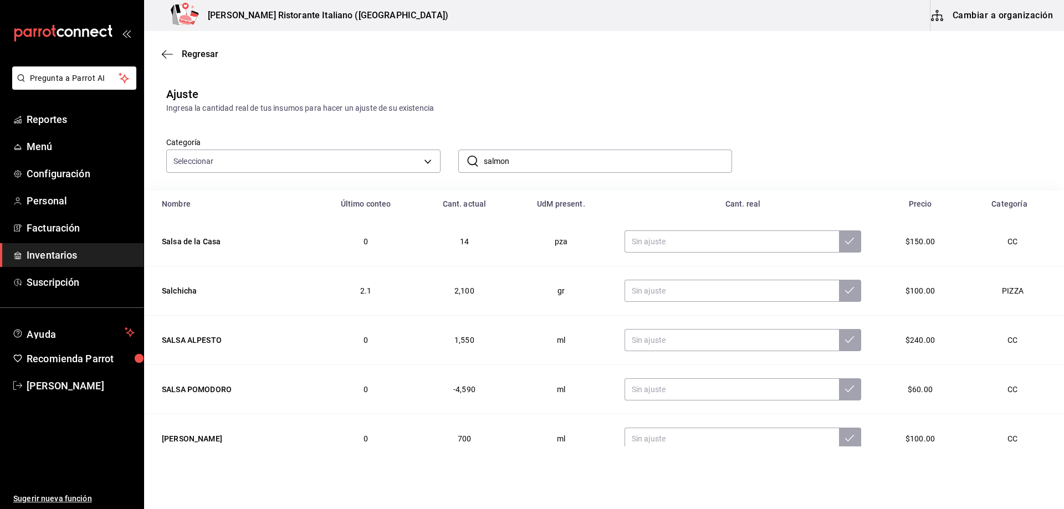
click at [545, 161] on input "salmon" at bounding box center [608, 161] width 249 height 22
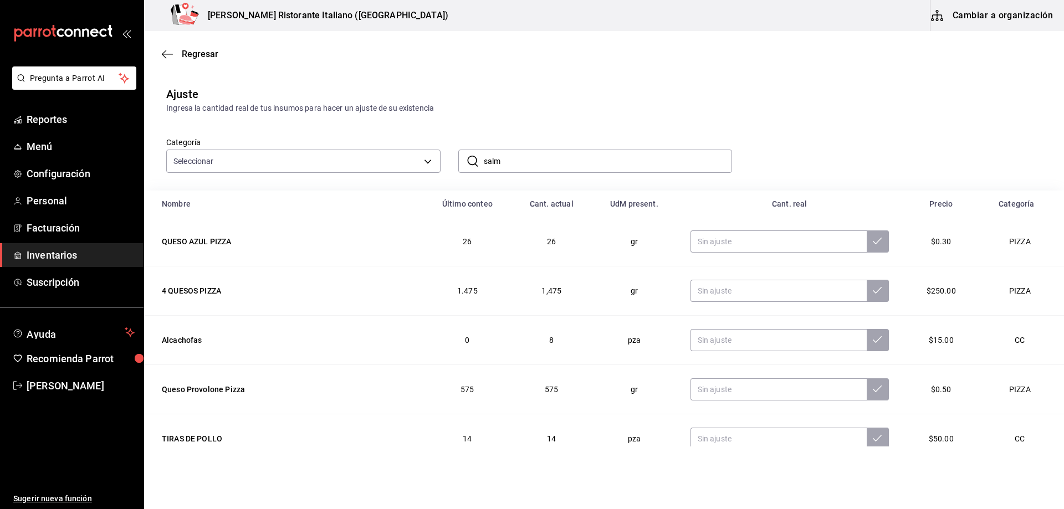
click at [526, 154] on input "salm" at bounding box center [608, 161] width 249 height 22
click at [524, 160] on input "salm" at bounding box center [608, 161] width 249 height 22
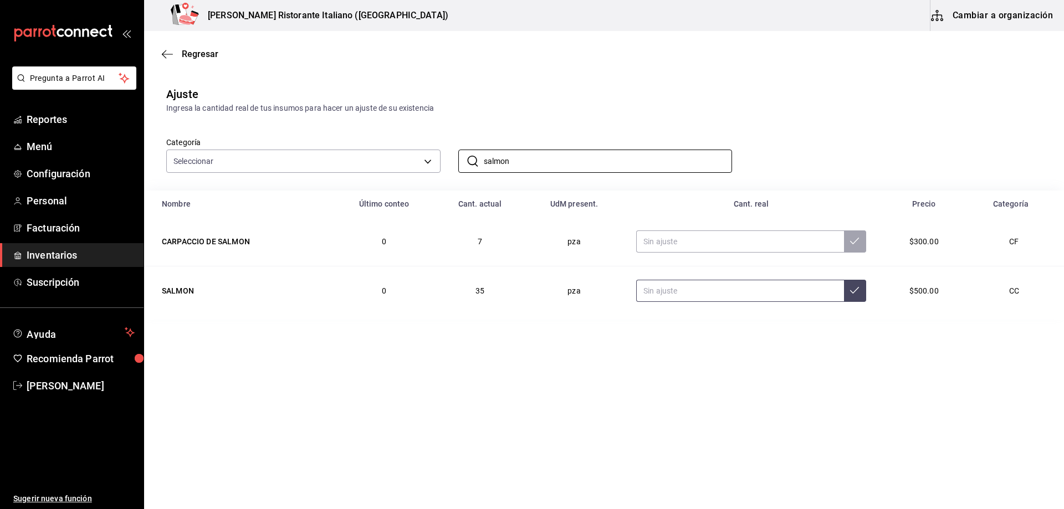
type input "salmon"
click at [659, 294] on input "text" at bounding box center [740, 291] width 208 height 22
type input "36.00"
click at [858, 293] on button at bounding box center [855, 291] width 22 height 22
click at [534, 162] on input "salmon" at bounding box center [608, 161] width 249 height 22
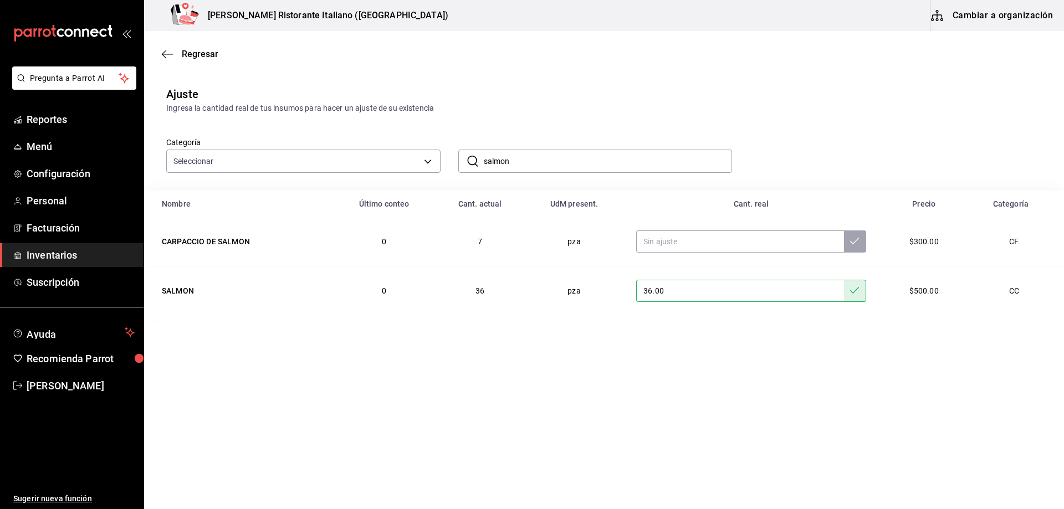
click at [534, 162] on input "salmon" at bounding box center [608, 161] width 249 height 22
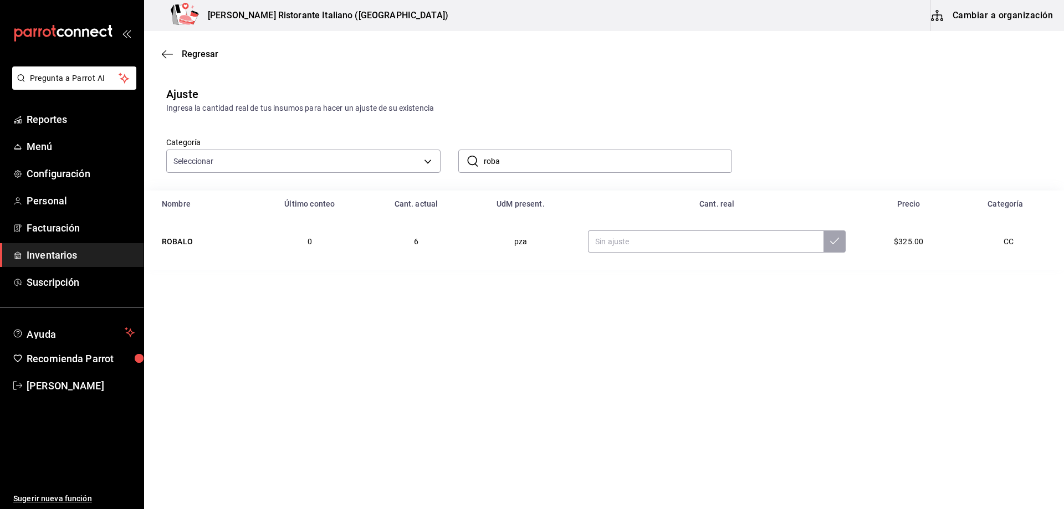
click at [565, 162] on input "roba" at bounding box center [608, 161] width 249 height 22
click at [576, 160] on input "pulpo" at bounding box center [608, 161] width 249 height 22
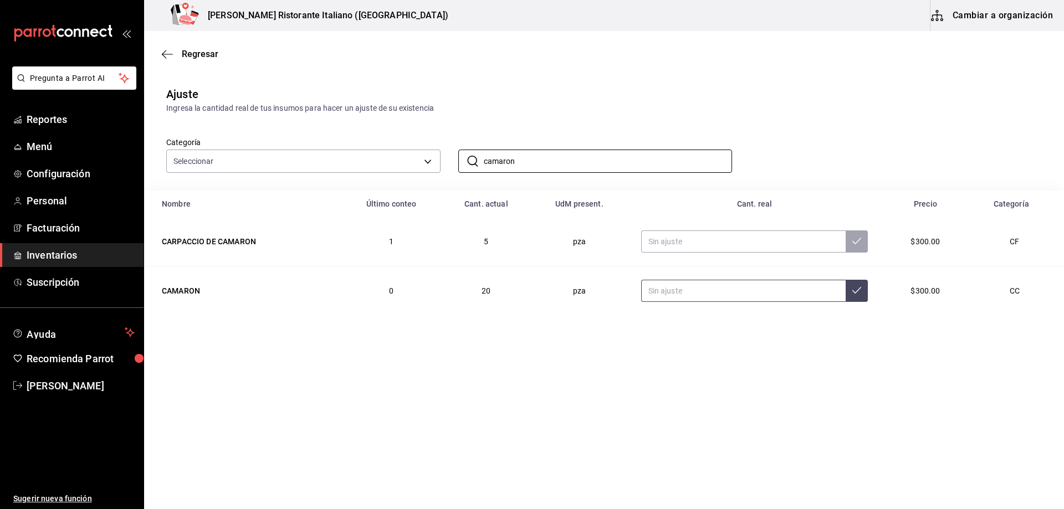
click at [675, 290] on input "text" at bounding box center [743, 291] width 205 height 22
click at [558, 157] on input "camaron" at bounding box center [608, 161] width 249 height 22
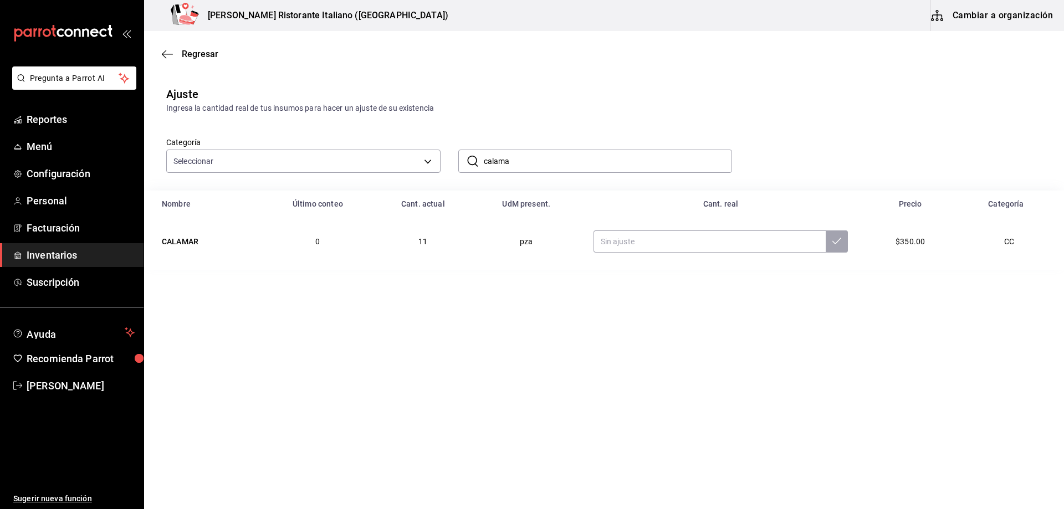
click at [559, 160] on input "calama" at bounding box center [608, 161] width 249 height 22
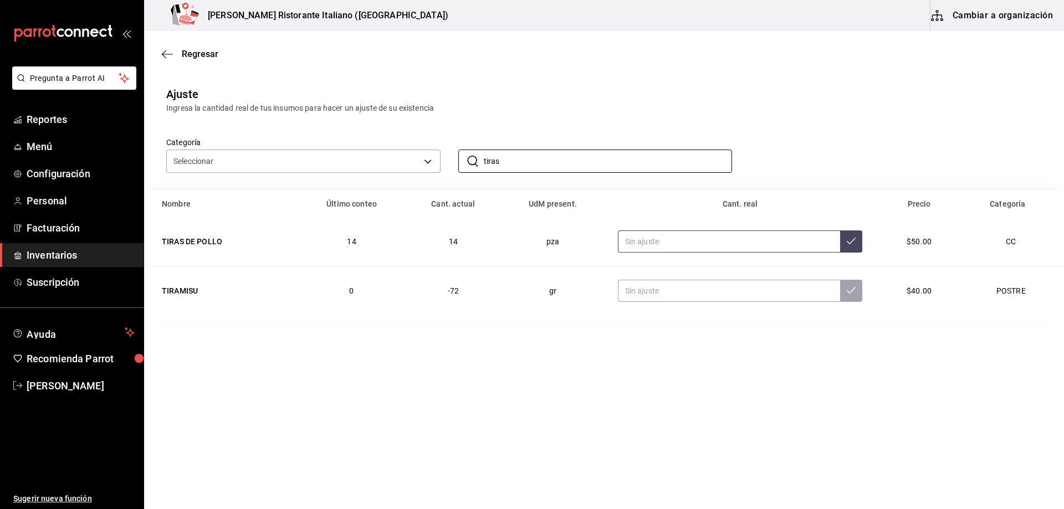
type input "tiras"
click at [673, 244] on input "text" at bounding box center [729, 242] width 223 height 22
type input "7.00"
click at [851, 243] on icon at bounding box center [851, 241] width 9 height 9
click at [562, 158] on input "tiras" at bounding box center [608, 161] width 249 height 22
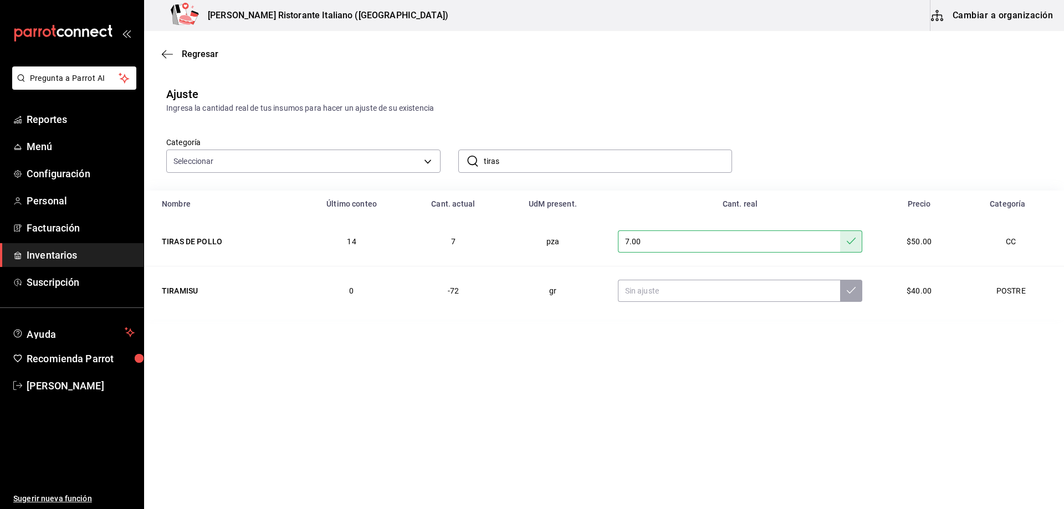
click at [562, 158] on input "tiras" at bounding box center [608, 161] width 249 height 22
click at [525, 165] on input "dedos" at bounding box center [608, 161] width 249 height 22
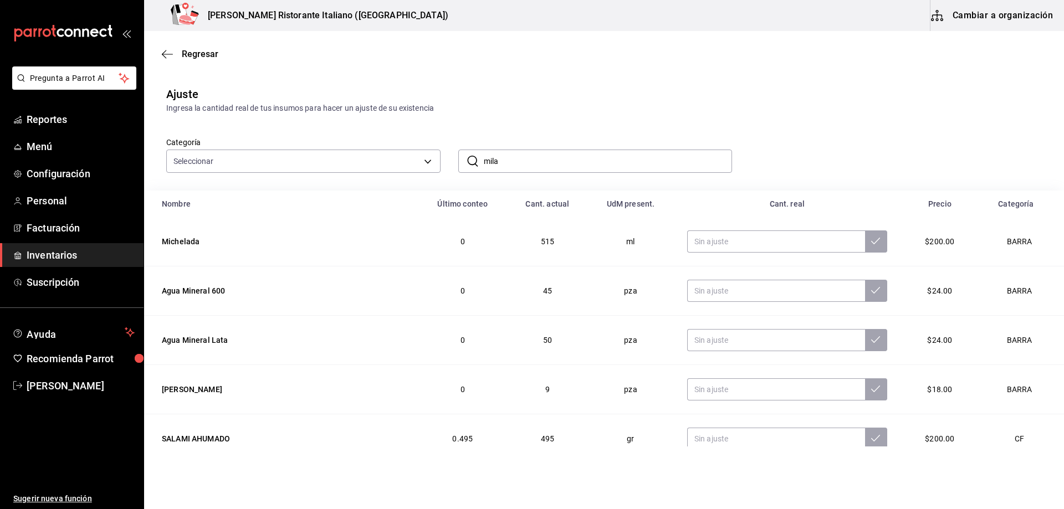
click at [530, 164] on input "mila" at bounding box center [608, 161] width 249 height 22
click at [541, 163] on input "milan" at bounding box center [608, 161] width 249 height 22
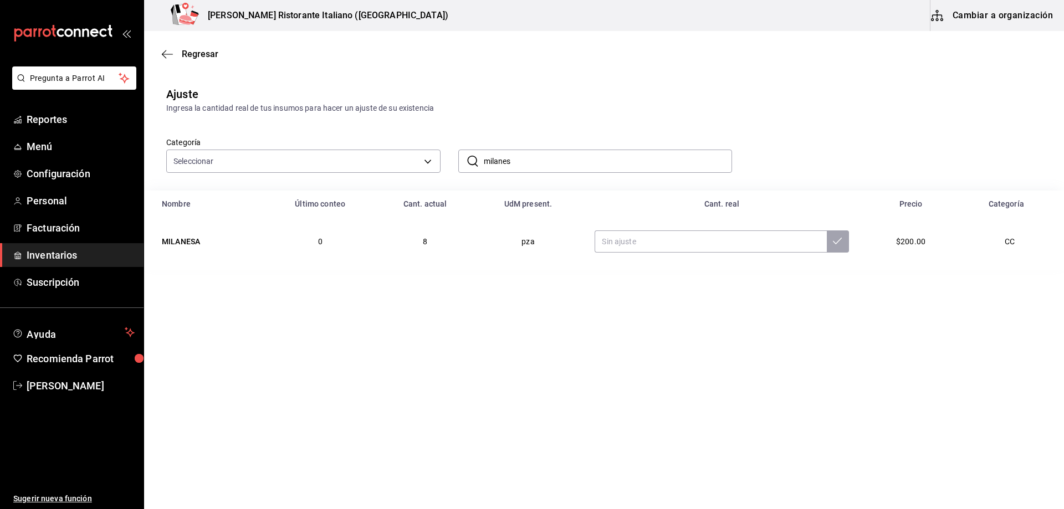
click at [579, 165] on input "milanes" at bounding box center [608, 161] width 249 height 22
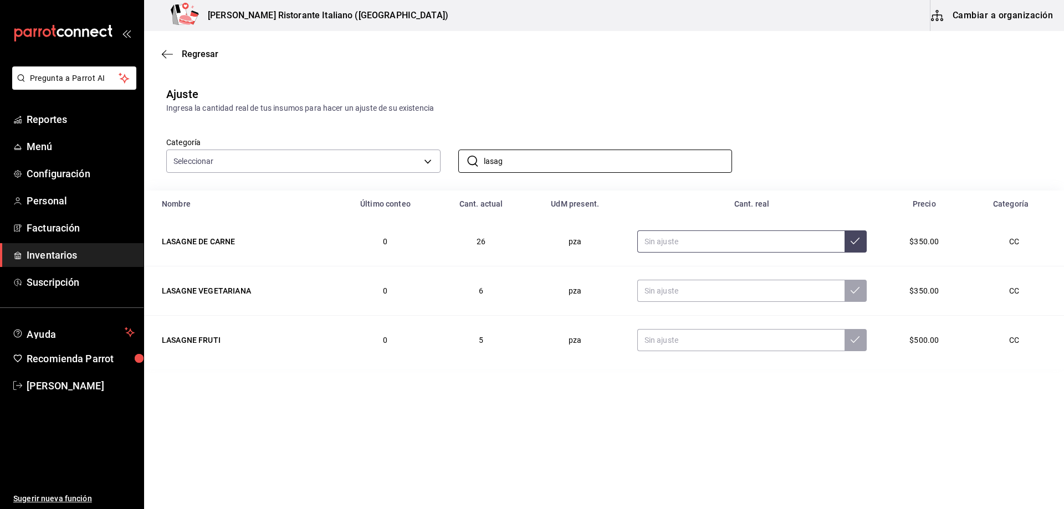
click at [662, 239] on input "text" at bounding box center [740, 242] width 207 height 22
click at [544, 156] on input "lasag" at bounding box center [608, 161] width 249 height 22
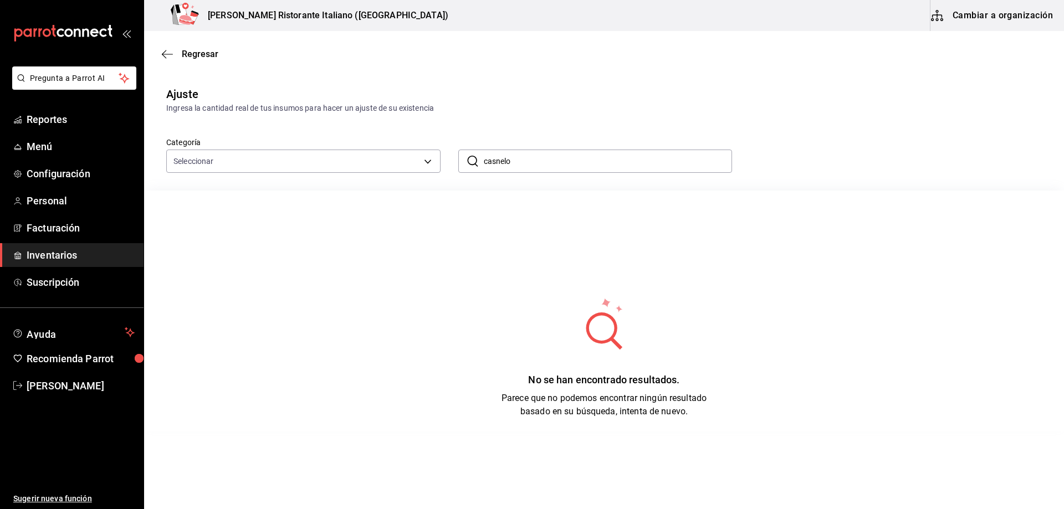
click at [522, 160] on input "casnelo" at bounding box center [608, 161] width 249 height 22
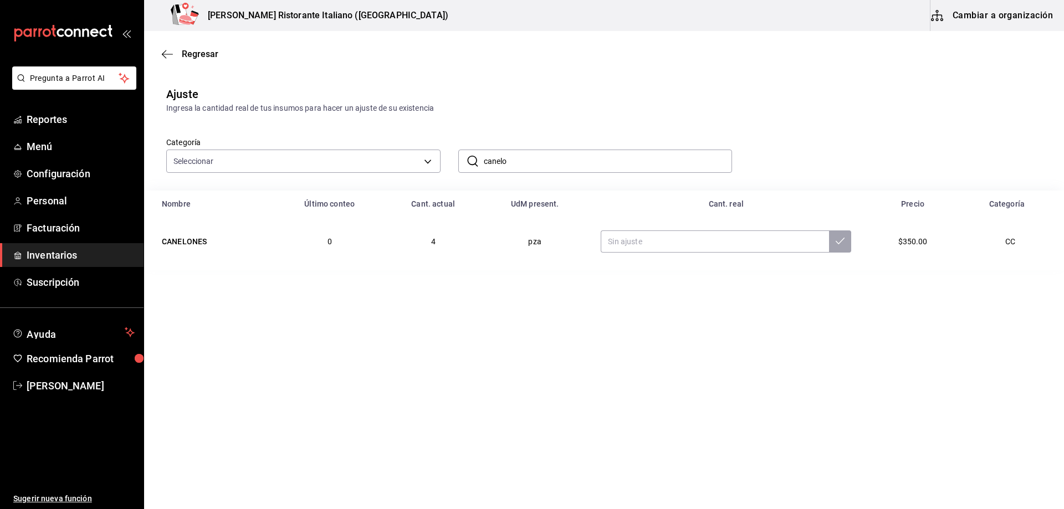
click at [536, 166] on input "canelo" at bounding box center [608, 161] width 249 height 22
click at [633, 244] on input "text" at bounding box center [709, 242] width 233 height 22
click at [551, 165] on input "ravio" at bounding box center [608, 161] width 249 height 22
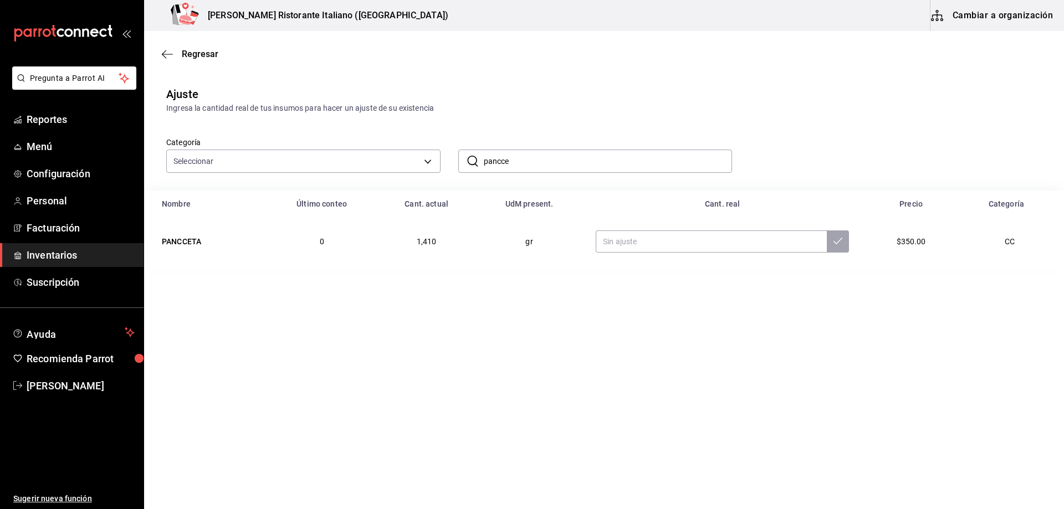
click at [522, 163] on input "pancce" at bounding box center [608, 161] width 249 height 22
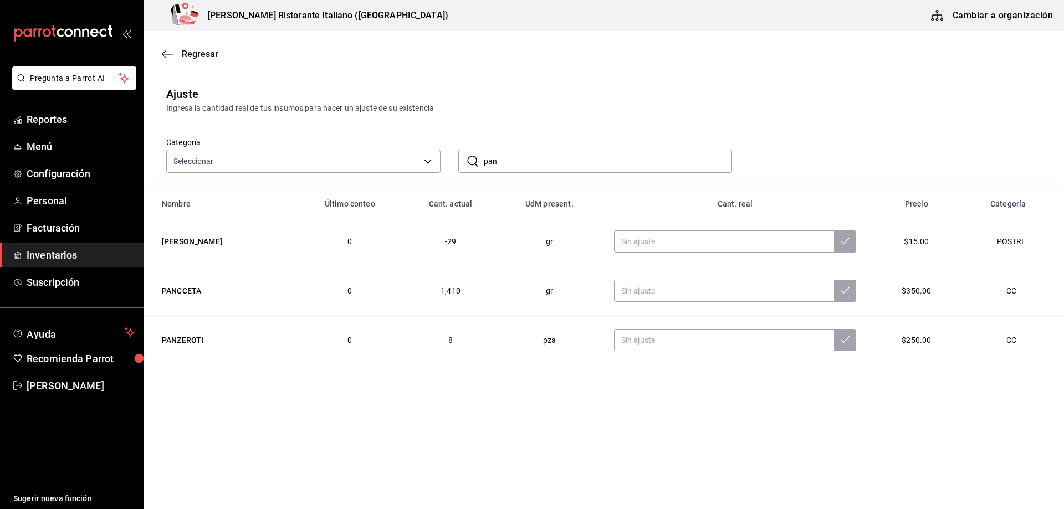
click at [537, 169] on input "pan" at bounding box center [608, 161] width 249 height 22
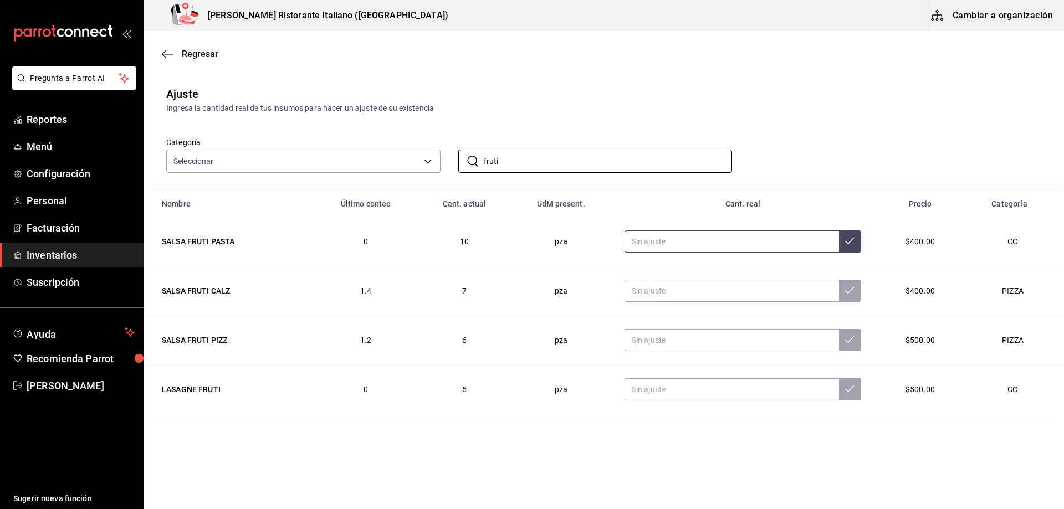
type input "fruti"
click at [687, 244] on input "text" at bounding box center [732, 242] width 214 height 22
type input "15.00"
click at [852, 242] on icon at bounding box center [849, 241] width 9 height 9
click at [551, 162] on input "fruti" at bounding box center [608, 161] width 249 height 22
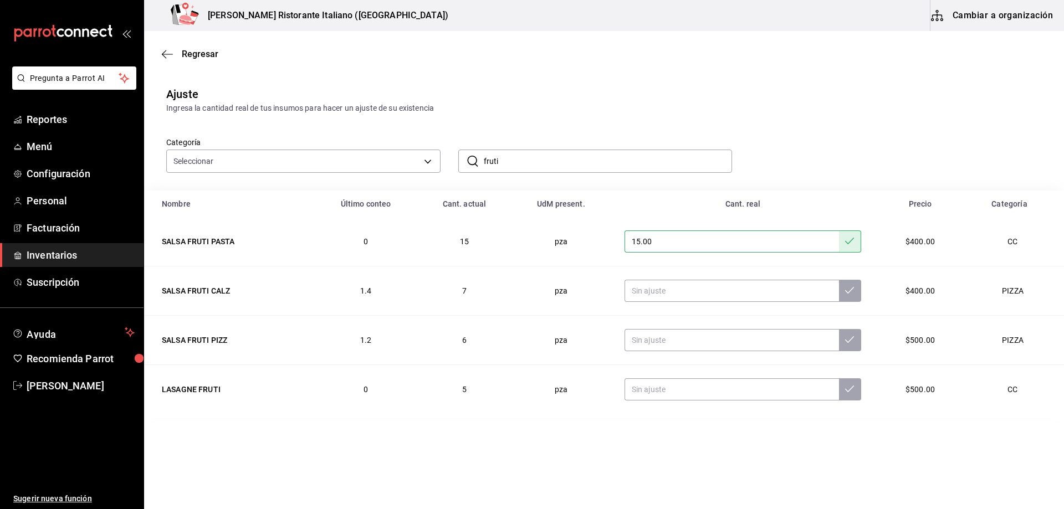
click at [551, 162] on input "fruti" at bounding box center [608, 161] width 249 height 22
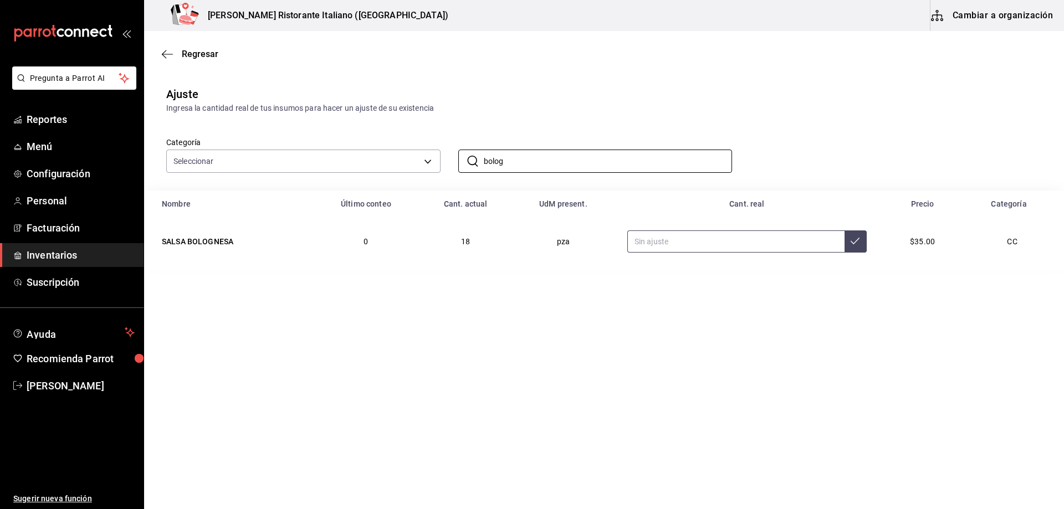
type input "bolog"
click at [644, 242] on input "text" at bounding box center [735, 242] width 217 height 22
type input "24.00"
click at [846, 242] on button at bounding box center [856, 242] width 22 height 22
click at [644, 166] on input "bolog" at bounding box center [608, 161] width 249 height 22
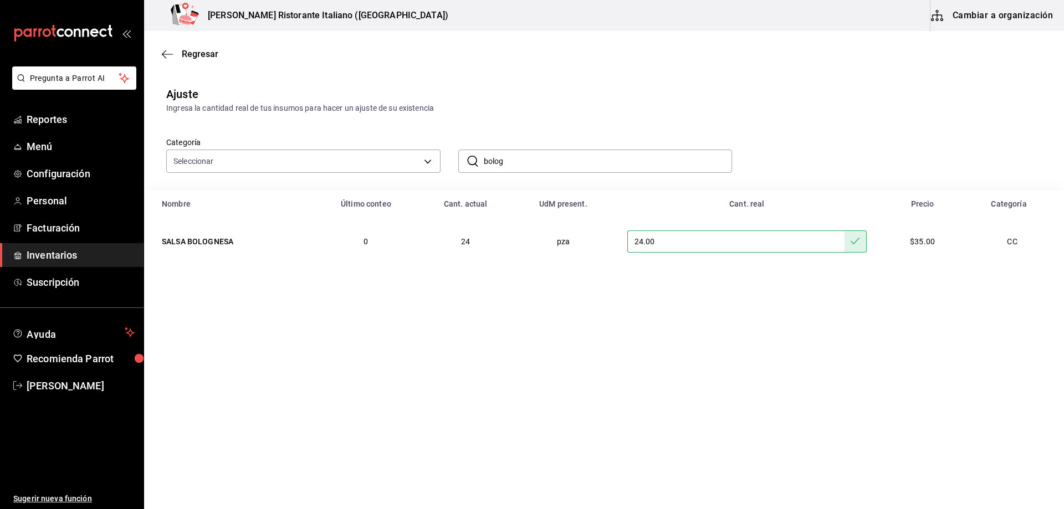
click at [644, 166] on input "bolog" at bounding box center [608, 161] width 249 height 22
type input "puta"
click at [638, 242] on input "text" at bounding box center [730, 242] width 216 height 22
type input "6.00"
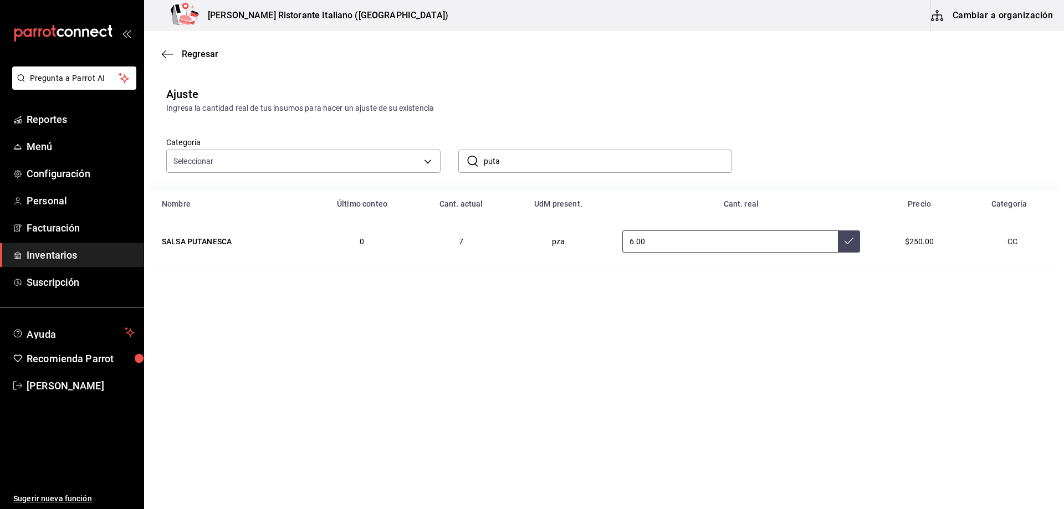
click at [846, 240] on icon at bounding box center [849, 241] width 9 height 9
click at [506, 158] on input "puta" at bounding box center [608, 161] width 249 height 22
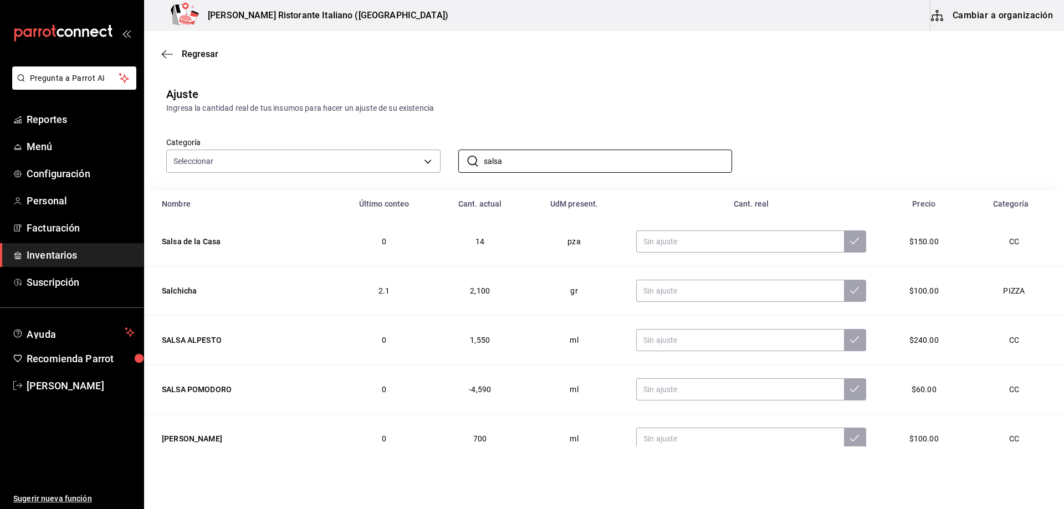
type input "salsa"
click at [554, 130] on div "Categoría Seleccionar ​ salsa ​" at bounding box center [587, 143] width 876 height 59
click at [643, 238] on input "text" at bounding box center [740, 242] width 208 height 22
type input "16.00"
click at [850, 240] on icon at bounding box center [854, 241] width 9 height 9
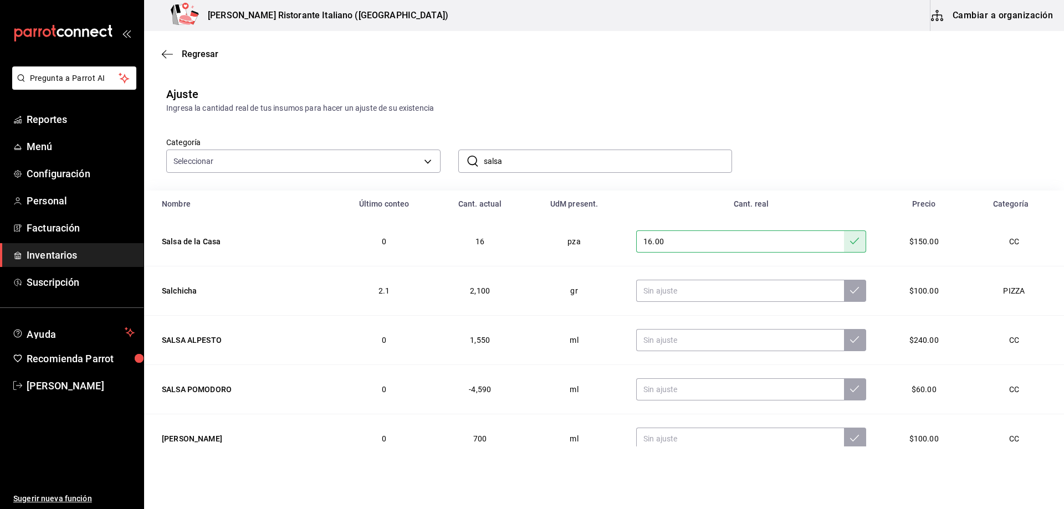
click at [565, 160] on input "salsa" at bounding box center [608, 161] width 249 height 22
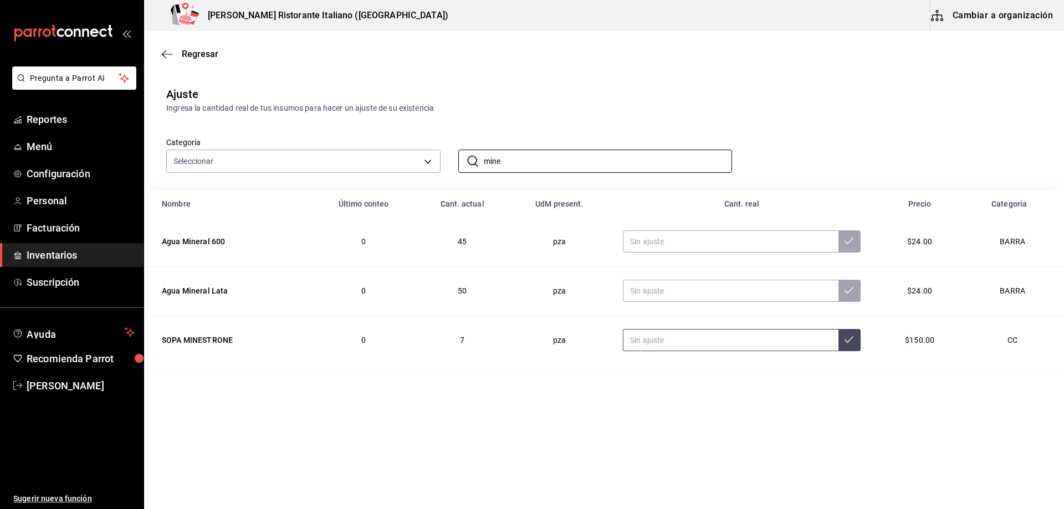
type input "mine"
click at [671, 340] on input "text" at bounding box center [731, 340] width 216 height 22
type input "8.00"
click at [845, 344] on icon at bounding box center [849, 339] width 9 height 9
click at [514, 162] on input "mine" at bounding box center [608, 161] width 249 height 22
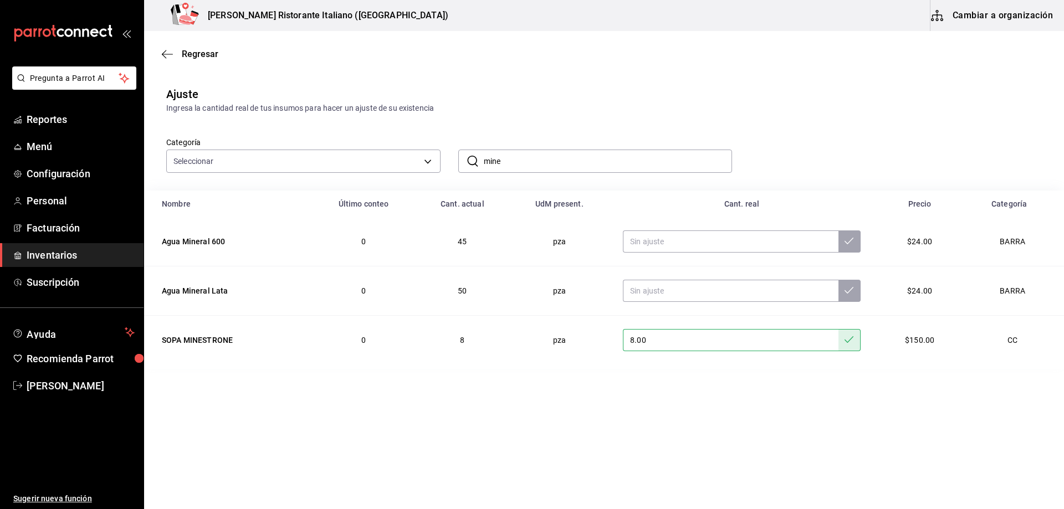
click at [514, 162] on input "mine" at bounding box center [608, 161] width 249 height 22
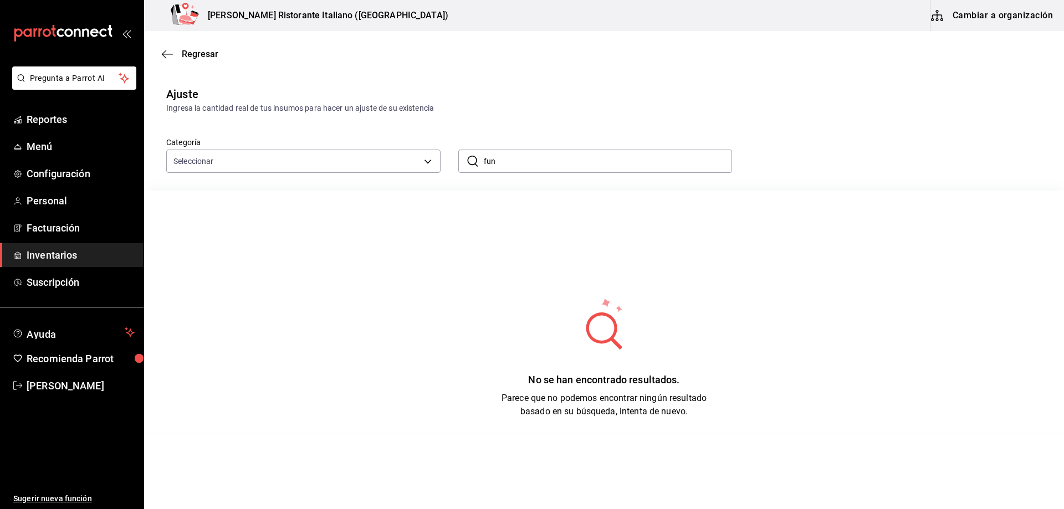
click at [522, 158] on input "fun" at bounding box center [608, 161] width 249 height 22
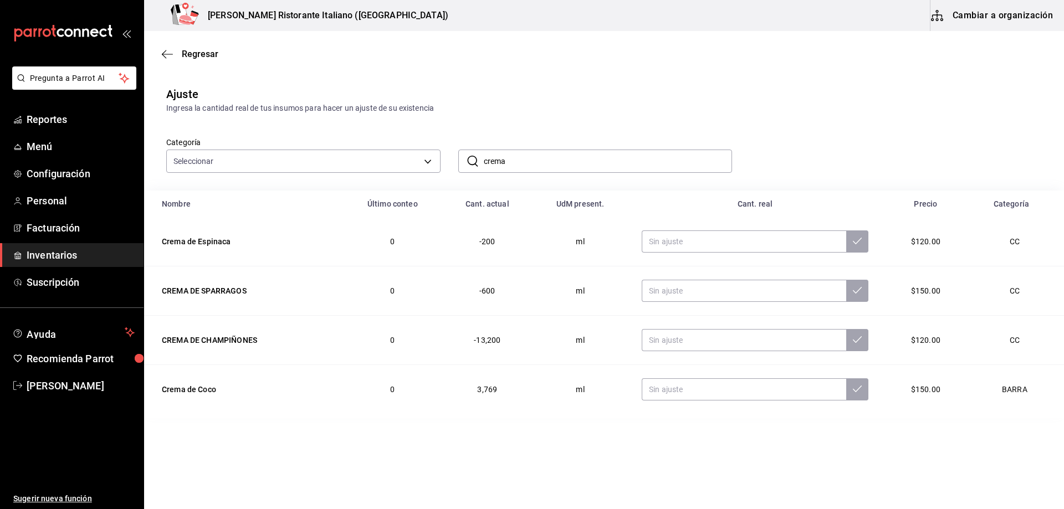
click at [529, 162] on input "crema" at bounding box center [608, 161] width 249 height 22
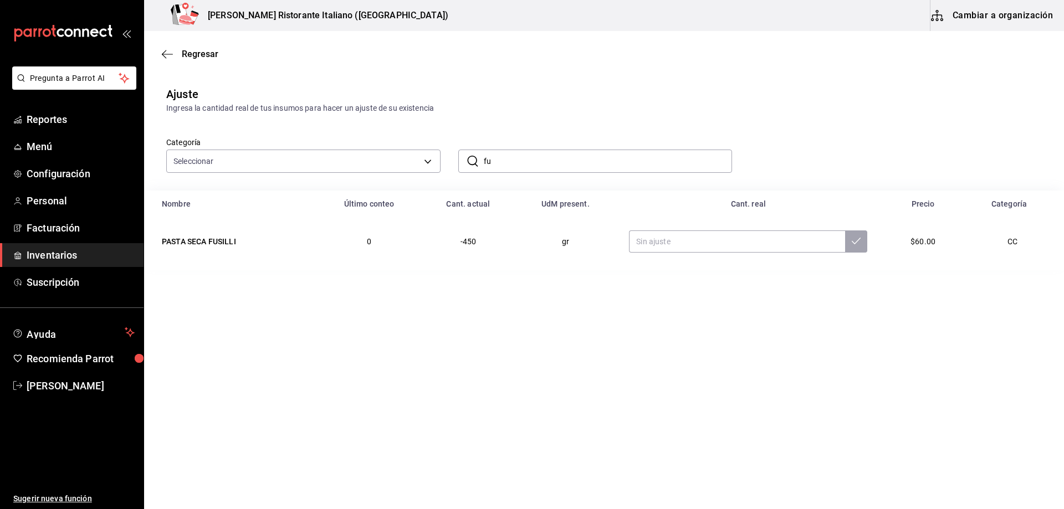
click at [515, 158] on input "fu" at bounding box center [608, 161] width 249 height 22
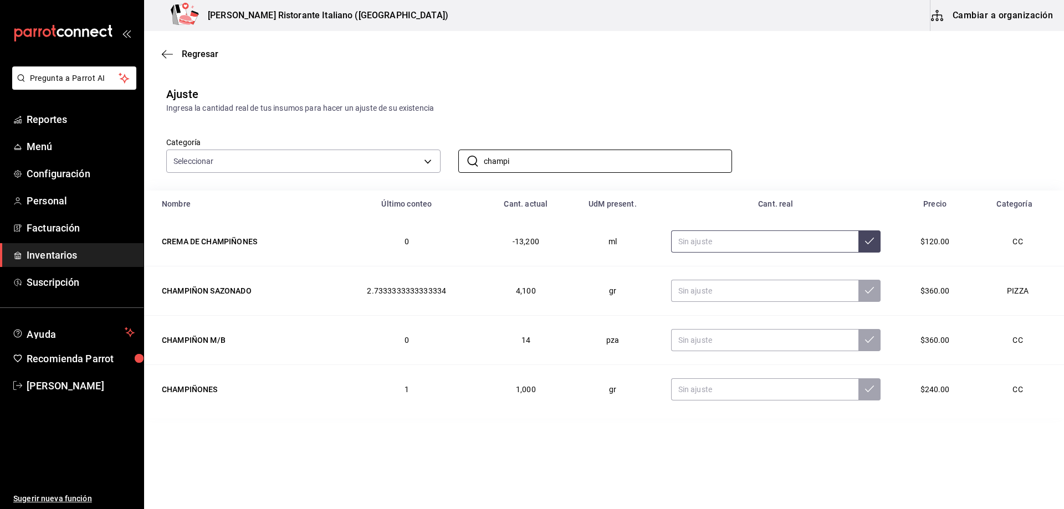
click at [708, 247] on input "text" at bounding box center [764, 242] width 187 height 22
click at [642, 162] on input "champi" at bounding box center [608, 161] width 249 height 22
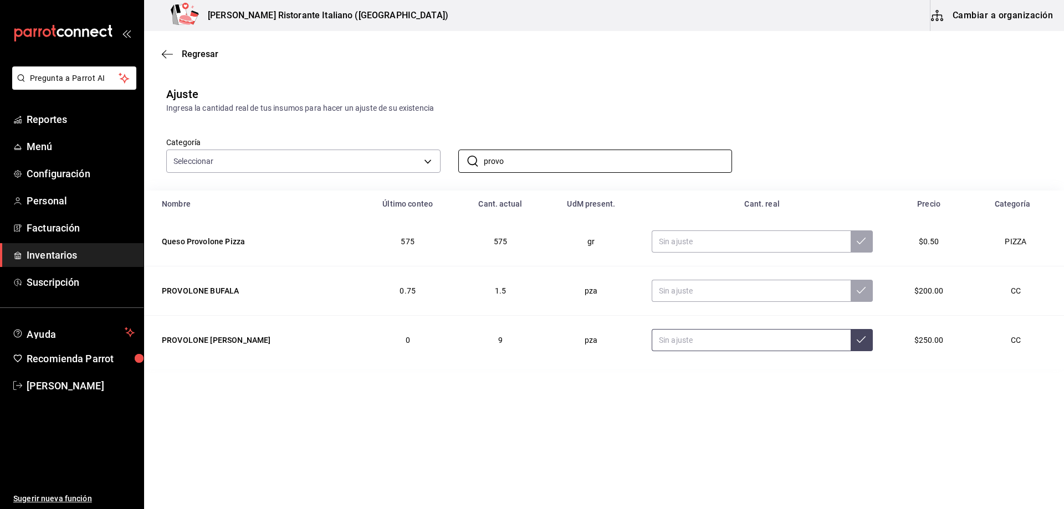
click at [667, 344] on input "text" at bounding box center [751, 340] width 199 height 22
click at [612, 156] on input "provo" at bounding box center [608, 161] width 249 height 22
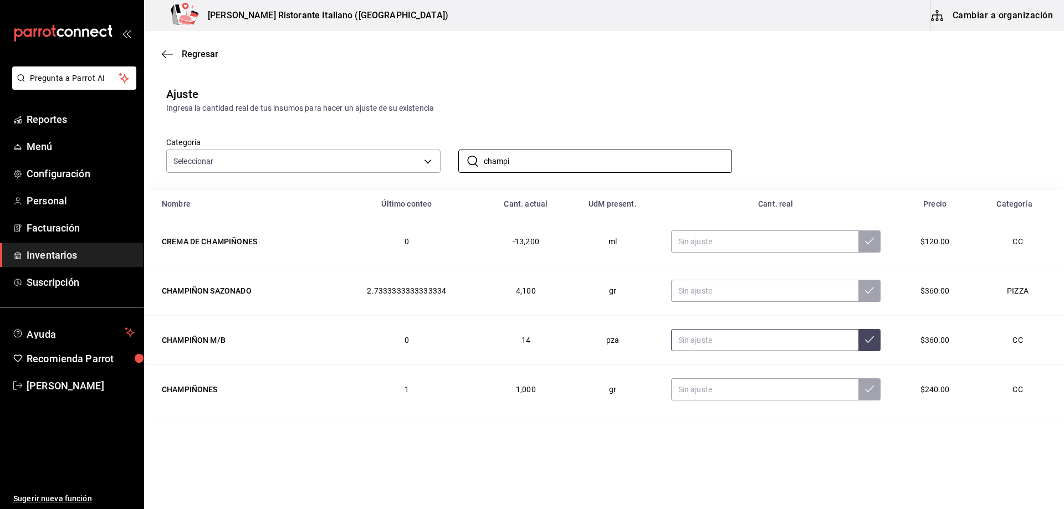
type input "champi"
click at [737, 342] on input "text" at bounding box center [764, 340] width 187 height 22
type input "16.00"
click at [868, 341] on icon at bounding box center [869, 339] width 9 height 7
click at [533, 166] on input "champi" at bounding box center [608, 161] width 249 height 22
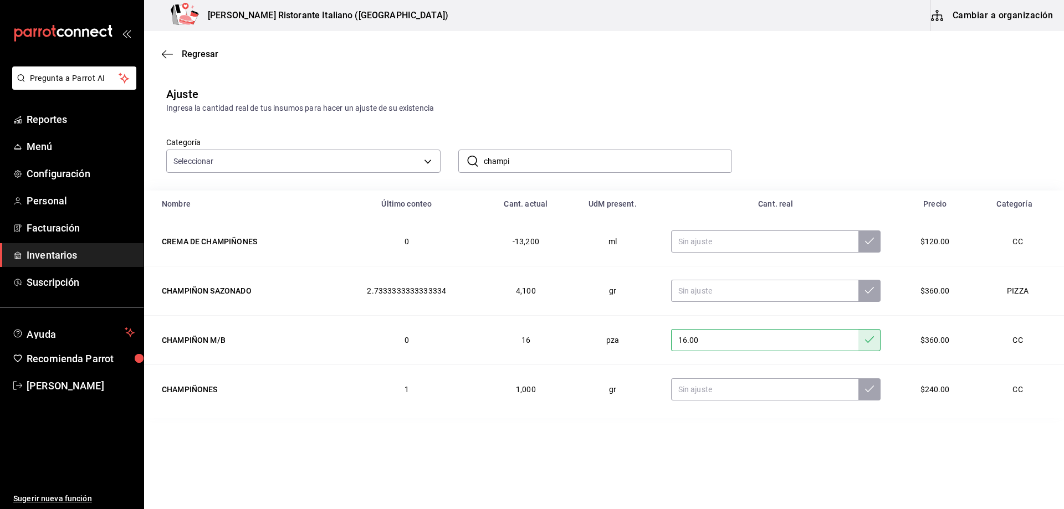
click at [533, 166] on input "champi" at bounding box center [608, 161] width 249 height 22
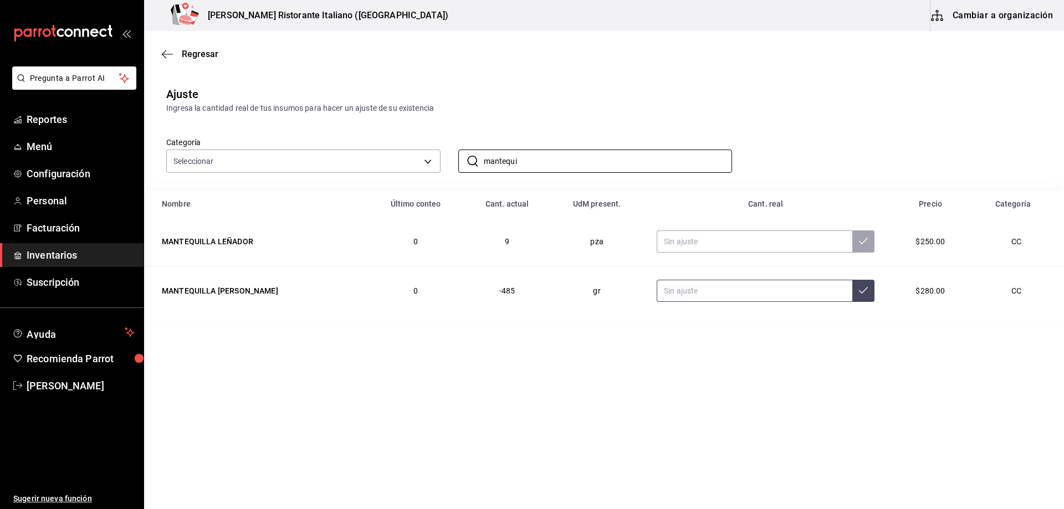
type input "mantequi"
click at [657, 292] on input "text" at bounding box center [755, 291] width 196 height 22
type input "450.00"
click at [857, 296] on button at bounding box center [863, 291] width 22 height 22
click at [190, 52] on span "Regresar" at bounding box center [200, 54] width 37 height 11
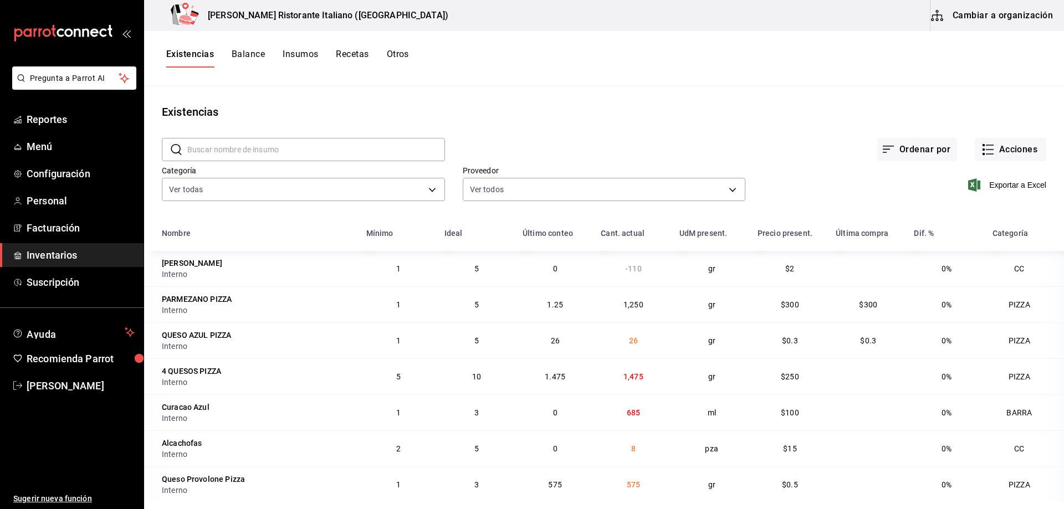
click at [598, 92] on main "Existencias ​ ​ Ordenar por Acciones Categoría Ver todas a767d614-044e-4282-96a…" at bounding box center [604, 294] width 920 height 416
click at [1002, 185] on span "Exportar a Excel" at bounding box center [1008, 184] width 76 height 13
